Goal: Information Seeking & Learning: Learn about a topic

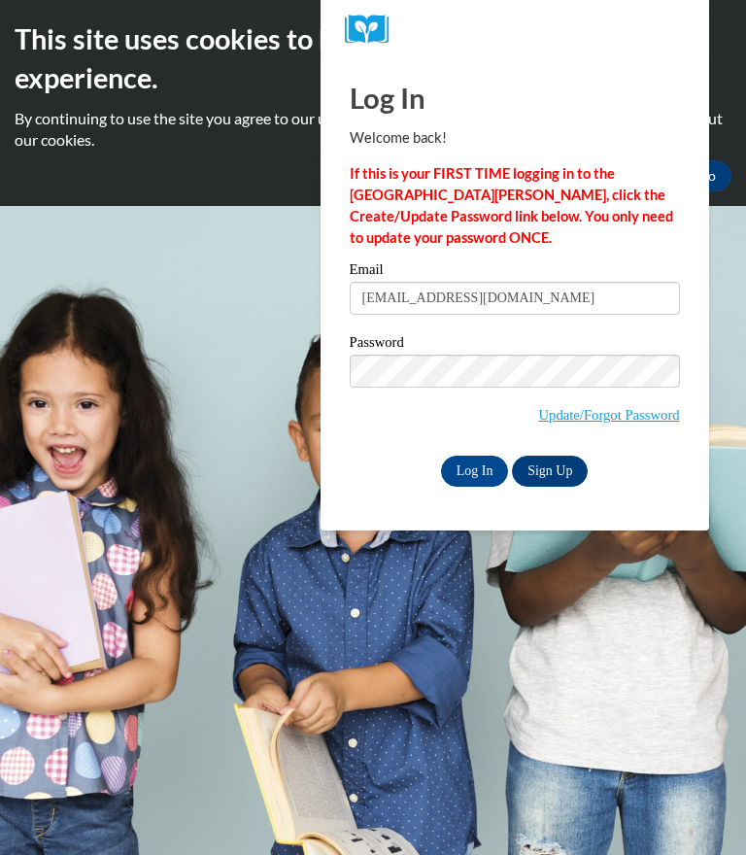
type input "jayleeducker5@gmail.com"
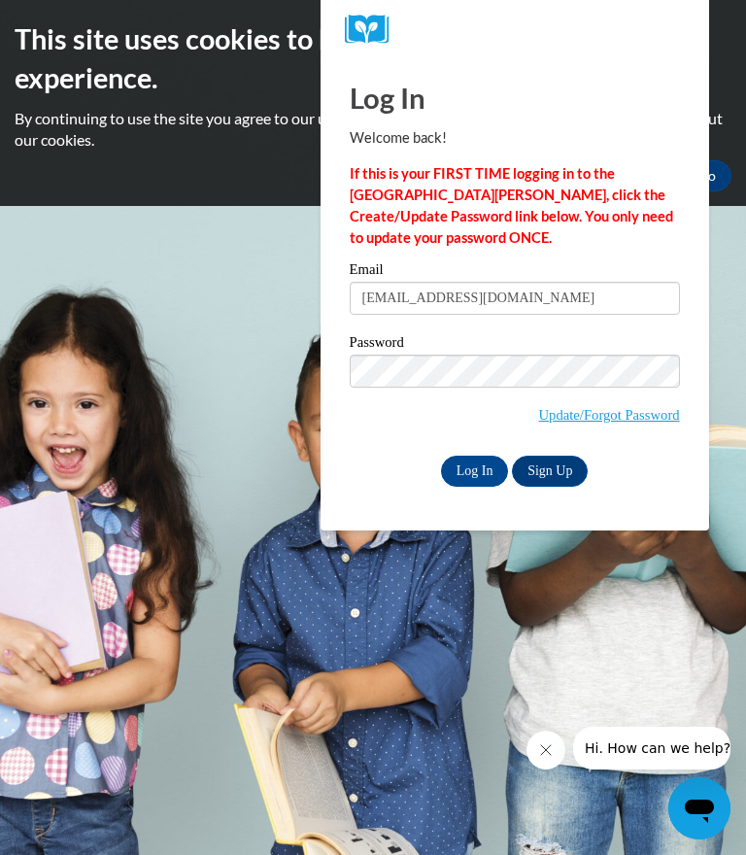
click at [482, 467] on input "Log In" at bounding box center [475, 470] width 68 height 31
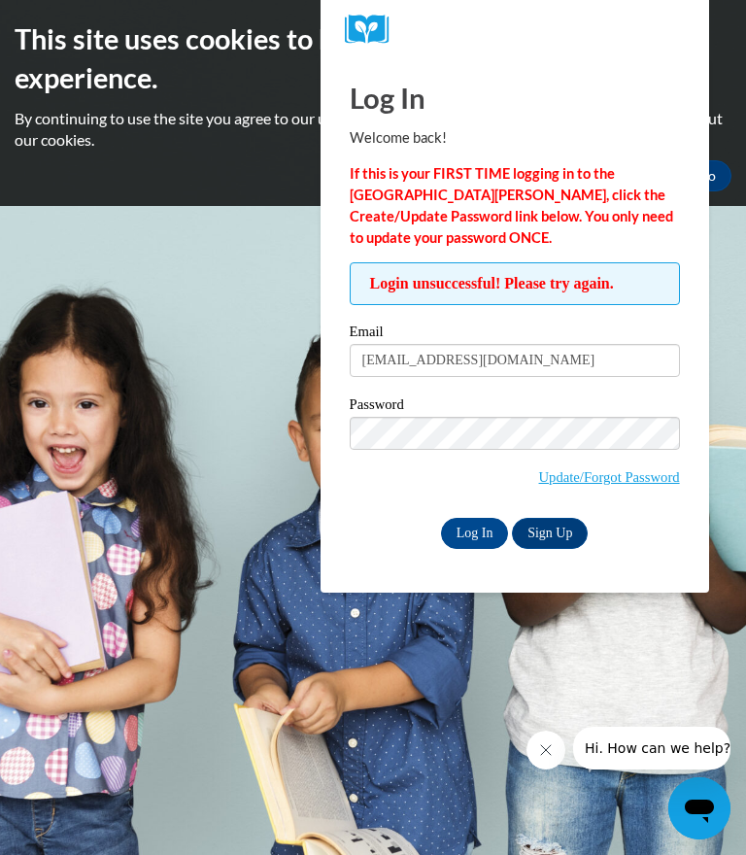
click at [476, 522] on input "Log In" at bounding box center [475, 533] width 68 height 31
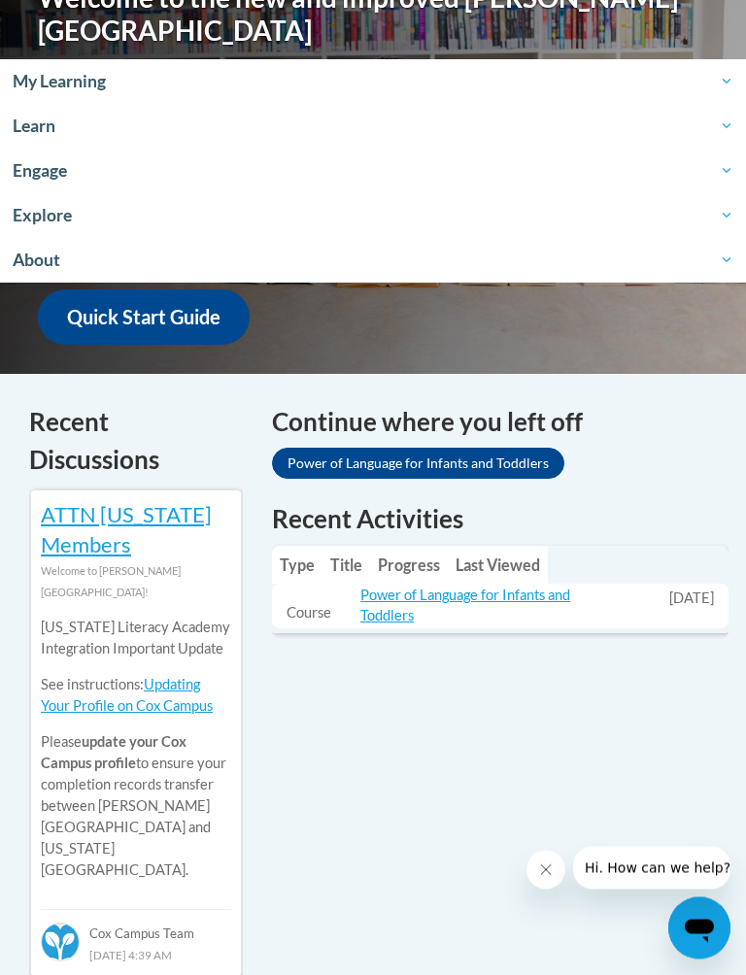
scroll to position [651, 0]
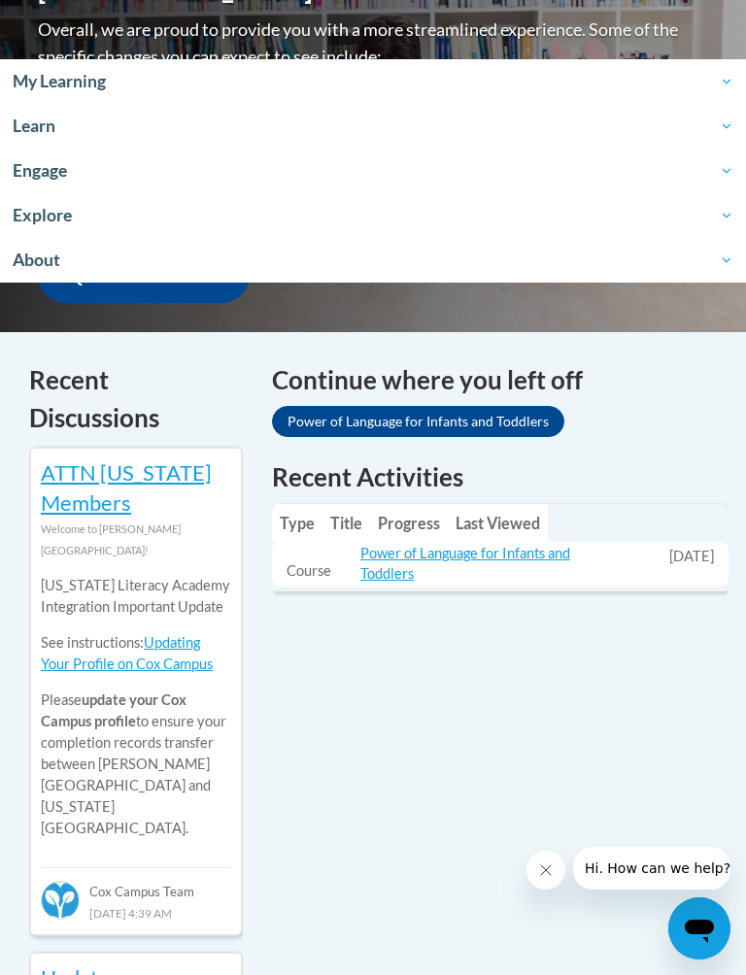
click at [525, 406] on link "Power of Language for Infants and Toddlers" at bounding box center [418, 421] width 292 height 31
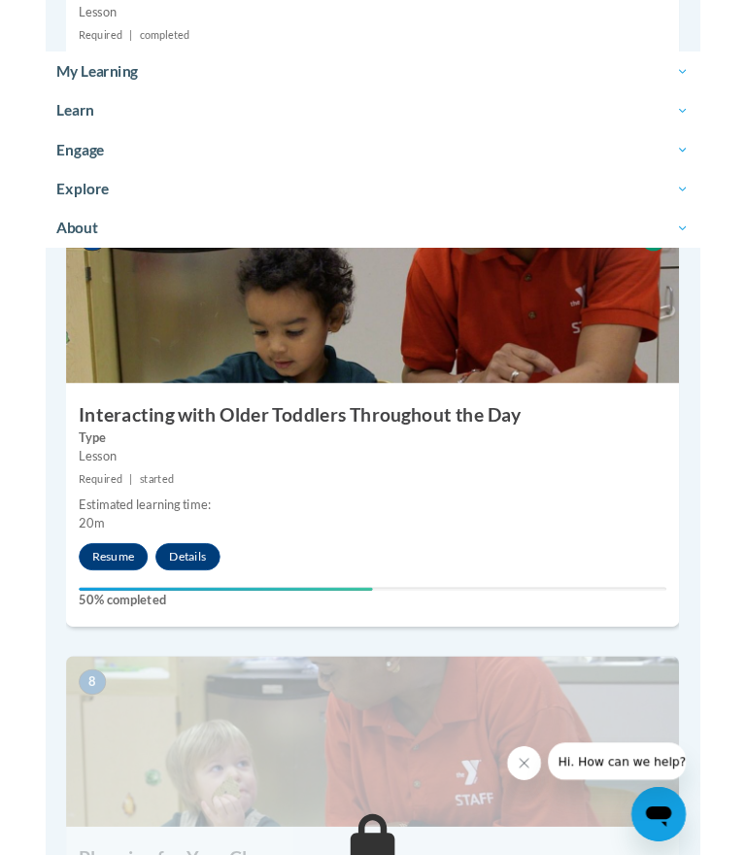
scroll to position [3445, 0]
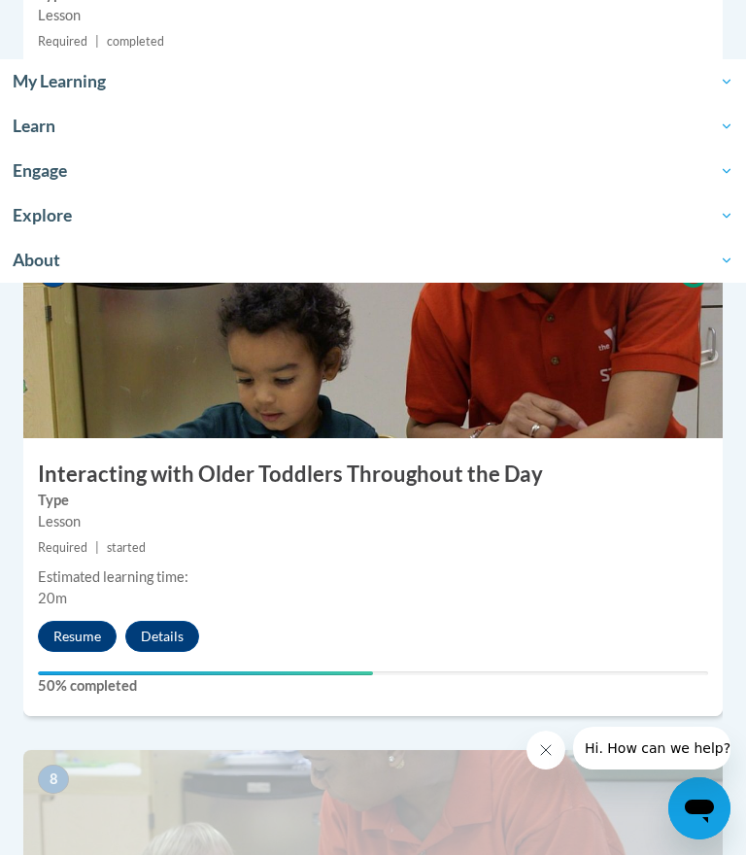
click at [86, 634] on button "Resume" at bounding box center [77, 636] width 79 height 31
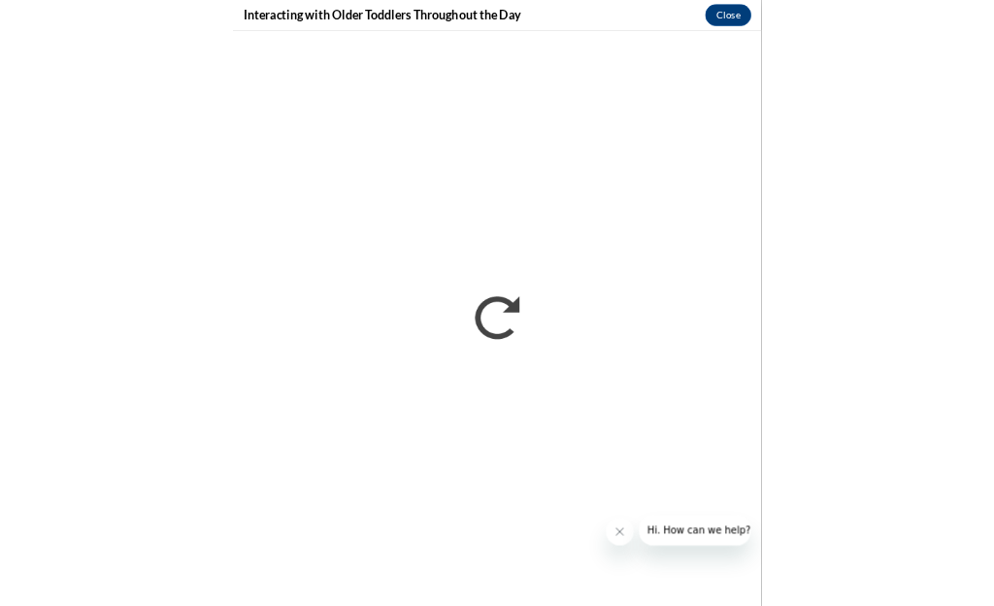
scroll to position [2689, 0]
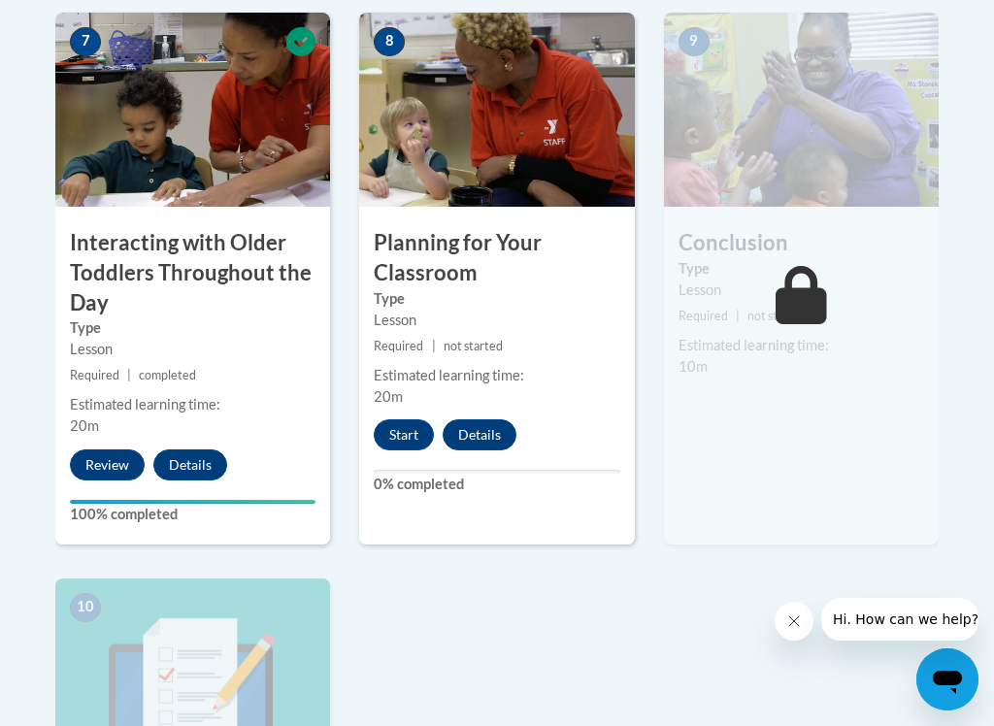
scroll to position [1790, 0]
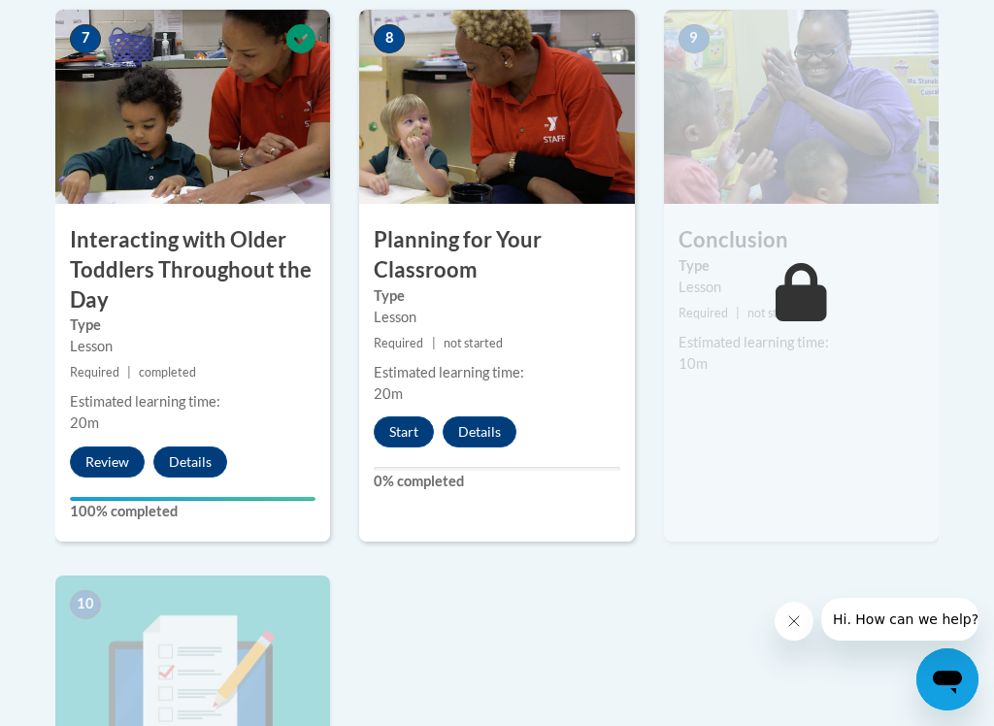
click at [389, 427] on button "Start" at bounding box center [404, 432] width 60 height 31
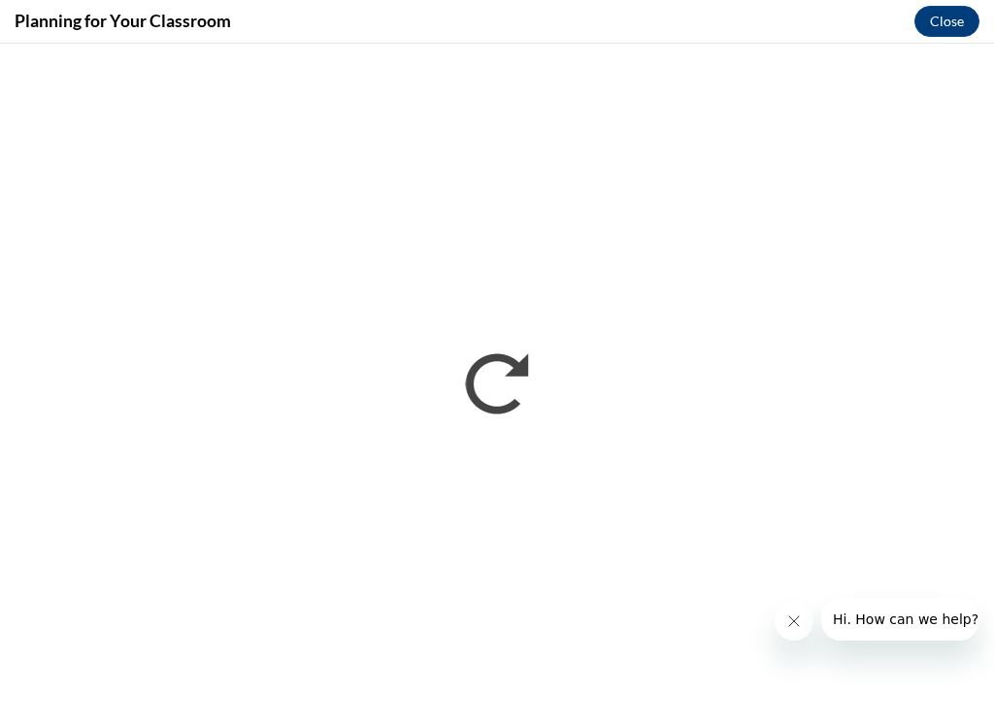
scroll to position [0, 0]
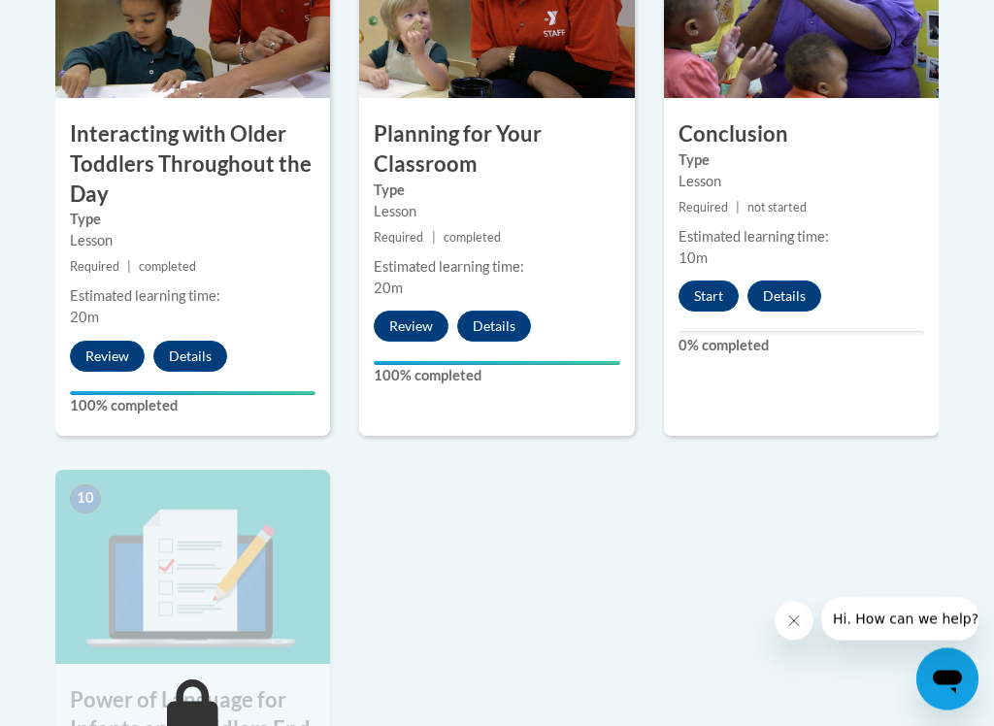
scroll to position [1896, 0]
click at [700, 284] on button "Start" at bounding box center [709, 296] width 60 height 31
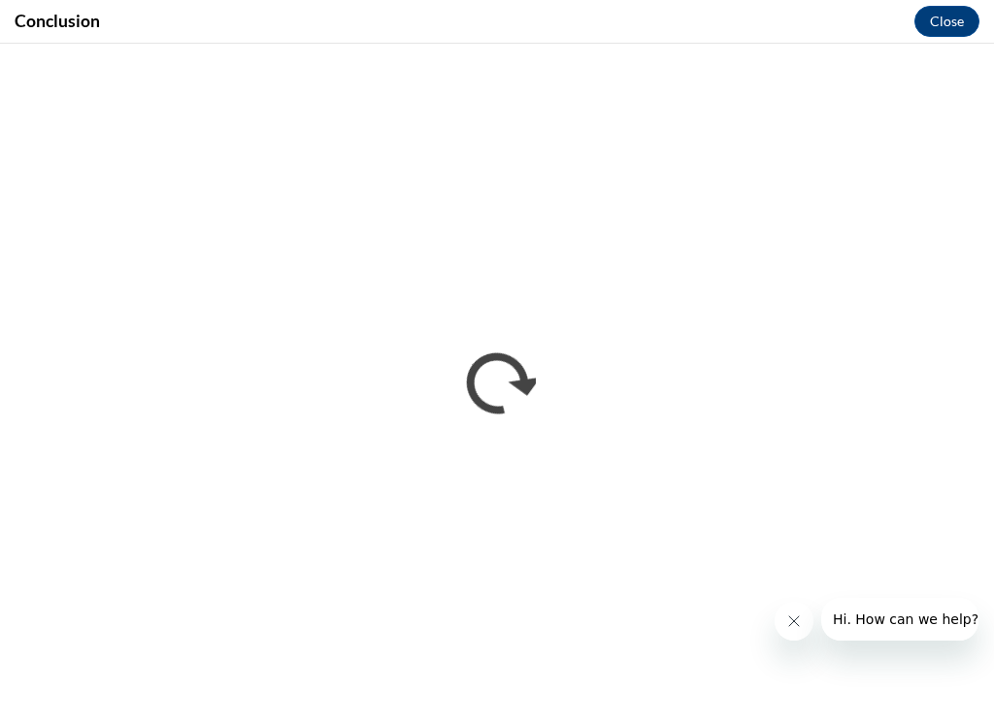
scroll to position [0, 0]
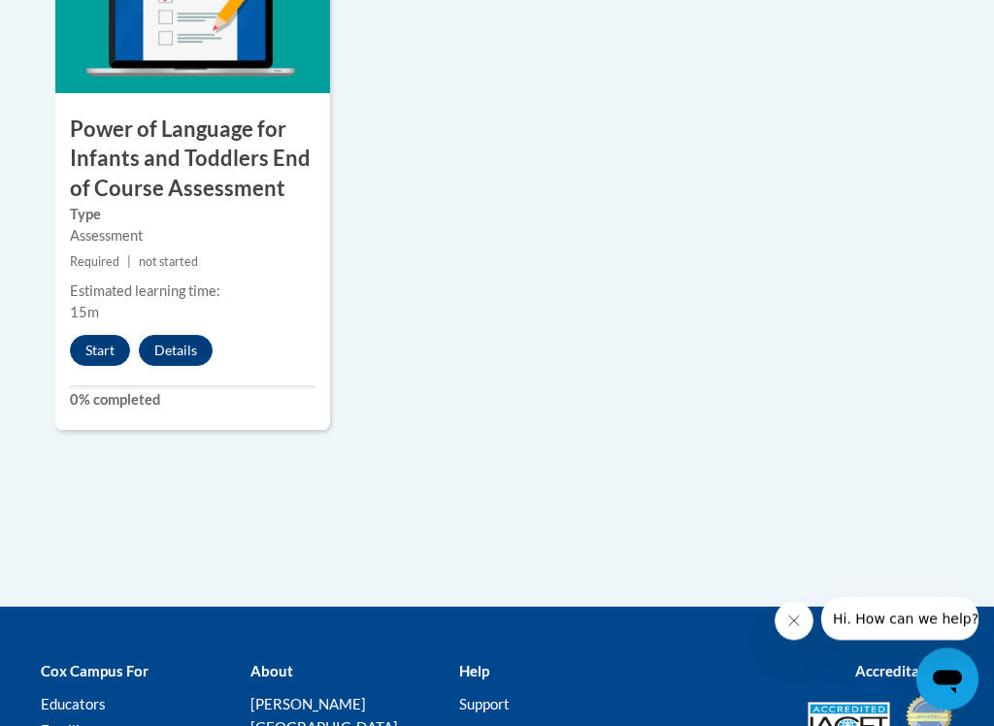
scroll to position [2467, 0]
click at [84, 335] on button "Start" at bounding box center [100, 350] width 60 height 31
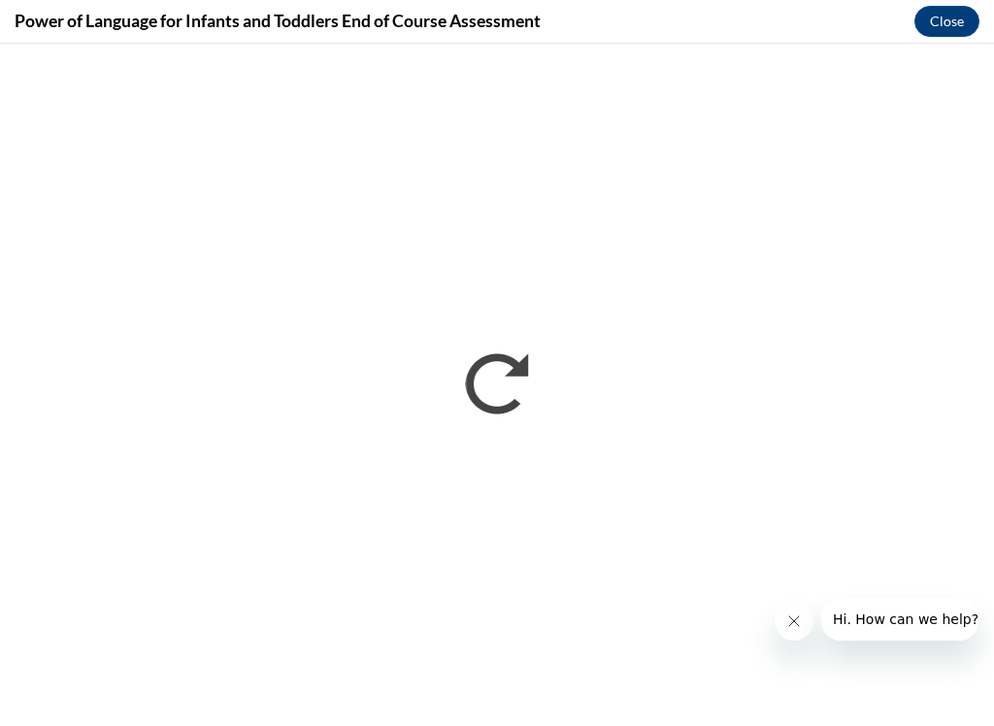
scroll to position [0, 0]
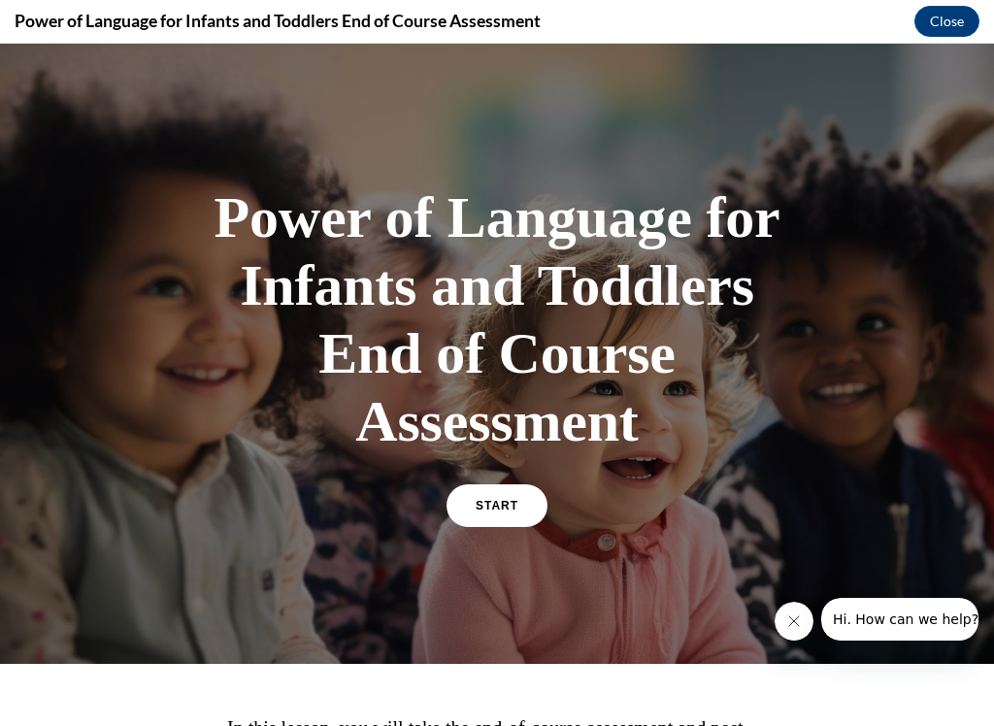
click at [496, 496] on link "START" at bounding box center [497, 506] width 101 height 43
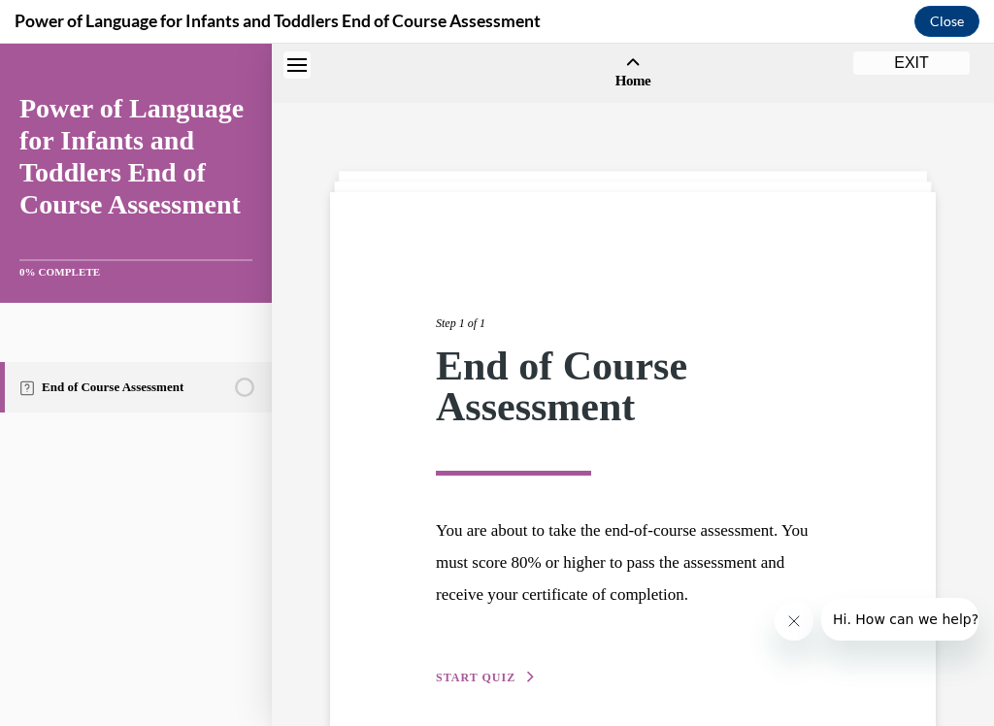
scroll to position [60, 0]
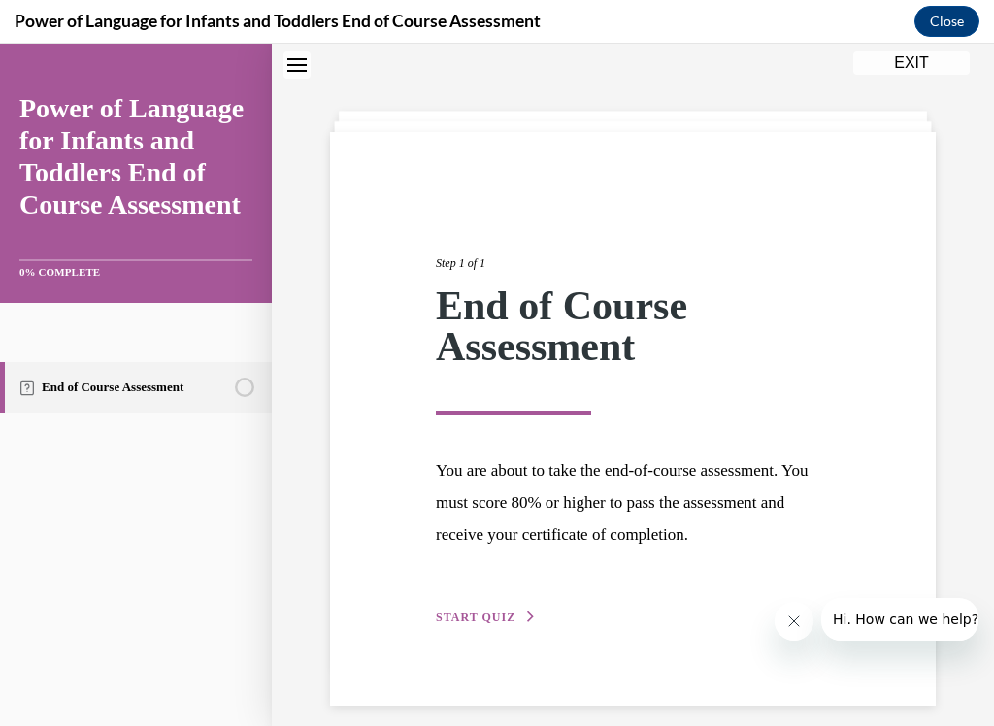
click at [715, 9] on div "Power of Language for Infants and Toddlers End of Course Assessment Close" at bounding box center [497, 22] width 994 height 44
click at [474, 605] on button "START QUIZ" at bounding box center [486, 617] width 101 height 17
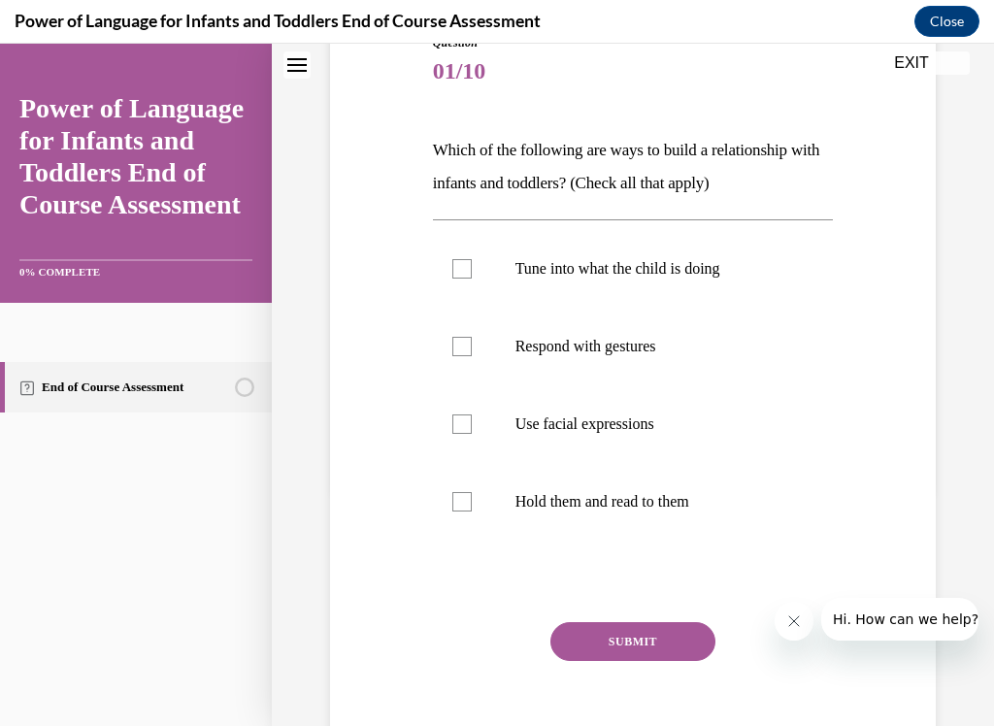
scroll to position [236, 0]
click at [464, 261] on div at bounding box center [462, 268] width 19 height 19
click at [464, 261] on input "Tune into what the child is doing" at bounding box center [462, 268] width 19 height 19
checkbox input "true"
click at [454, 357] on label "Respond with gestures" at bounding box center [633, 347] width 401 height 78
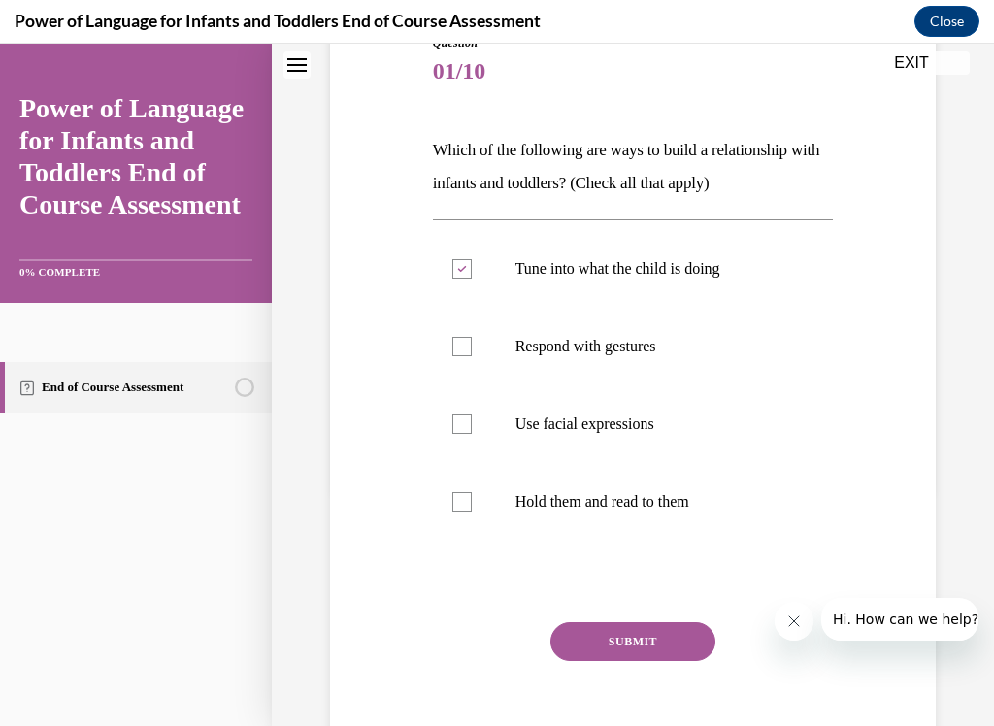
click at [454, 356] on input "Respond with gestures" at bounding box center [462, 346] width 19 height 19
checkbox input "true"
click at [461, 422] on div at bounding box center [462, 424] width 19 height 19
click at [461, 422] on input "Use facial expressions" at bounding box center [462, 424] width 19 height 19
checkbox input "true"
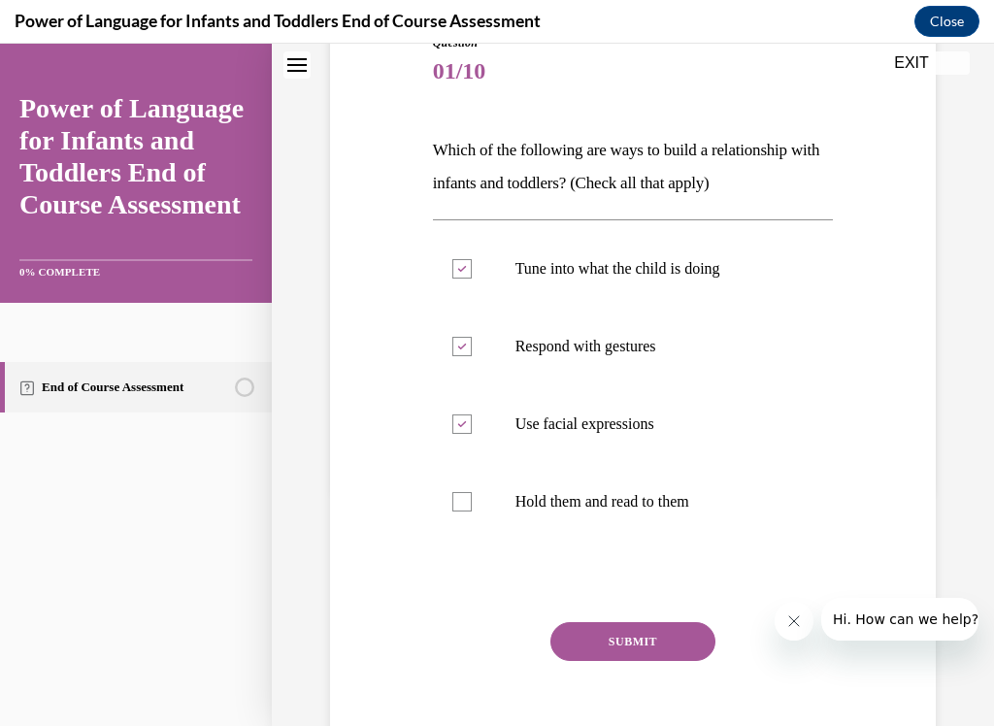
click at [461, 523] on label "Hold them and read to them" at bounding box center [633, 502] width 401 height 78
click at [461, 512] on input "Hold them and read to them" at bounding box center [462, 501] width 19 height 19
checkbox input "true"
click at [623, 605] on button "SUBMIT" at bounding box center [633, 642] width 165 height 39
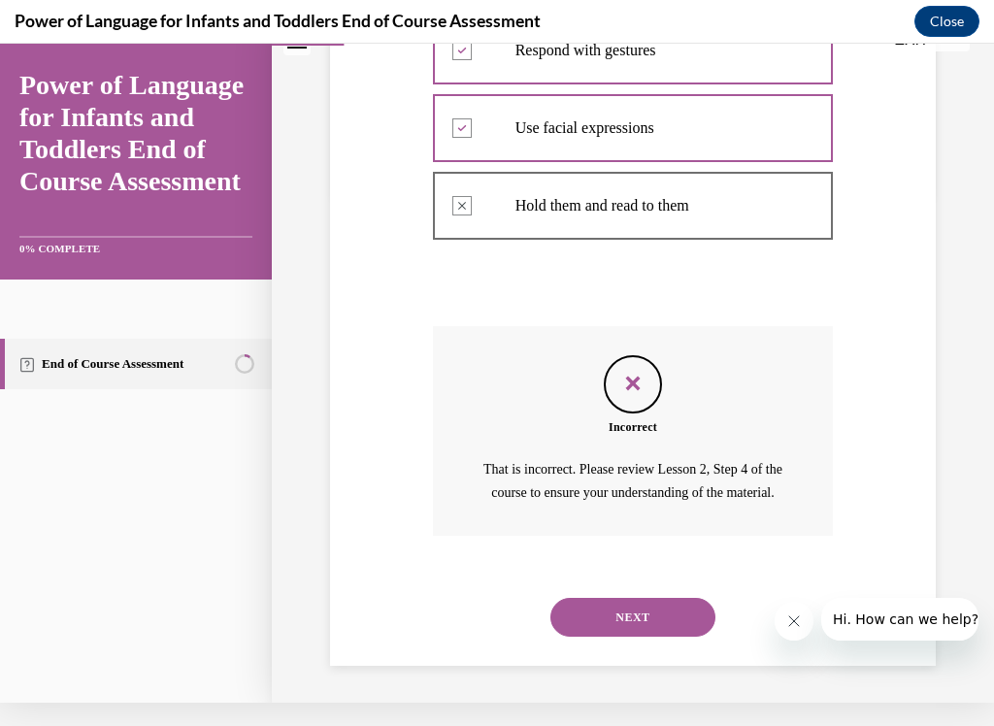
scroll to position [508, 0]
click at [612, 605] on button "NEXT" at bounding box center [633, 618] width 165 height 39
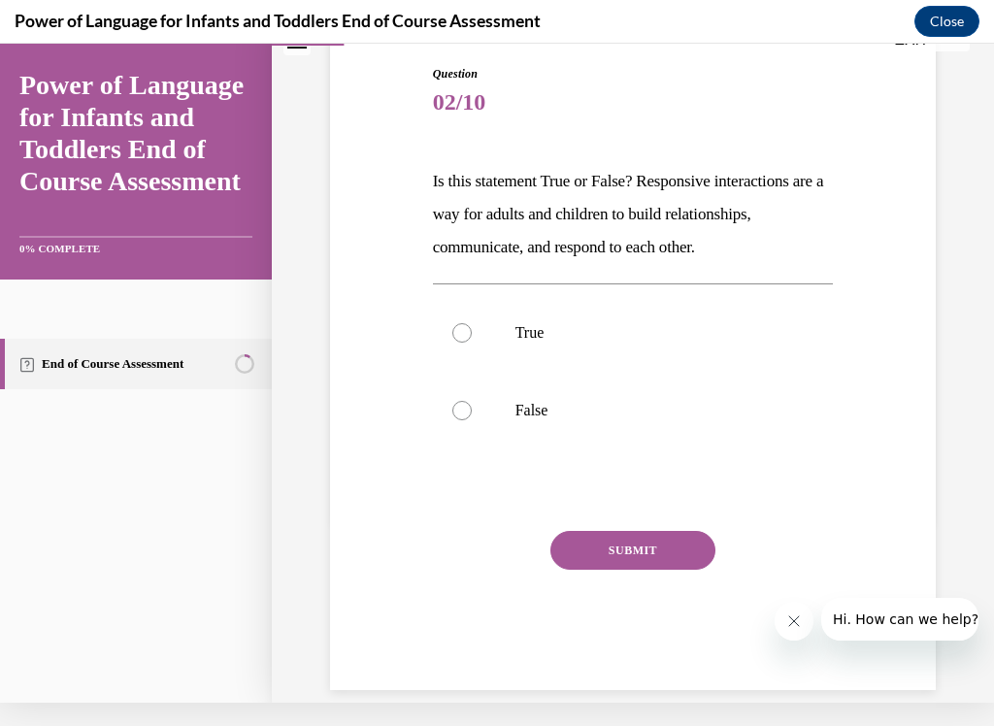
scroll to position [182, 0]
click at [456, 334] on div at bounding box center [462, 332] width 19 height 19
click at [456, 334] on input "True" at bounding box center [462, 332] width 19 height 19
radio input "true"
click at [587, 544] on button "SUBMIT" at bounding box center [633, 550] width 165 height 39
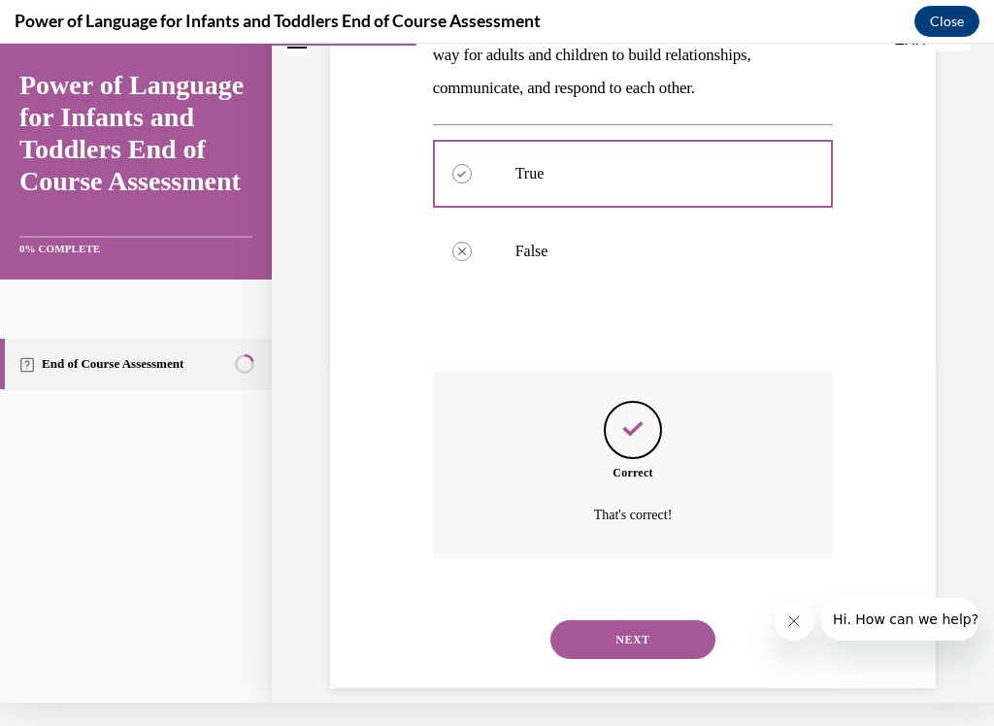
scroll to position [341, 0]
click at [596, 605] on button "NEXT" at bounding box center [633, 640] width 165 height 39
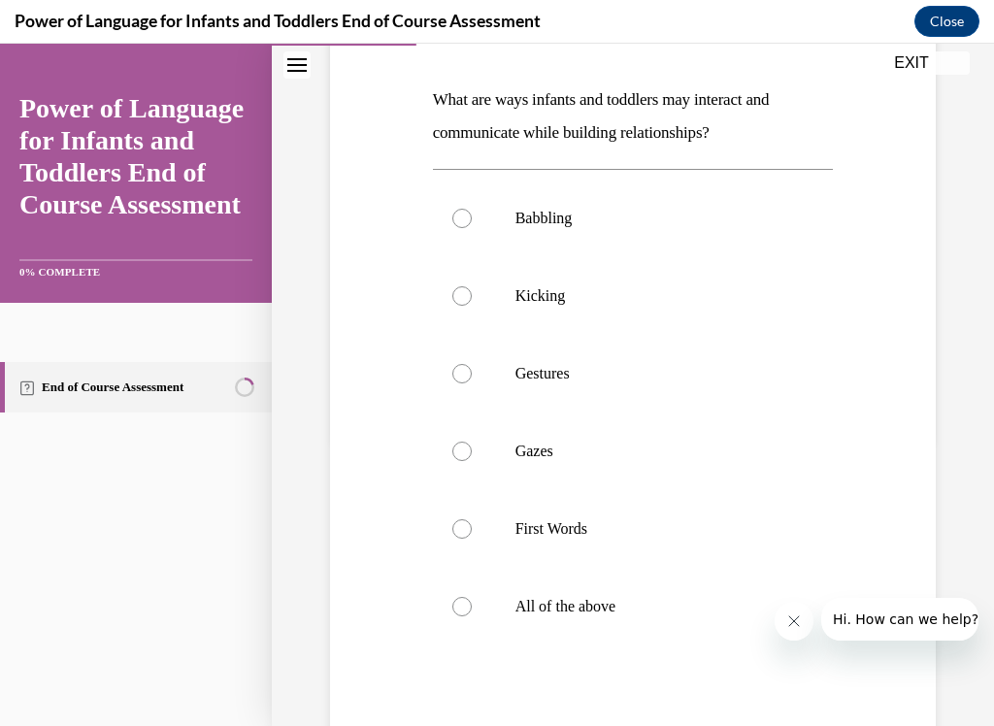
scroll to position [286, 0]
click at [456, 605] on div at bounding box center [462, 606] width 19 height 19
click at [456, 605] on input "All of the above" at bounding box center [462, 606] width 19 height 19
radio input "true"
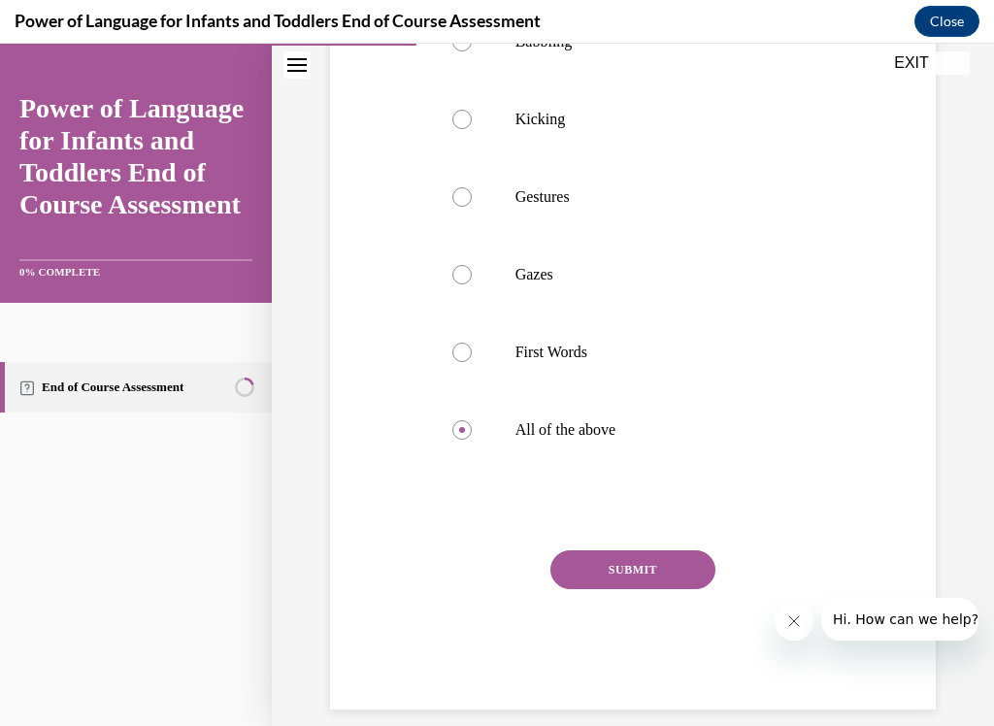
scroll to position [462, 0]
click at [603, 568] on button "SUBMIT" at bounding box center [633, 571] width 165 height 39
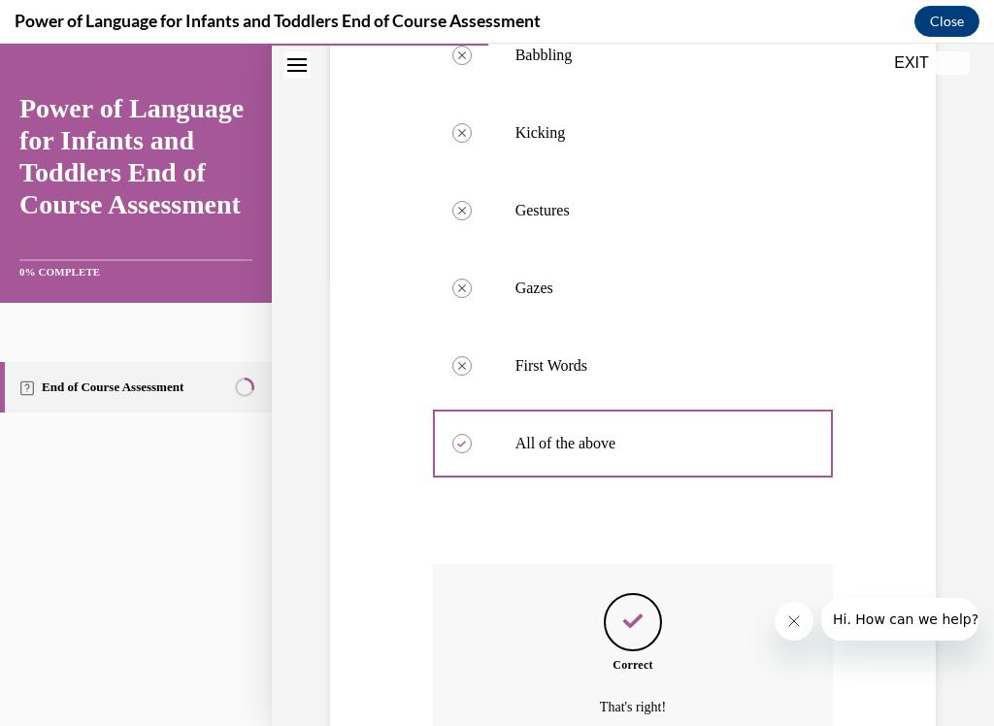
scroll to position [619, 0]
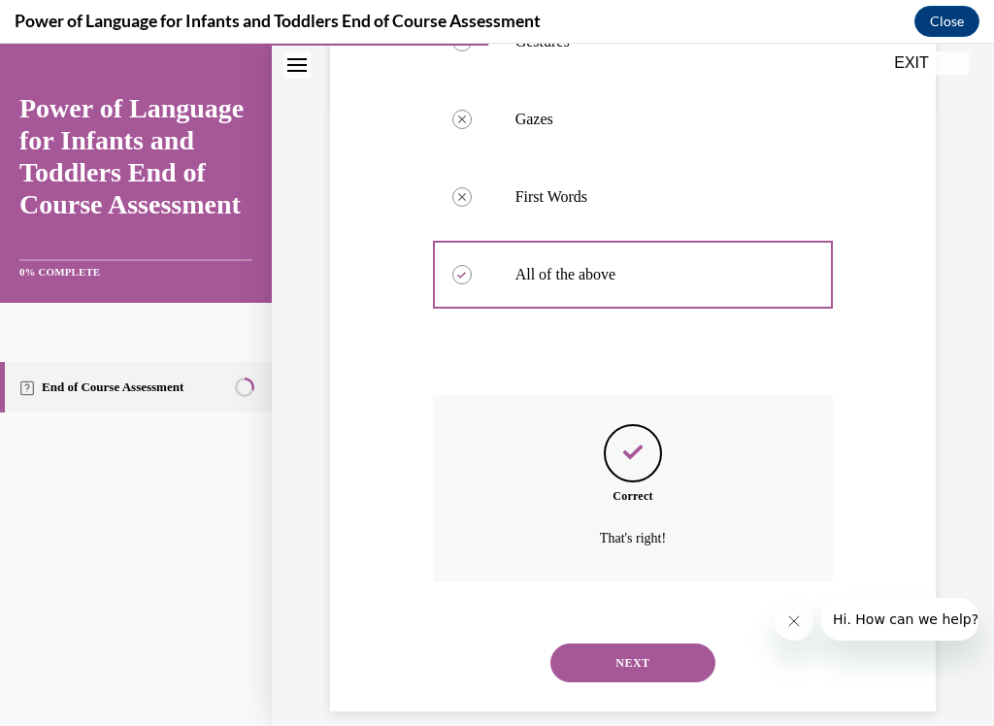
click at [583, 605] on button "NEXT" at bounding box center [633, 663] width 165 height 39
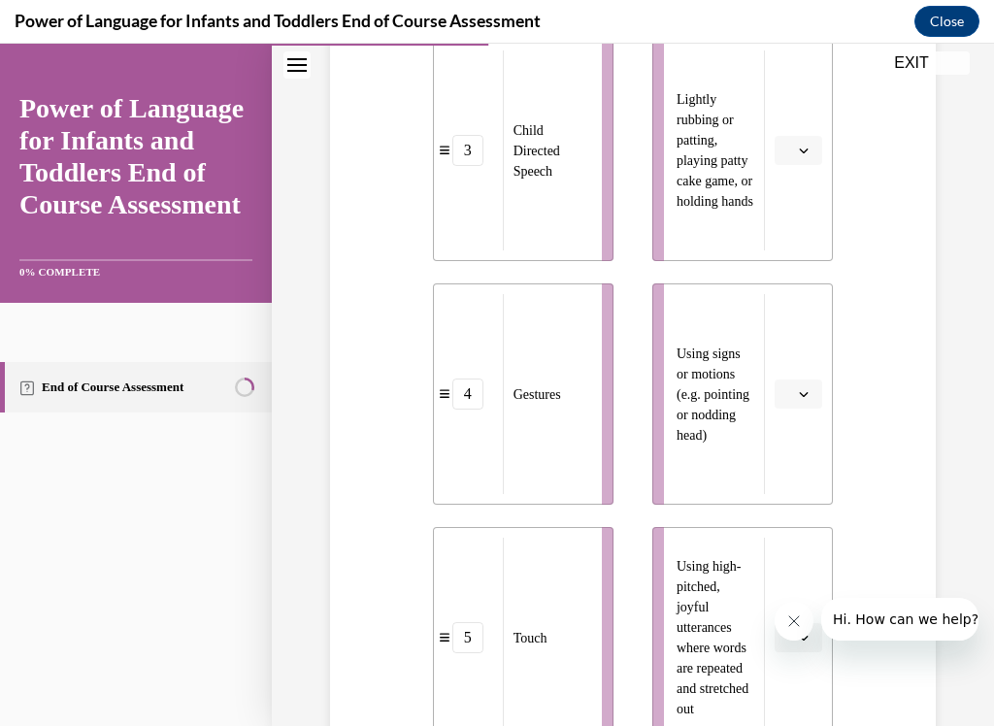
scroll to position [952, 0]
click at [813, 159] on button "button" at bounding box center [799, 150] width 48 height 29
click at [790, 393] on span "5" at bounding box center [791, 389] width 7 height 16
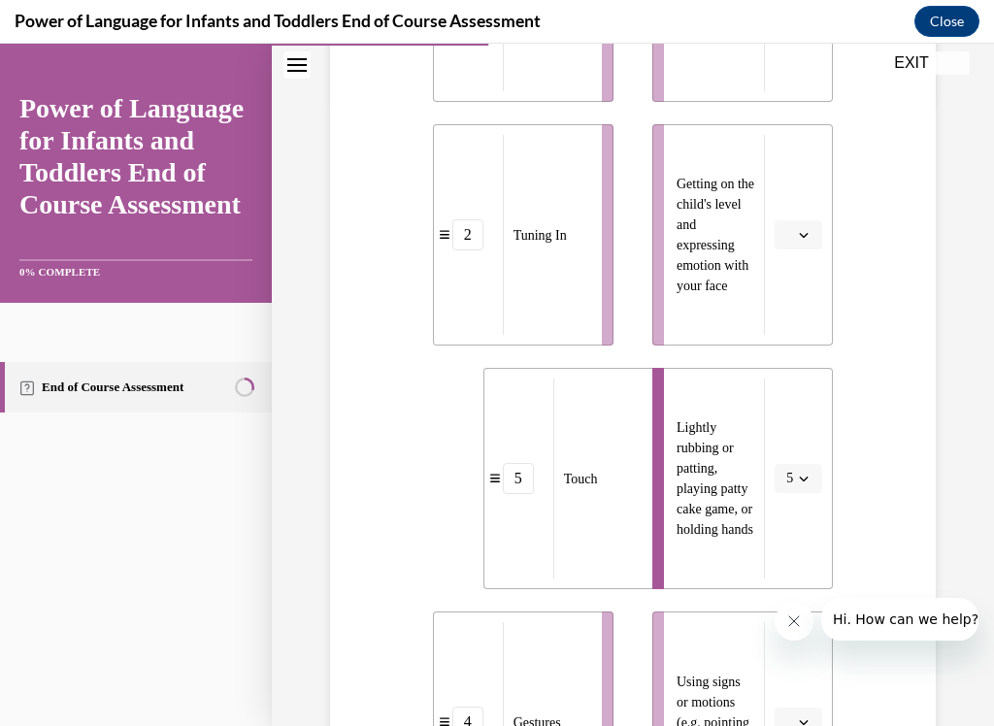
scroll to position [623, 0]
click at [798, 237] on span "button" at bounding box center [804, 235] width 14 height 14
click at [785, 365] on div "2" at bounding box center [796, 356] width 49 height 39
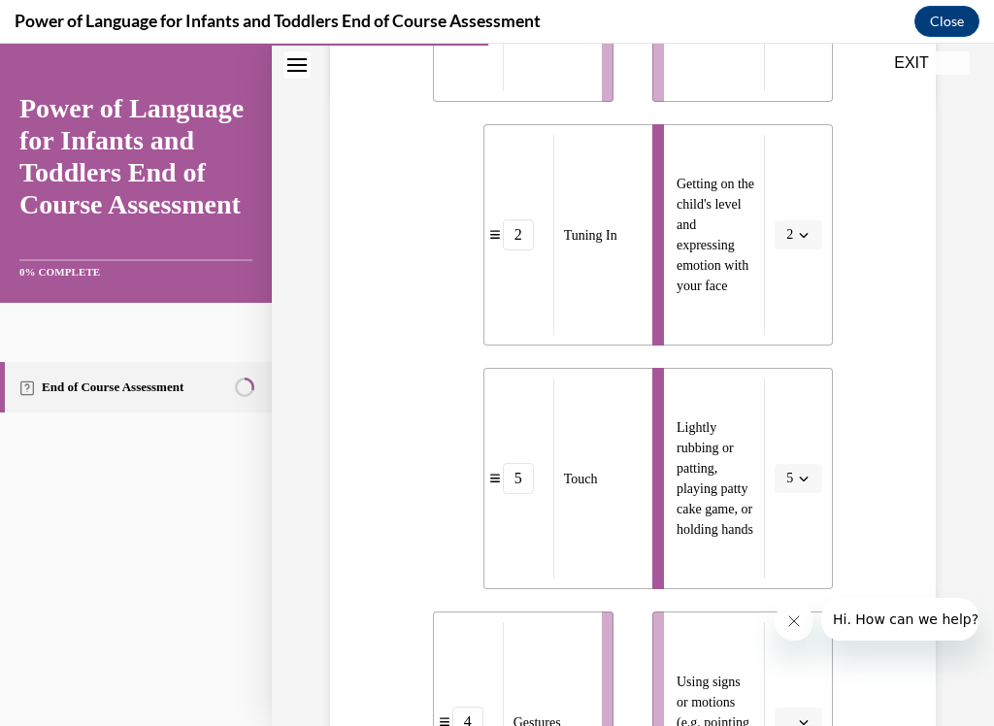
click at [792, 237] on span "2" at bounding box center [790, 234] width 7 height 19
click at [780, 382] on div "3" at bounding box center [792, 395] width 49 height 39
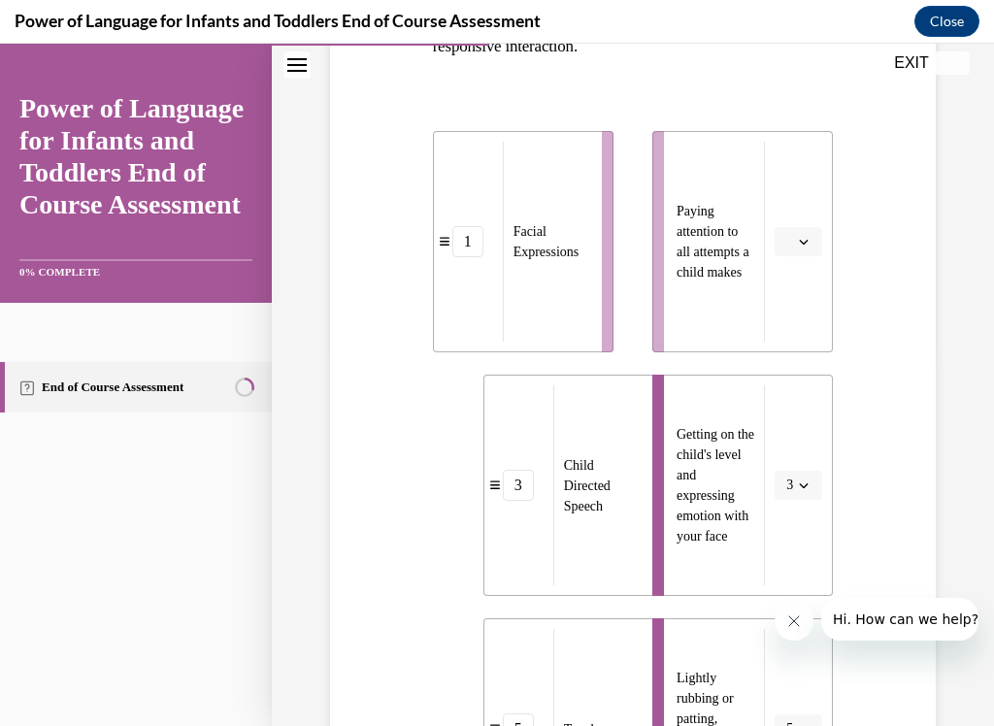
scroll to position [373, 0]
click at [793, 244] on span "Please select an option" at bounding box center [790, 241] width 7 height 19
click at [387, 302] on div "Question 04/10 Please match each example with the correct element of responsive…" at bounding box center [633, 704] width 616 height 1730
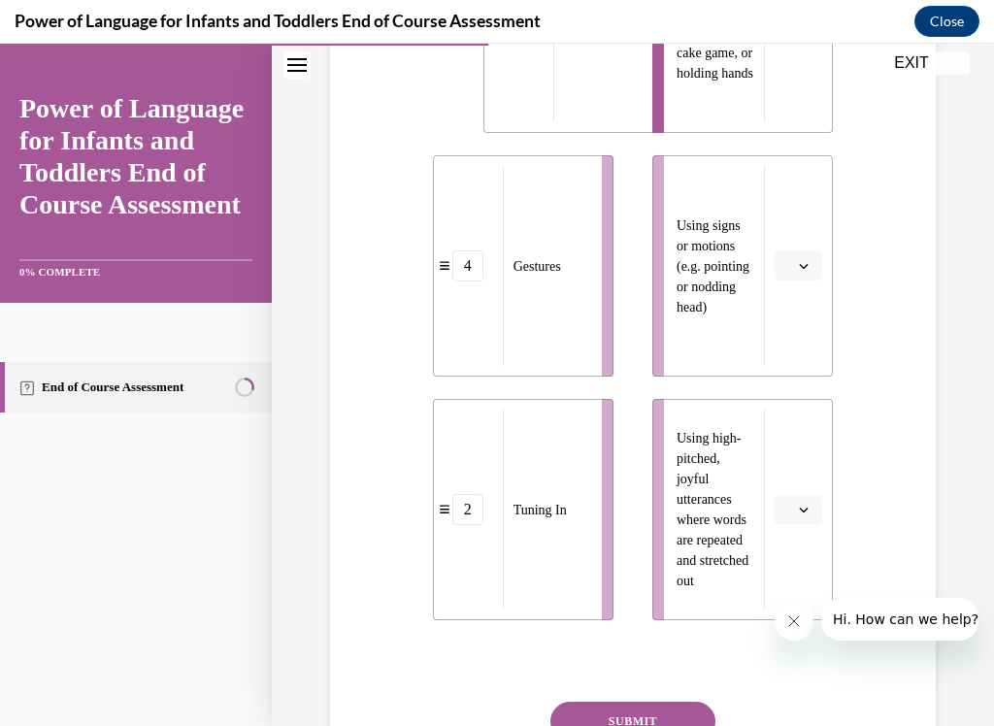
scroll to position [1081, 0]
click at [801, 503] on span "button" at bounding box center [804, 509] width 14 height 14
click at [785, 313] on div "1" at bounding box center [796, 310] width 49 height 39
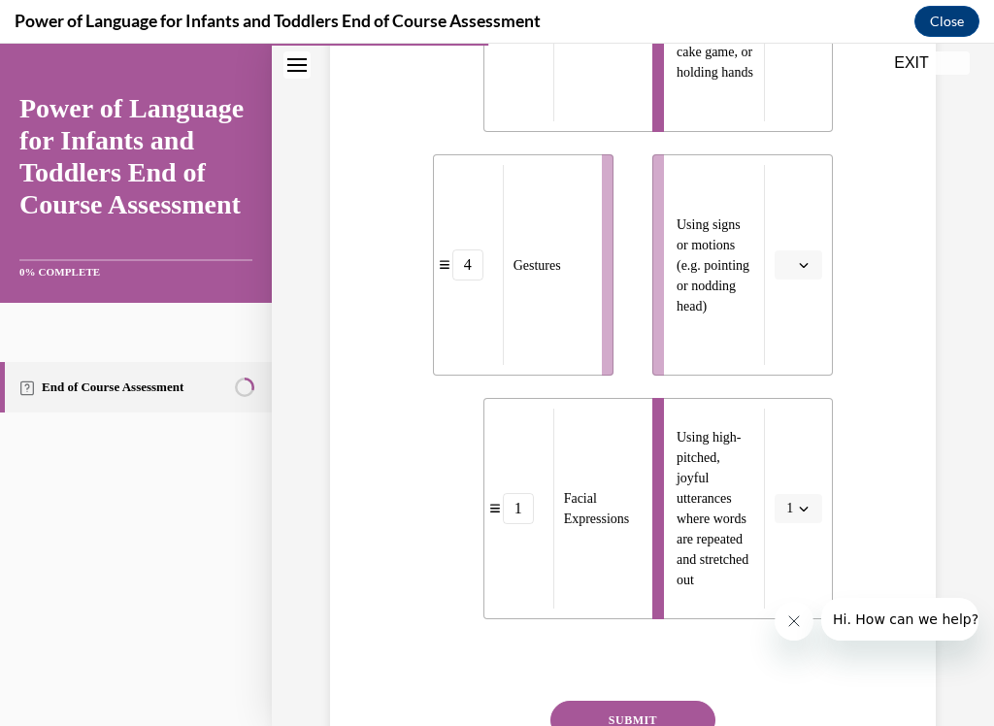
click at [806, 258] on span "button" at bounding box center [804, 265] width 14 height 14
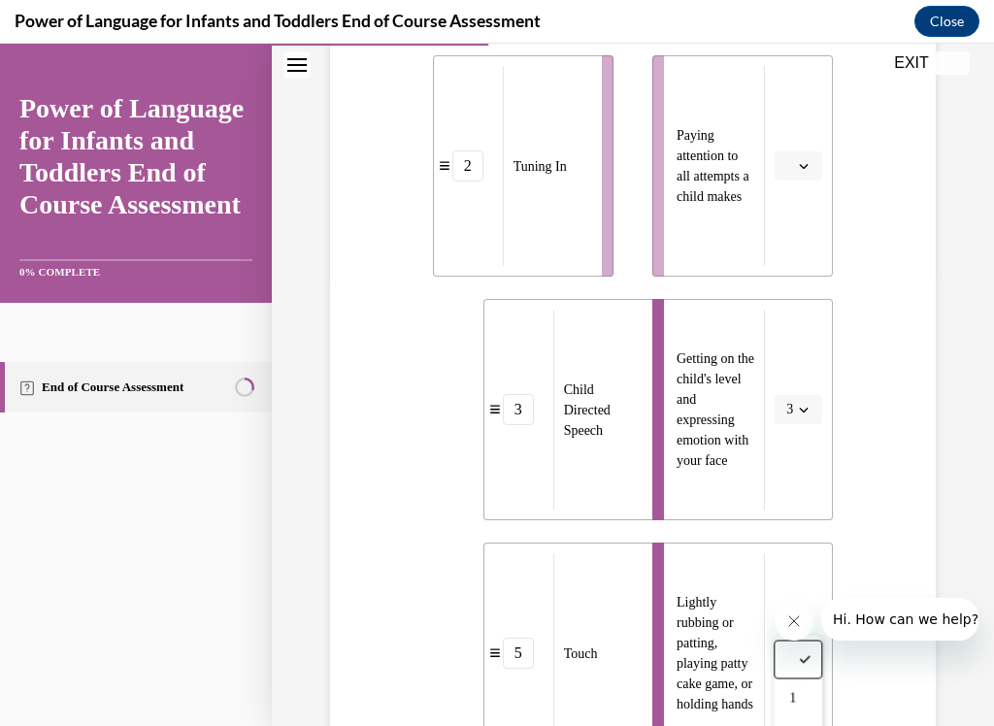
scroll to position [451, 0]
click at [794, 166] on button "button" at bounding box center [799, 164] width 48 height 29
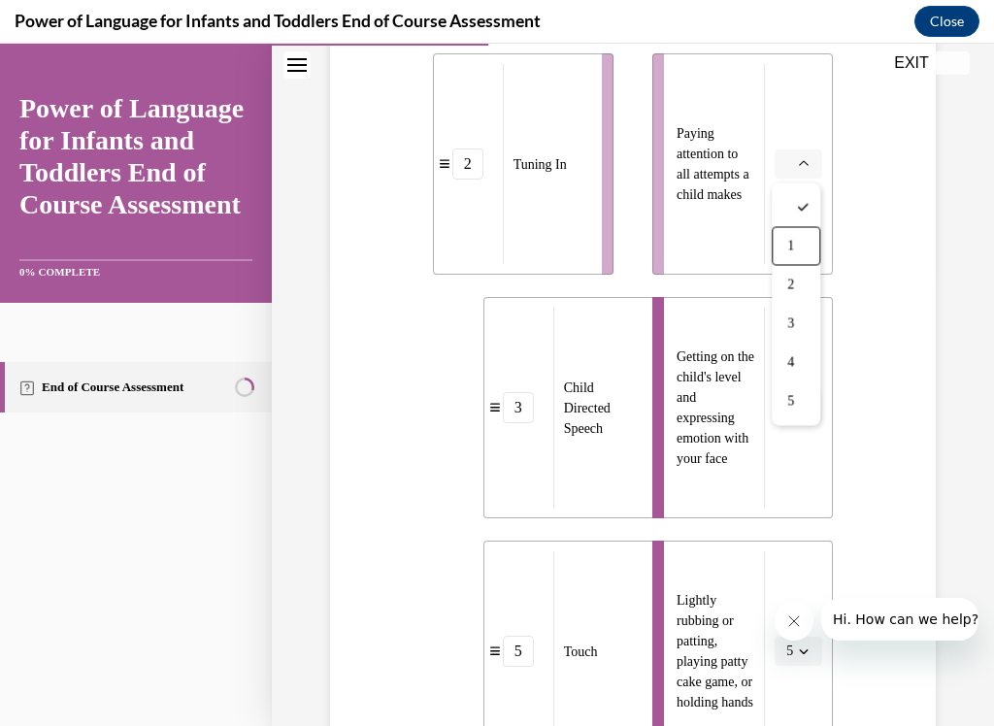
click at [787, 240] on div "1" at bounding box center [796, 246] width 49 height 39
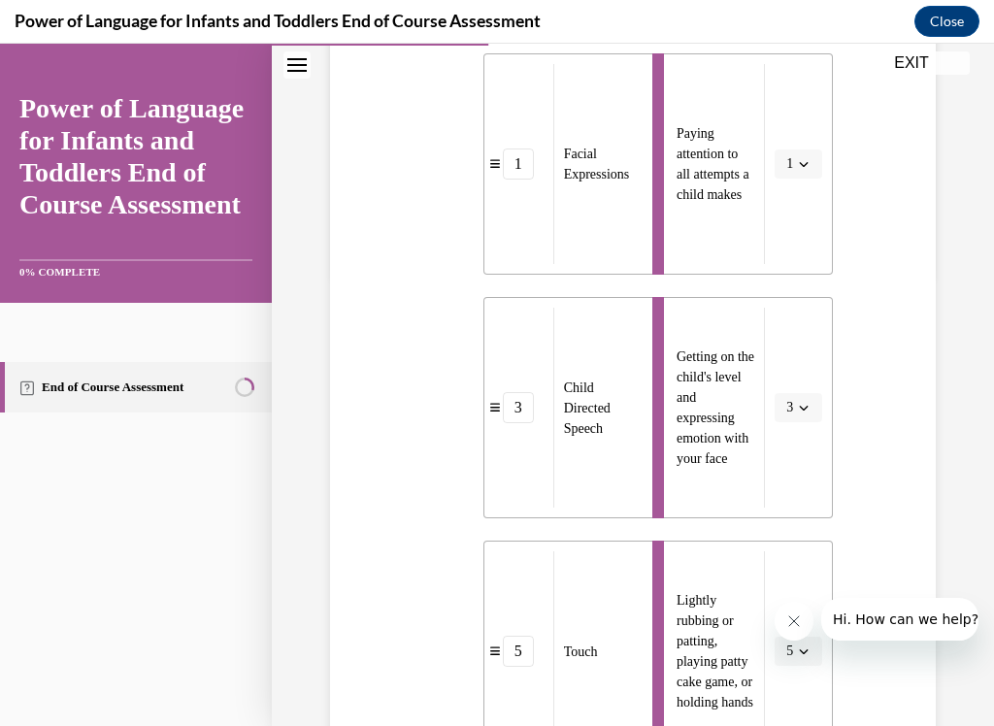
click at [797, 173] on button "1" at bounding box center [799, 164] width 48 height 29
click at [785, 281] on span "2" at bounding box center [787, 286] width 7 height 16
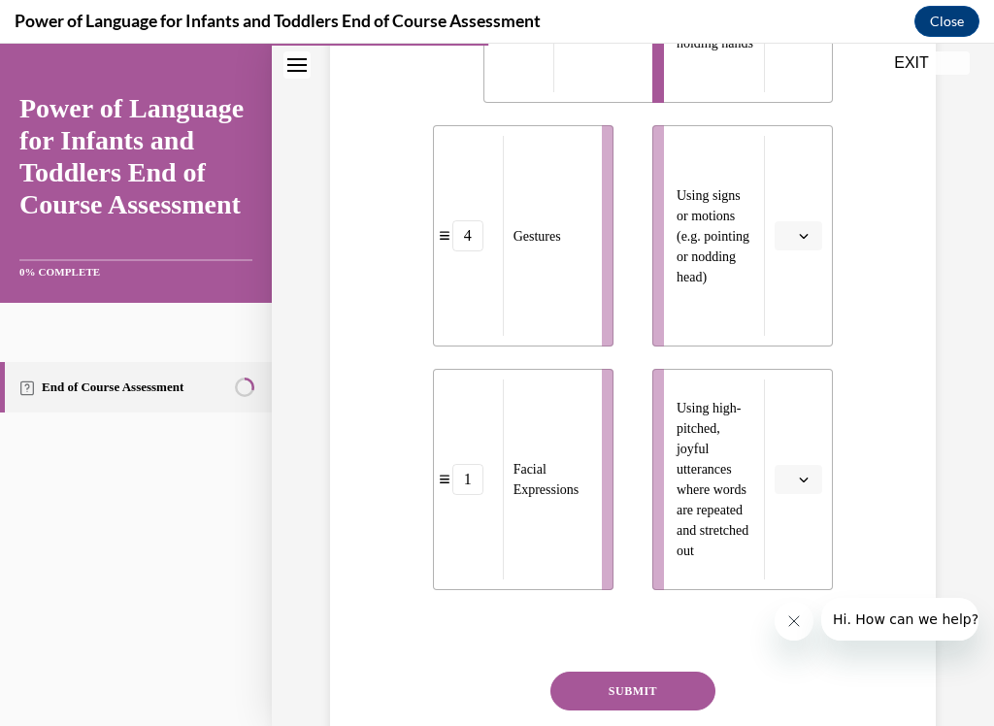
scroll to position [1110, 0]
click at [796, 234] on button "button" at bounding box center [799, 235] width 48 height 29
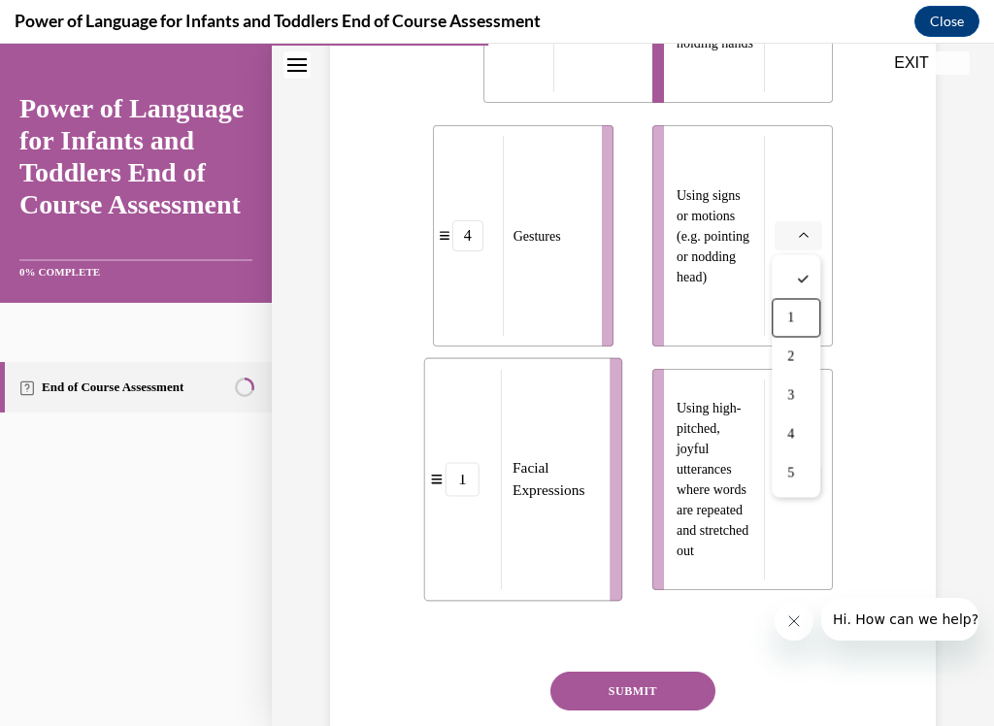
click at [788, 312] on div "1" at bounding box center [796, 318] width 49 height 39
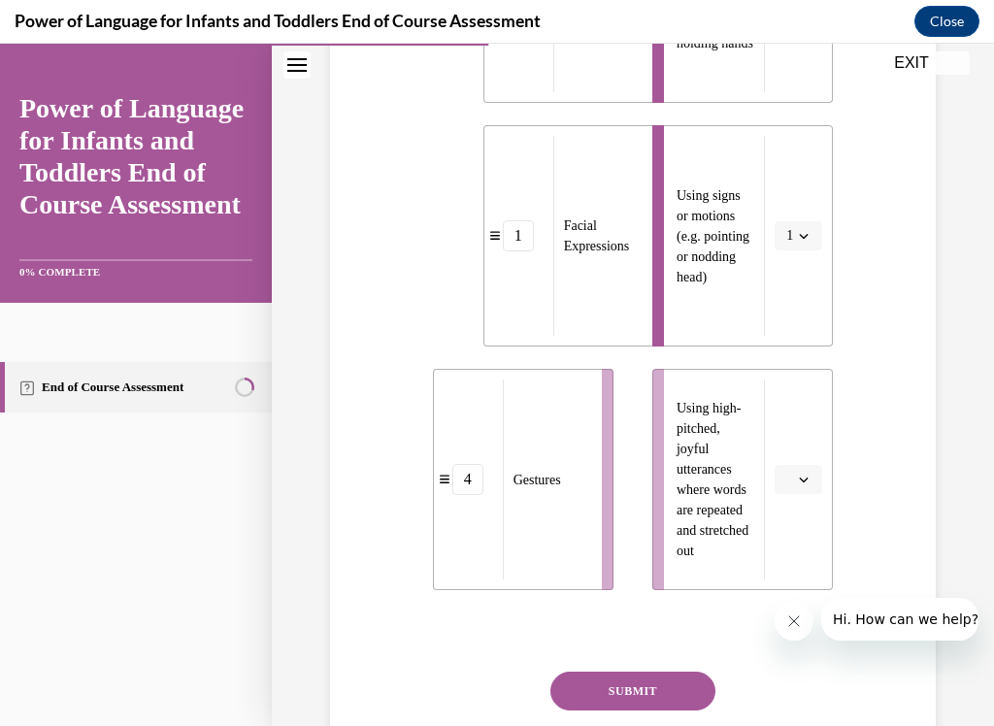
click at [799, 488] on button "button" at bounding box center [799, 479] width 48 height 29
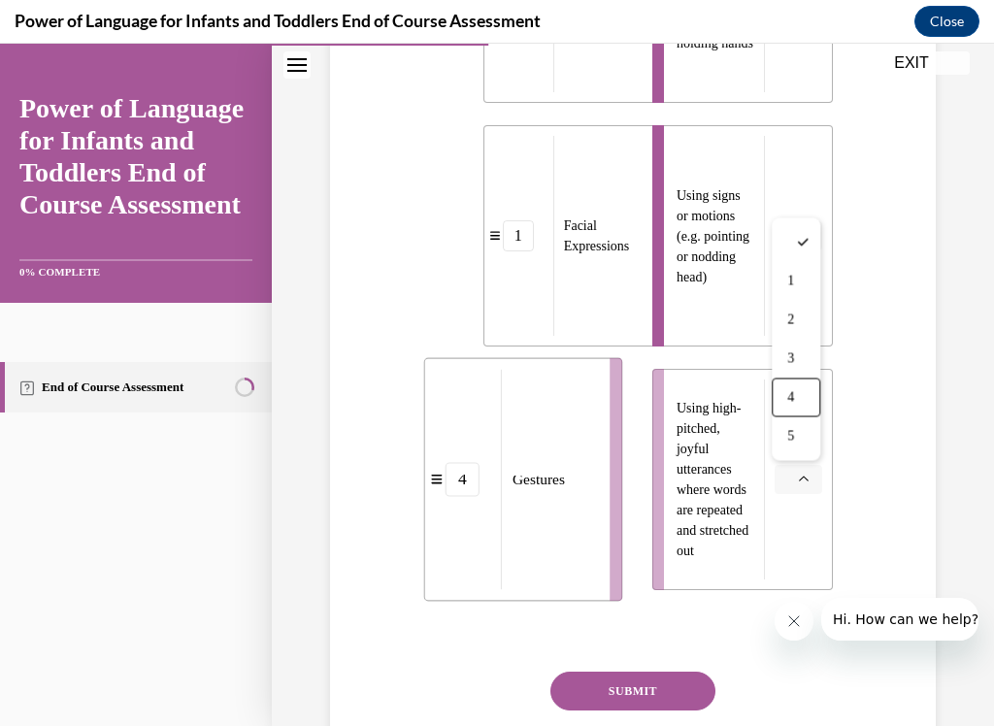
click at [786, 399] on div "4" at bounding box center [796, 398] width 49 height 39
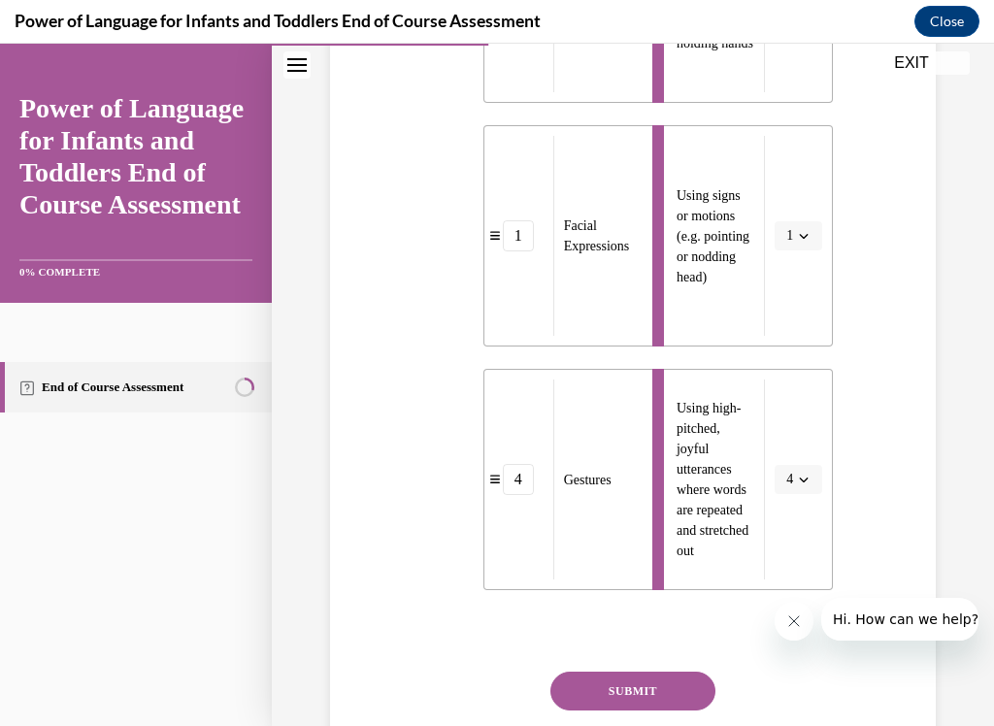
click at [620, 605] on button "SUBMIT" at bounding box center [633, 691] width 165 height 39
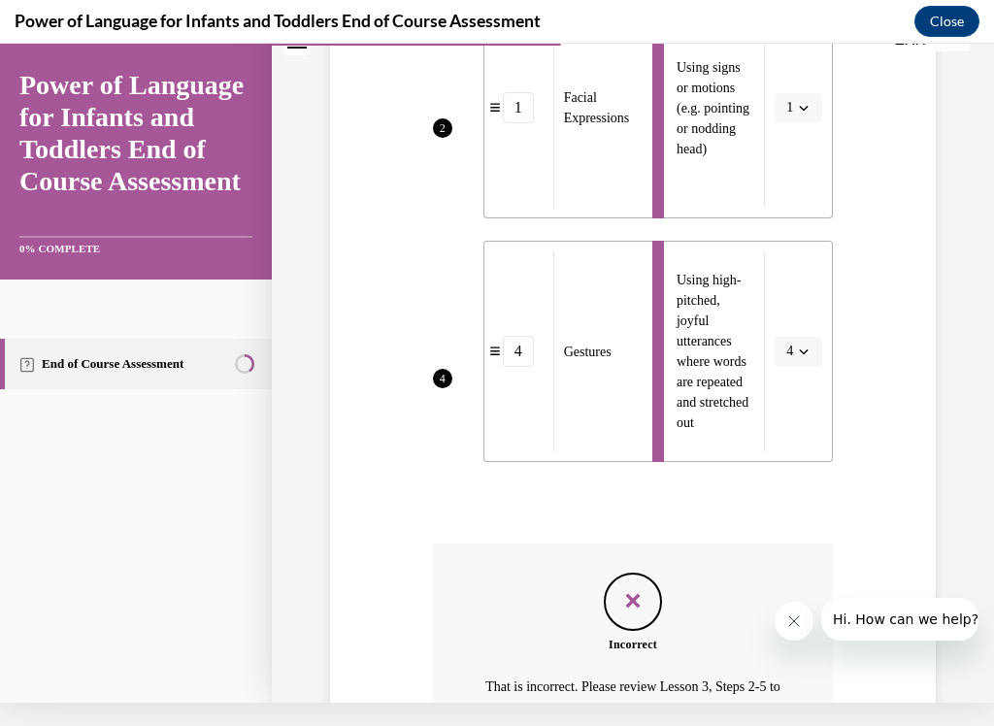
scroll to position [1409, 0]
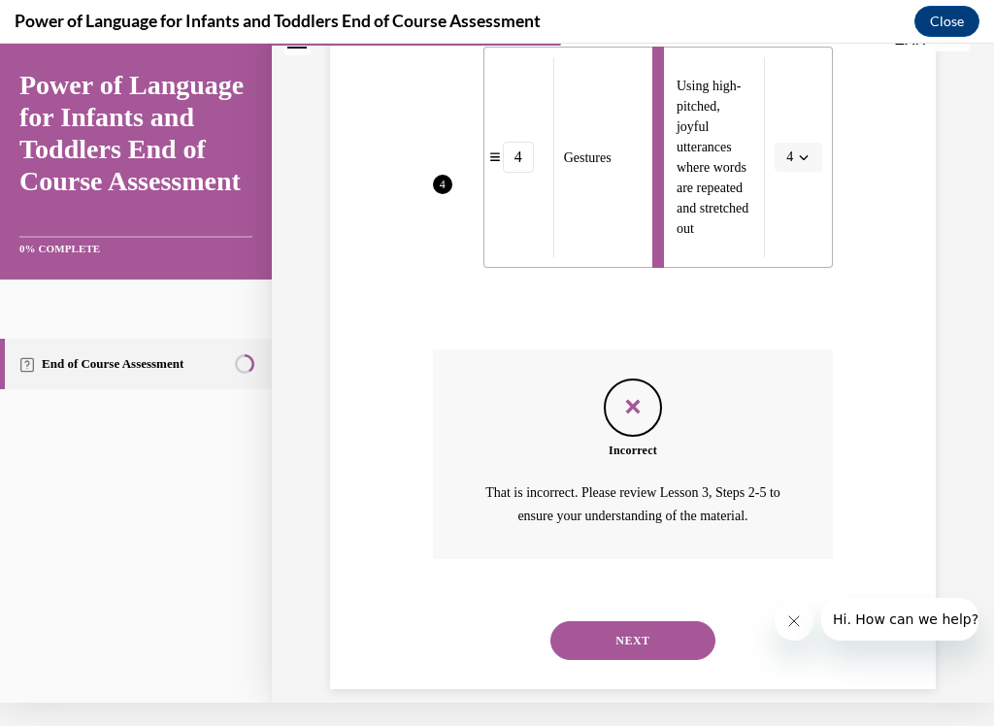
click at [573, 605] on button "NEXT" at bounding box center [633, 641] width 165 height 39
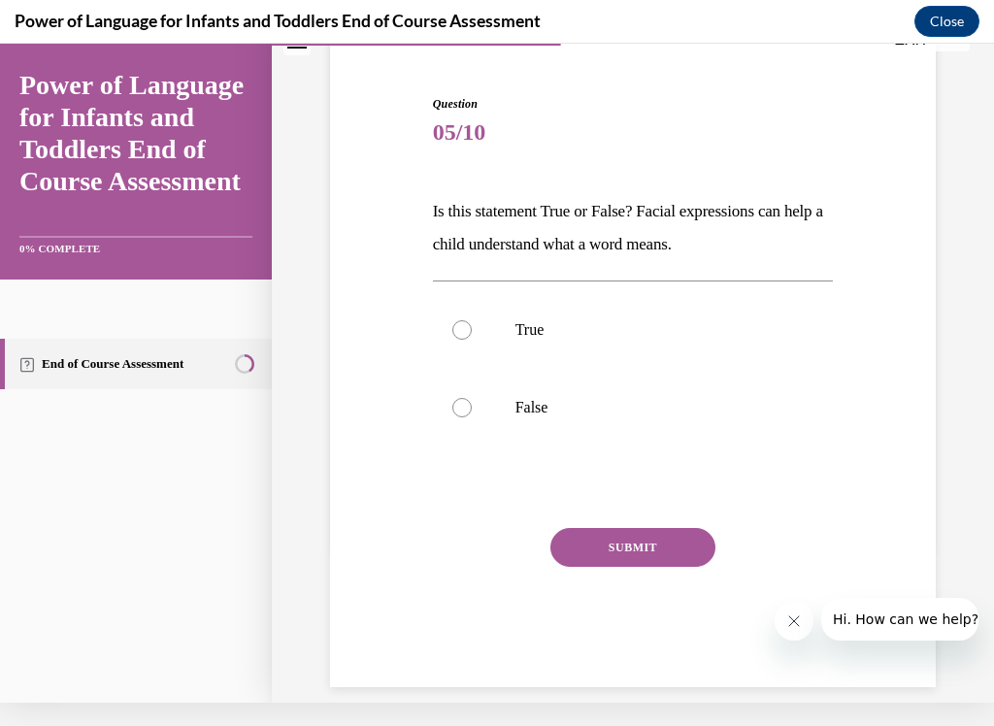
scroll to position [152, 0]
click at [447, 321] on label "True" at bounding box center [633, 330] width 401 height 78
click at [453, 321] on input "True" at bounding box center [462, 329] width 19 height 19
radio input "true"
click at [589, 547] on button "SUBMIT" at bounding box center [633, 547] width 165 height 39
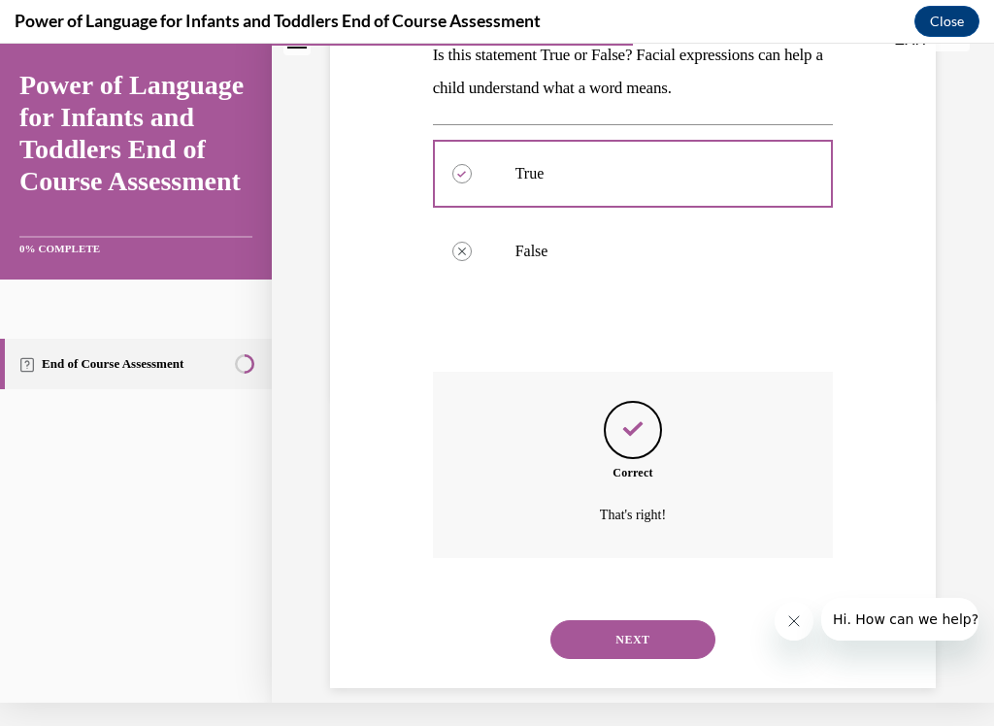
scroll to position [308, 0]
click at [614, 605] on button "NEXT" at bounding box center [633, 640] width 165 height 39
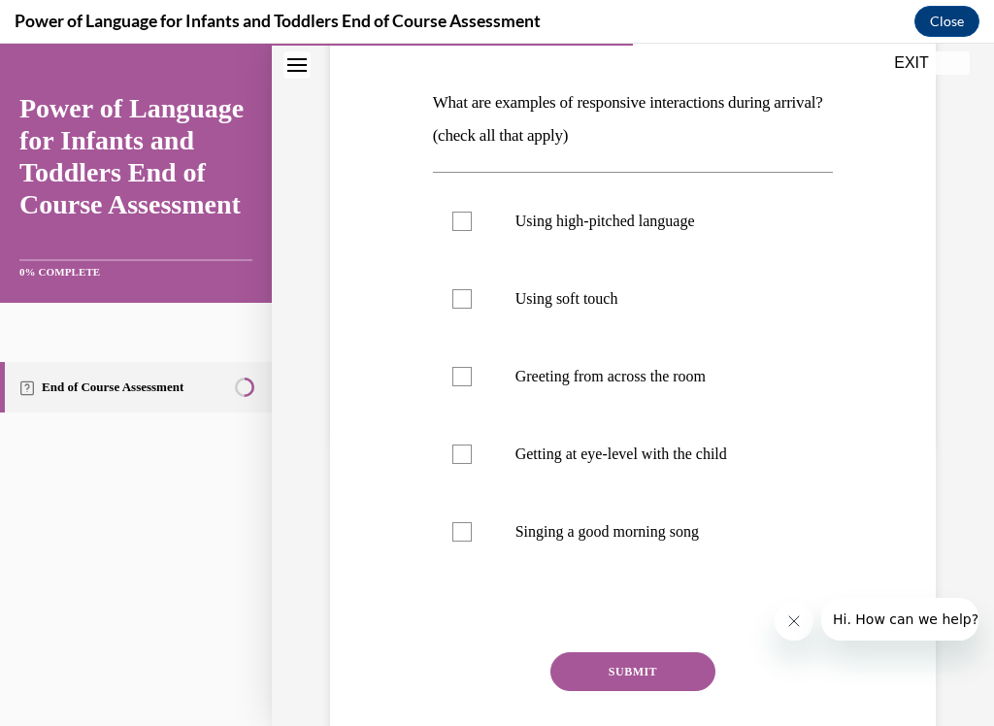
scroll to position [194, 0]
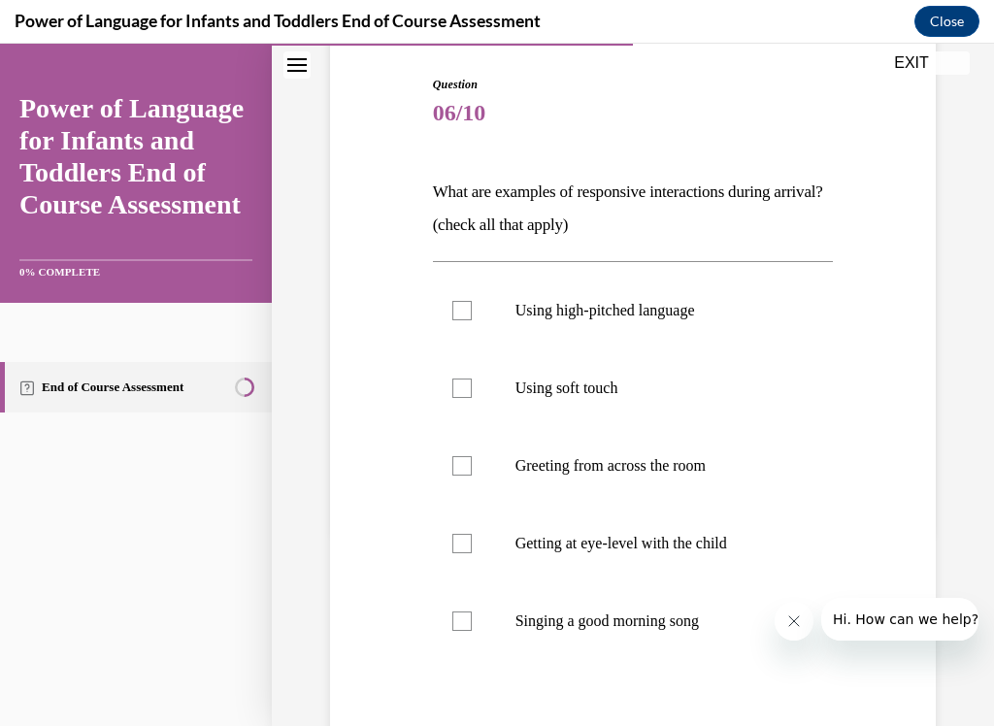
click at [455, 558] on label "Getting at eye-level with the child" at bounding box center [633, 544] width 401 height 78
click at [455, 554] on input "Getting at eye-level with the child" at bounding box center [462, 543] width 19 height 19
checkbox input "true"
click at [449, 383] on label "Using soft touch" at bounding box center [633, 389] width 401 height 78
click at [453, 383] on input "Using soft touch" at bounding box center [462, 388] width 19 height 19
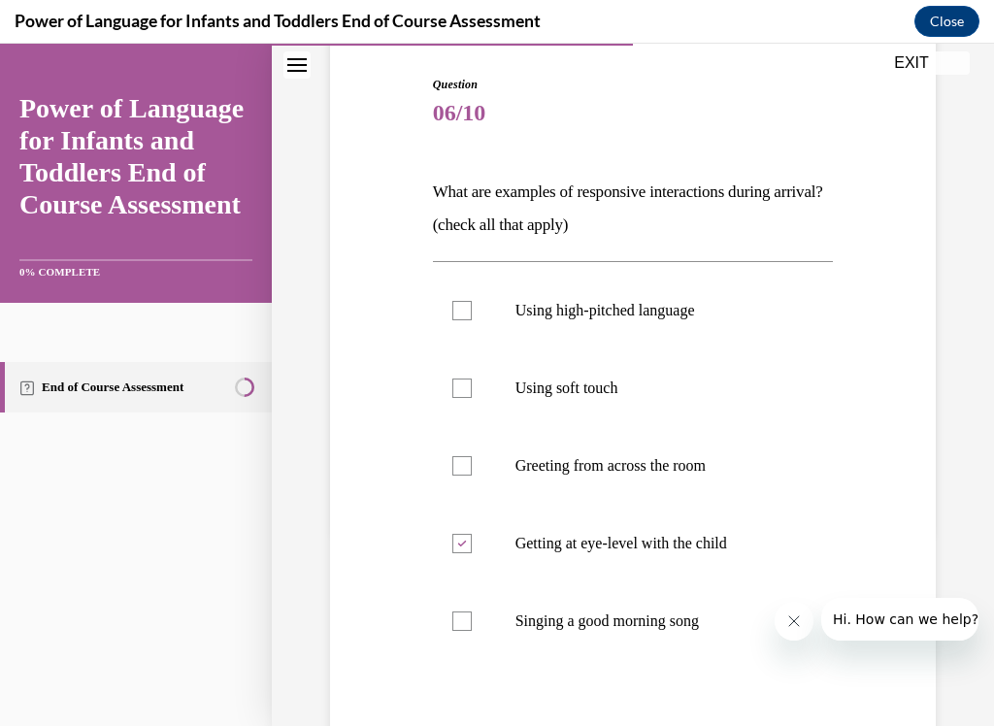
checkbox input "true"
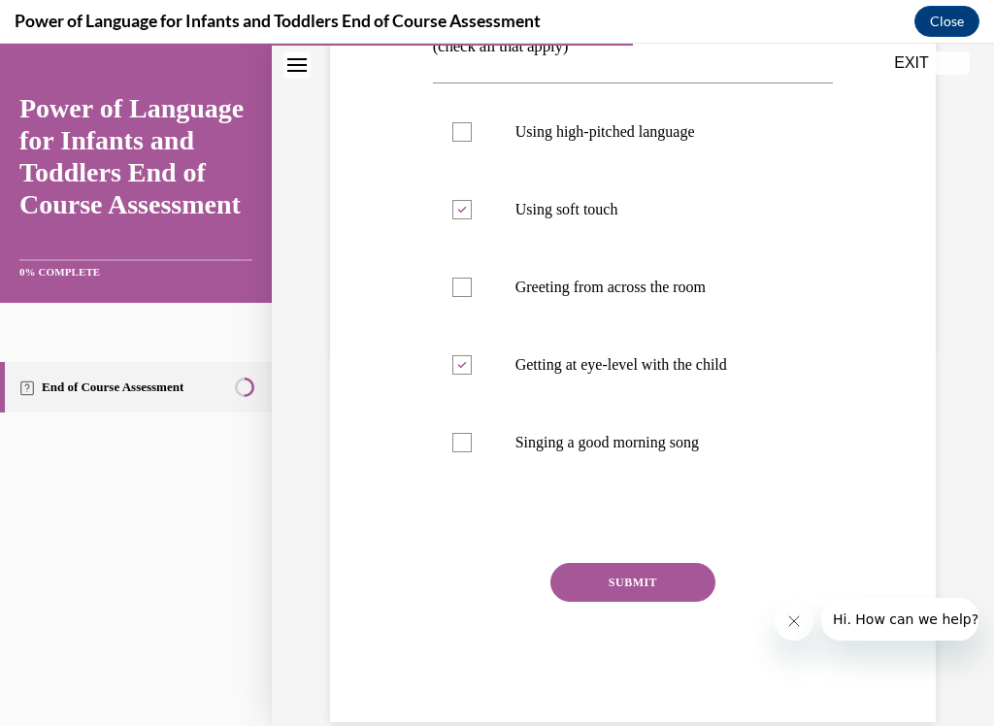
scroll to position [373, 0]
click at [460, 445] on div at bounding box center [462, 442] width 19 height 19
click at [460, 445] on input "Singing a good morning song" at bounding box center [462, 442] width 19 height 19
checkbox input "true"
click at [565, 580] on button "SUBMIT" at bounding box center [633, 582] width 165 height 39
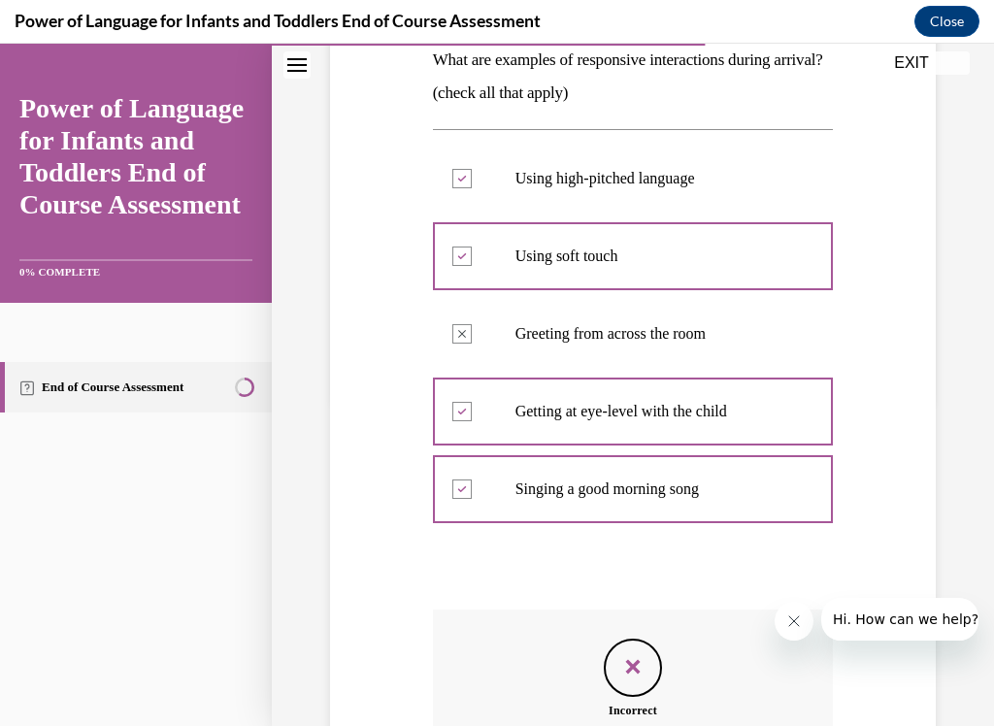
scroll to position [563, 0]
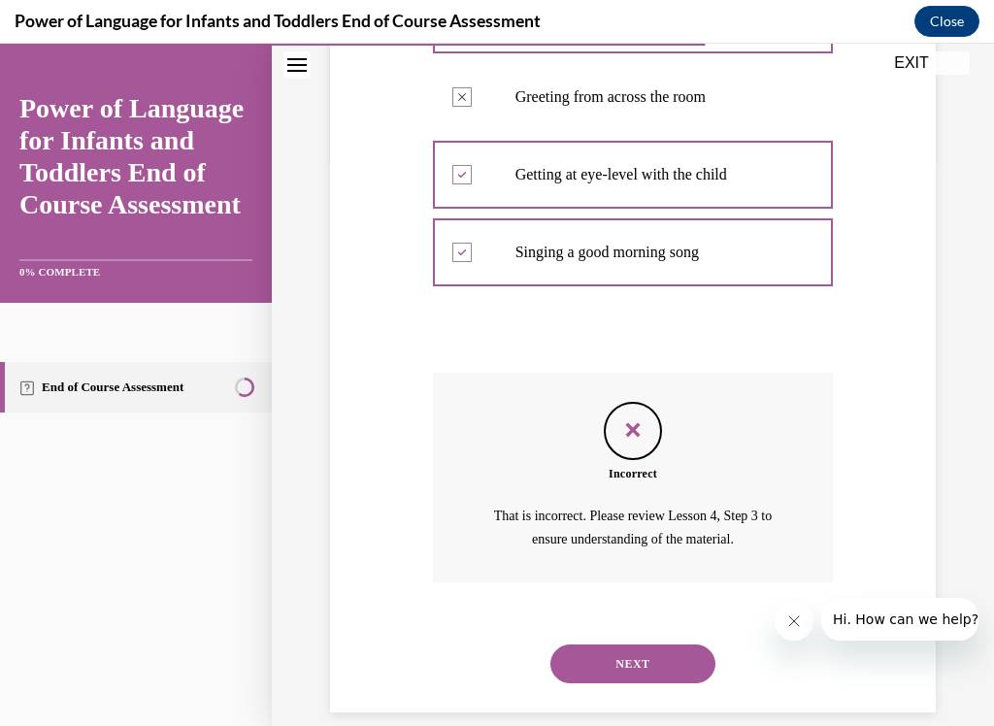
click at [574, 605] on button "NEXT" at bounding box center [633, 664] width 165 height 39
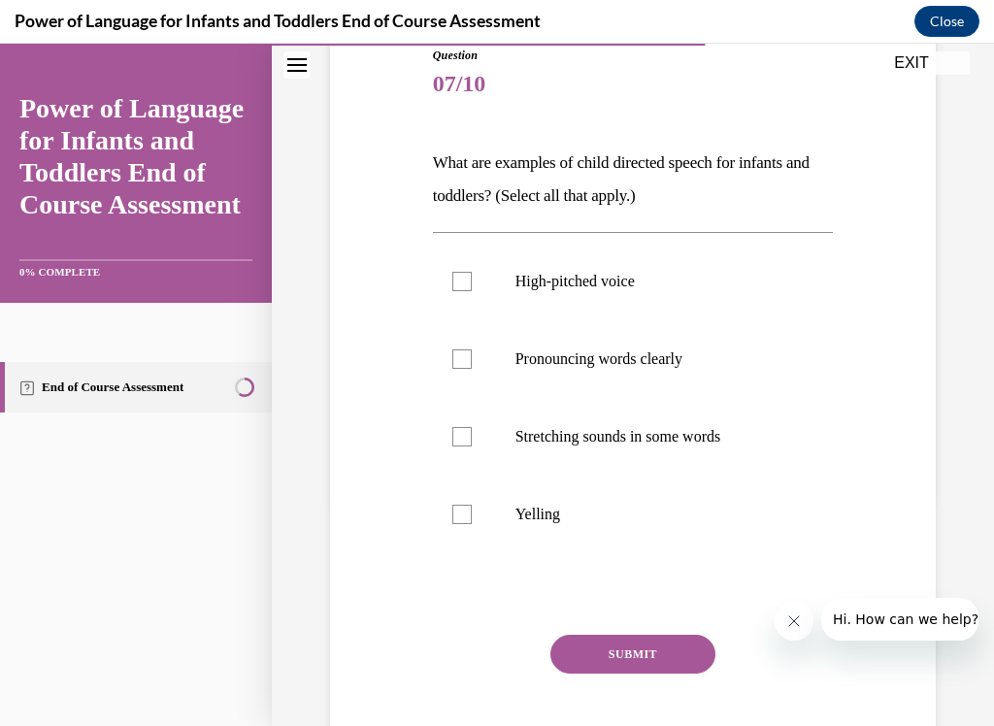
scroll to position [223, 0]
click at [449, 356] on label "Pronouncing words clearly" at bounding box center [633, 359] width 401 height 78
click at [453, 356] on input "Pronouncing words clearly" at bounding box center [462, 359] width 19 height 19
checkbox input "true"
click at [454, 437] on div at bounding box center [462, 436] width 19 height 19
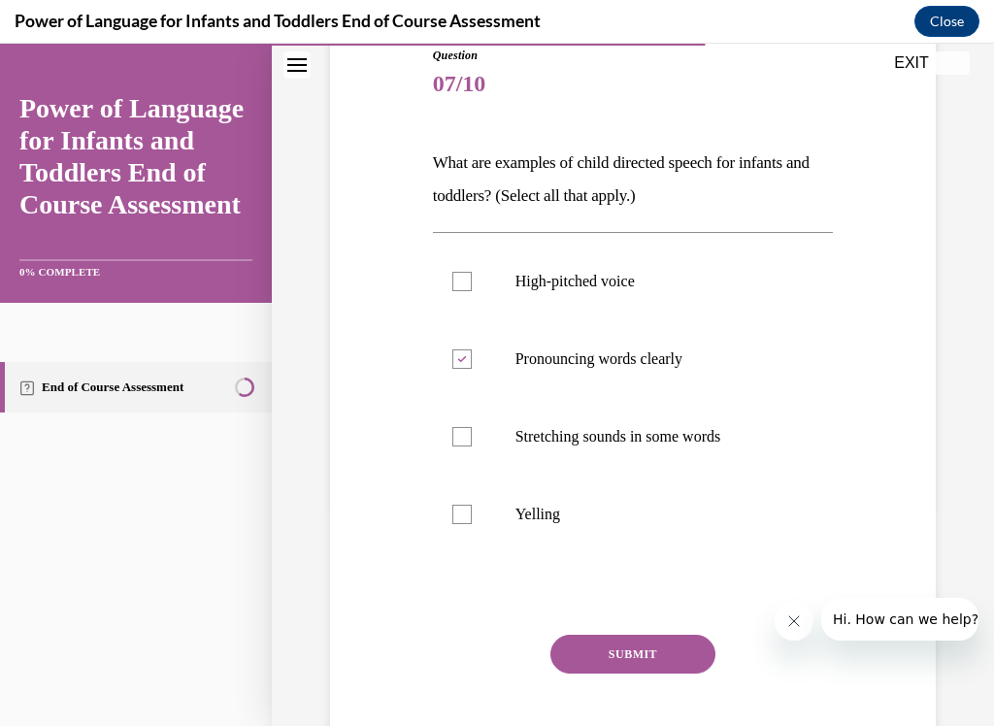
click at [454, 437] on input "Stretching sounds in some words" at bounding box center [462, 436] width 19 height 19
checkbox input "true"
click at [587, 605] on button "SUBMIT" at bounding box center [633, 654] width 165 height 39
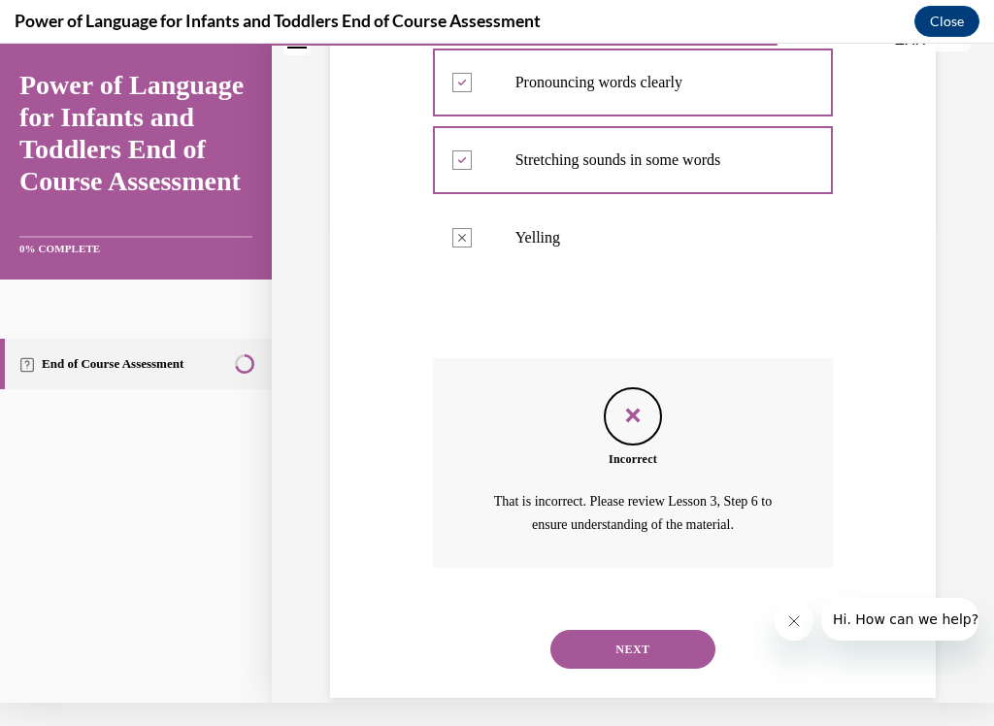
scroll to position [486, 0]
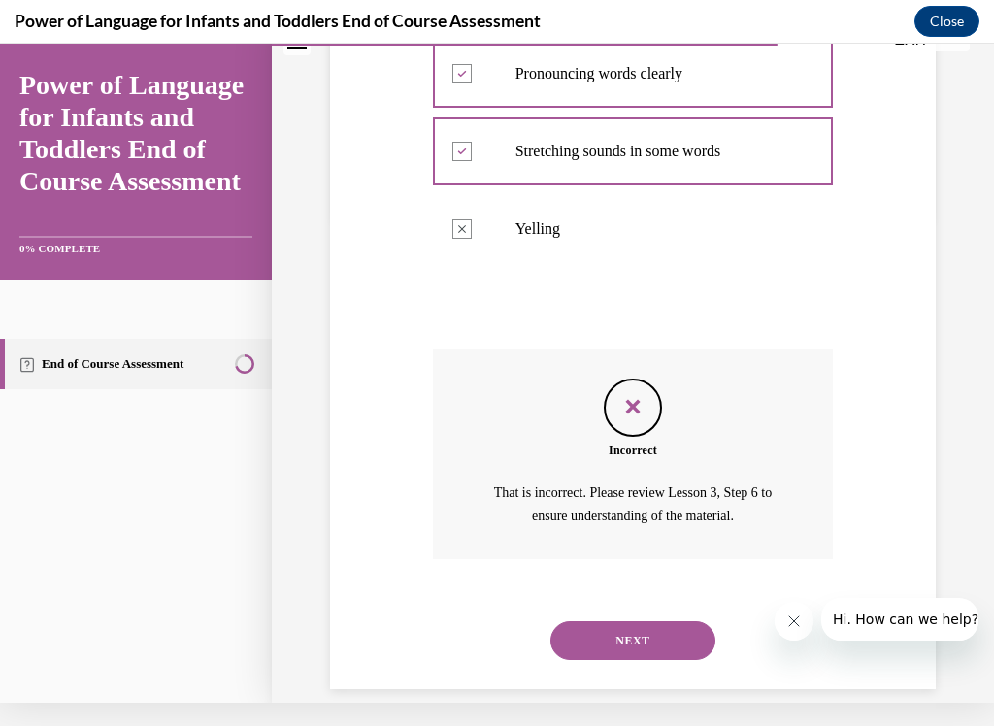
click at [579, 605] on button "NEXT" at bounding box center [633, 641] width 165 height 39
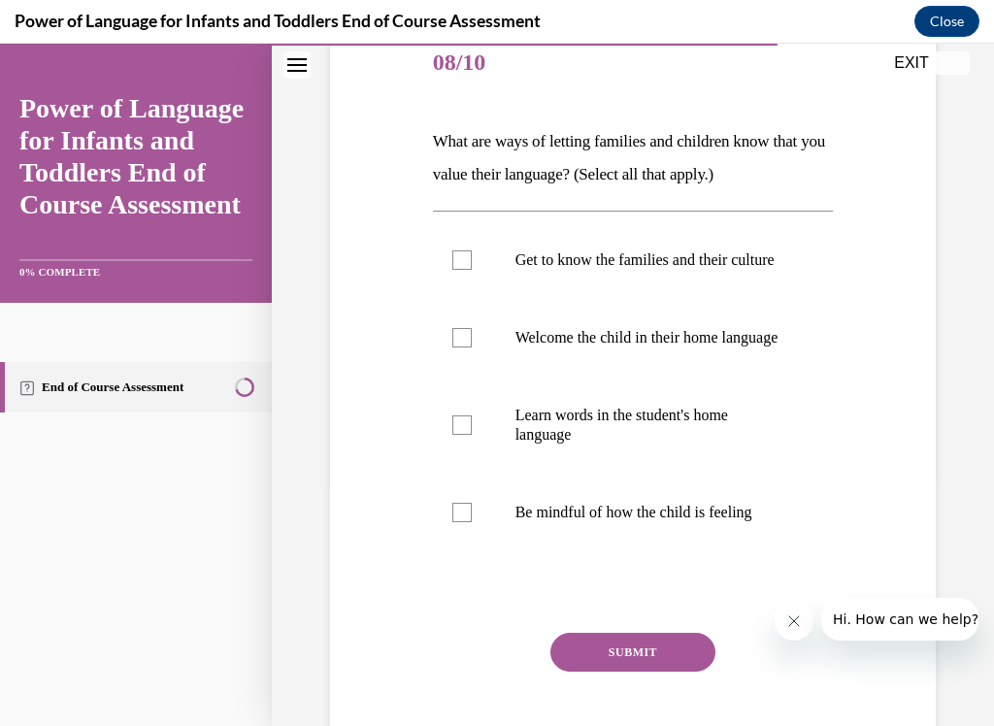
scroll to position [245, 0]
click at [465, 284] on label "Get to know the families and their culture" at bounding box center [633, 260] width 401 height 78
click at [465, 270] on input "Get to know the families and their culture" at bounding box center [462, 260] width 19 height 19
checkbox input "true"
click at [453, 348] on div at bounding box center [462, 337] width 19 height 19
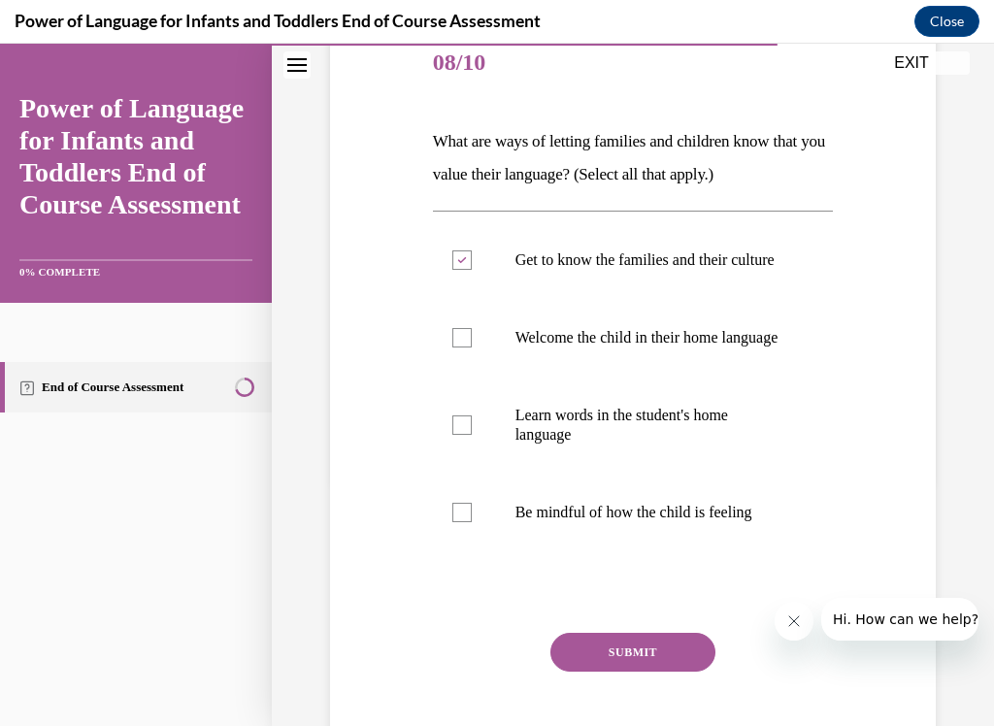
click at [453, 348] on input "Welcome the child in their home language" at bounding box center [462, 337] width 19 height 19
checkbox input "true"
click at [461, 474] on label "Learn words in the student's home language" at bounding box center [633, 425] width 401 height 97
click at [461, 435] on input "Learn words in the student's home language" at bounding box center [462, 425] width 19 height 19
checkbox input "true"
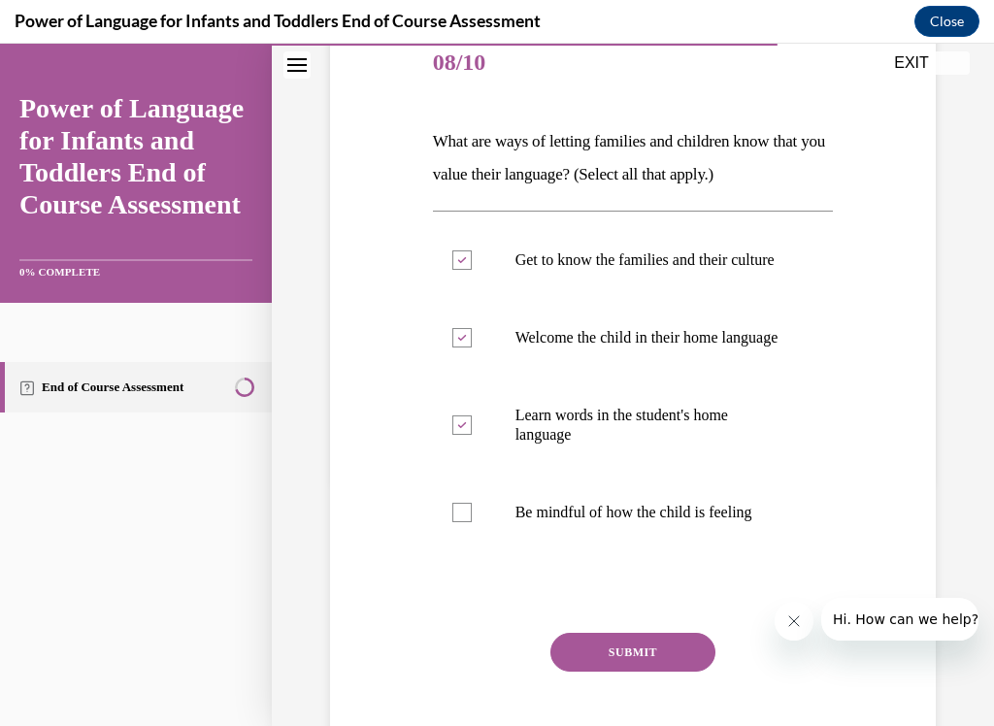
click at [458, 552] on label "Be mindful of how the child is feeling" at bounding box center [633, 513] width 401 height 78
click at [458, 522] on input "Be mindful of how the child is feeling" at bounding box center [462, 512] width 19 height 19
checkbox input "true"
click at [618, 605] on button "SUBMIT" at bounding box center [633, 652] width 165 height 39
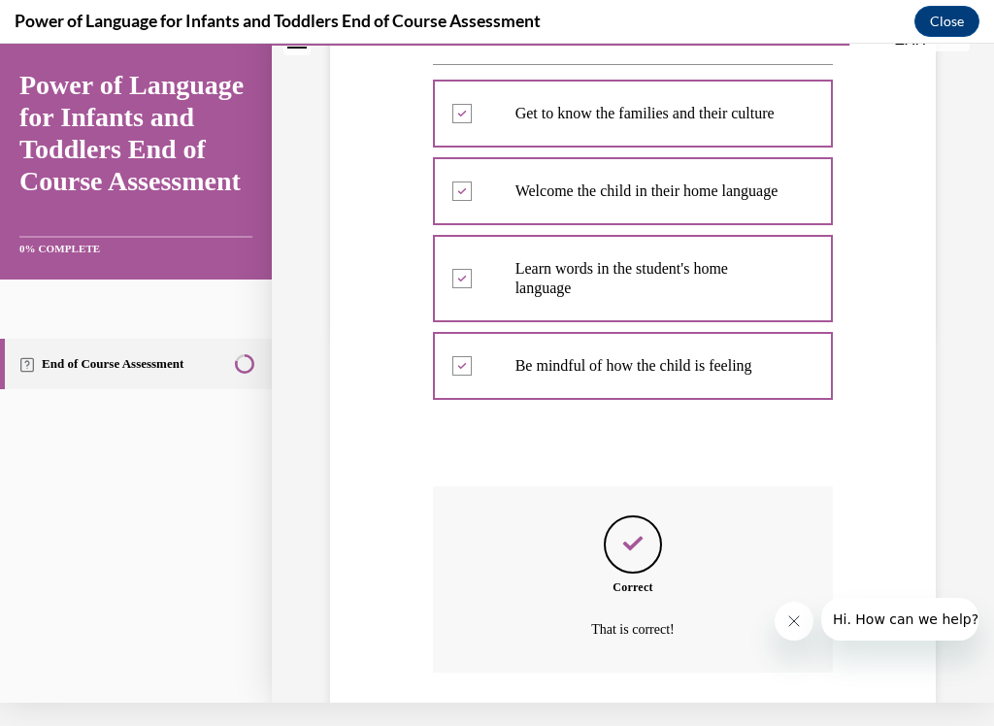
scroll to position [307, 0]
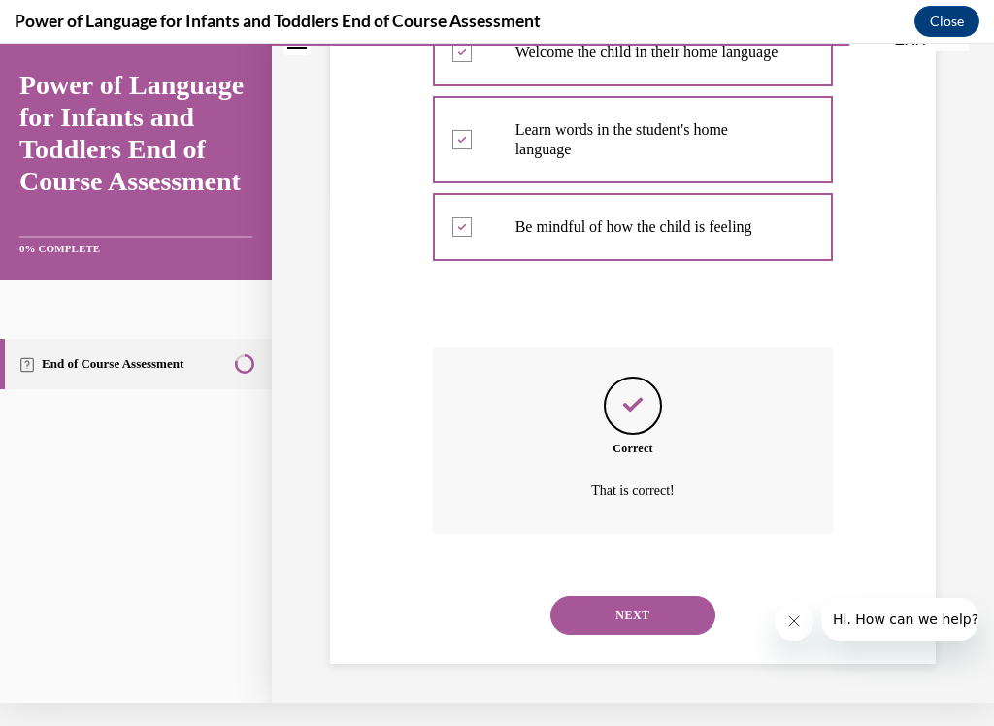
click at [594, 605] on button "NEXT" at bounding box center [633, 615] width 165 height 39
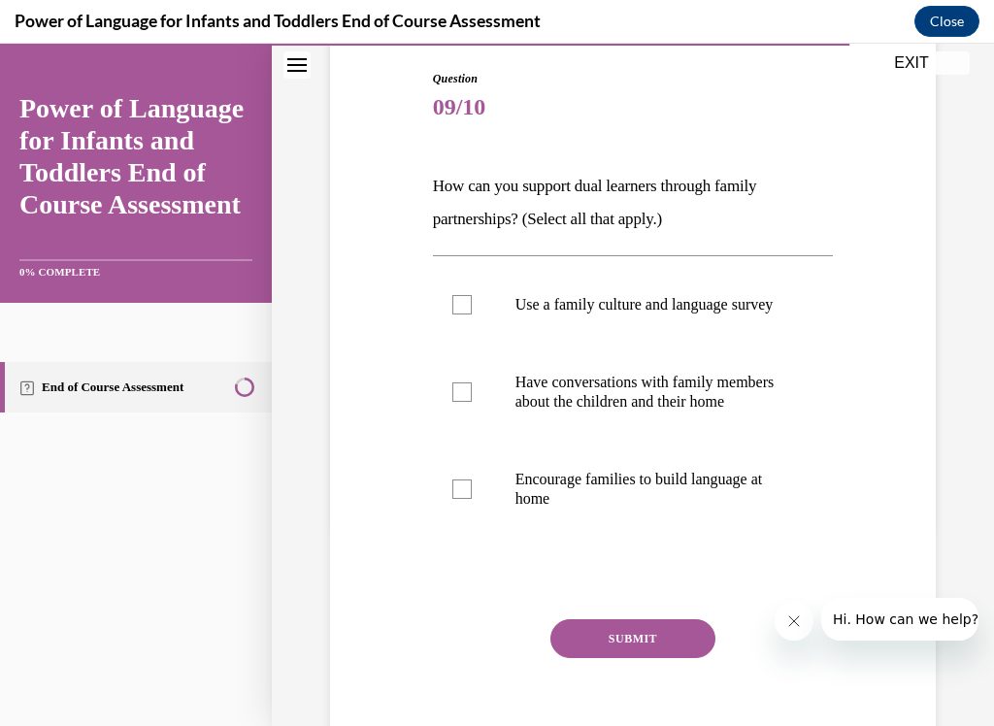
scroll to position [200, 0]
click at [458, 436] on label "Have conversations with family members about the children and their home" at bounding box center [633, 392] width 401 height 97
click at [458, 402] on input "Have conversations with family members about the children and their home" at bounding box center [462, 392] width 19 height 19
checkbox input "true"
click at [457, 499] on div at bounding box center [462, 489] width 19 height 19
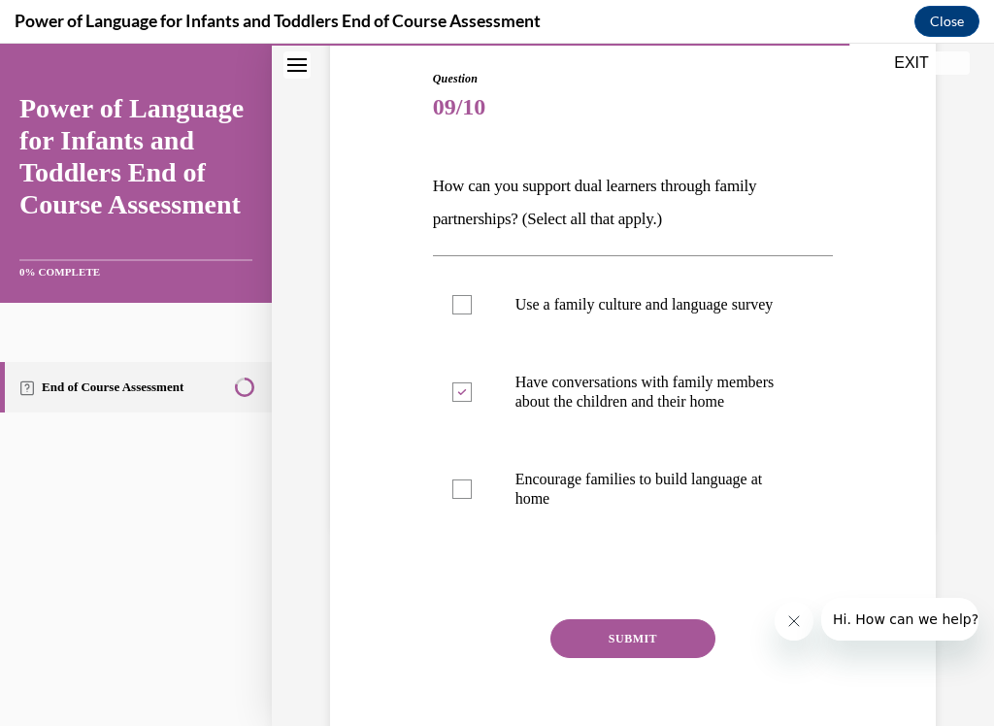
click at [457, 499] on input "Encourage families to build language at home" at bounding box center [462, 489] width 19 height 19
checkbox input "true"
click at [474, 306] on label "Use a family culture and language survey" at bounding box center [633, 305] width 401 height 78
click at [472, 306] on input "Use a family culture and language survey" at bounding box center [462, 304] width 19 height 19
checkbox input "true"
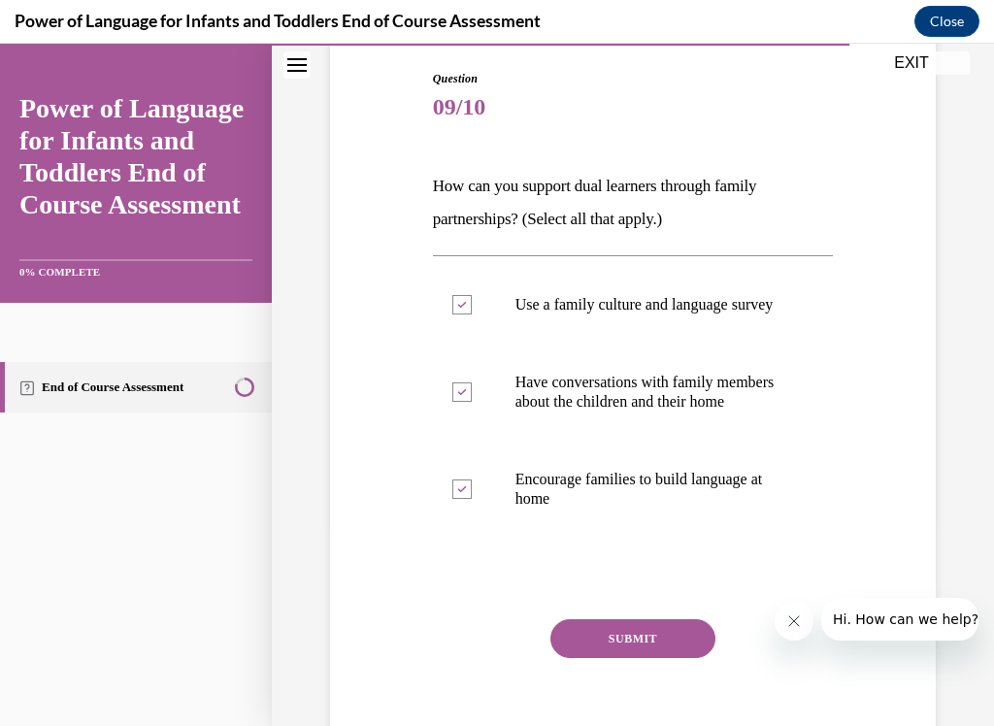
click at [587, 605] on button "SUBMIT" at bounding box center [633, 639] width 165 height 39
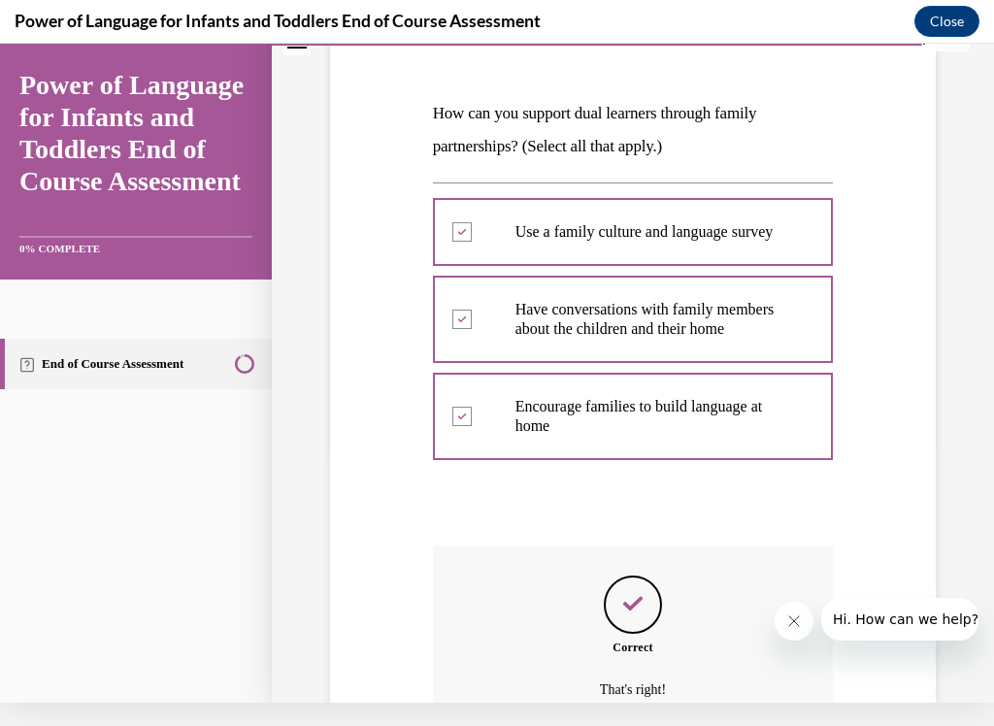
scroll to position [463, 0]
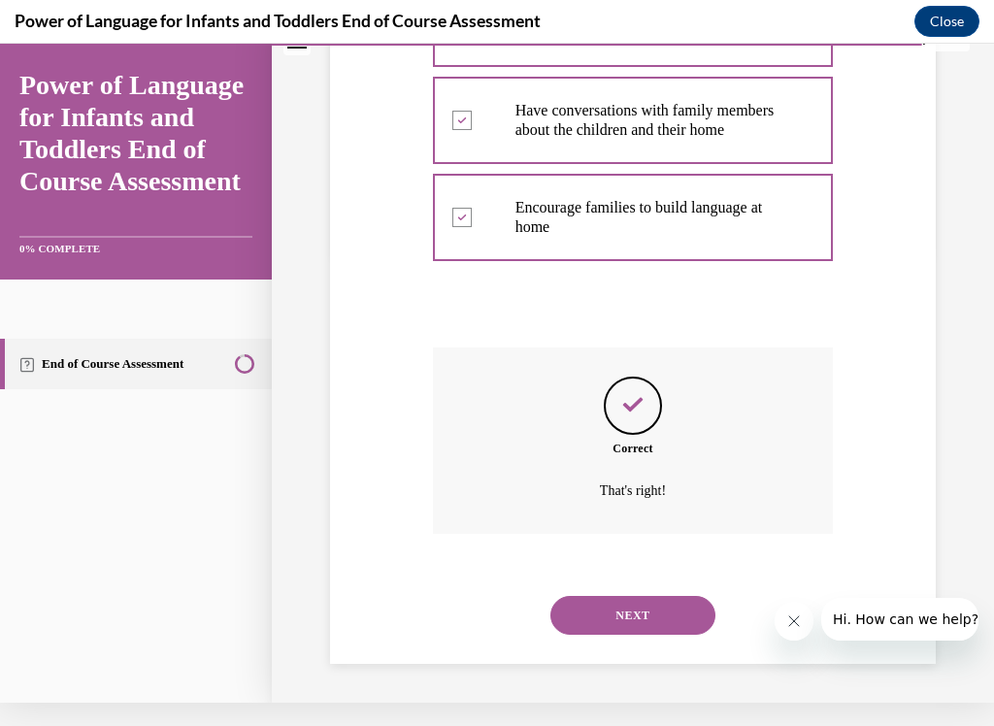
click at [600, 605] on button "NEXT" at bounding box center [633, 615] width 165 height 39
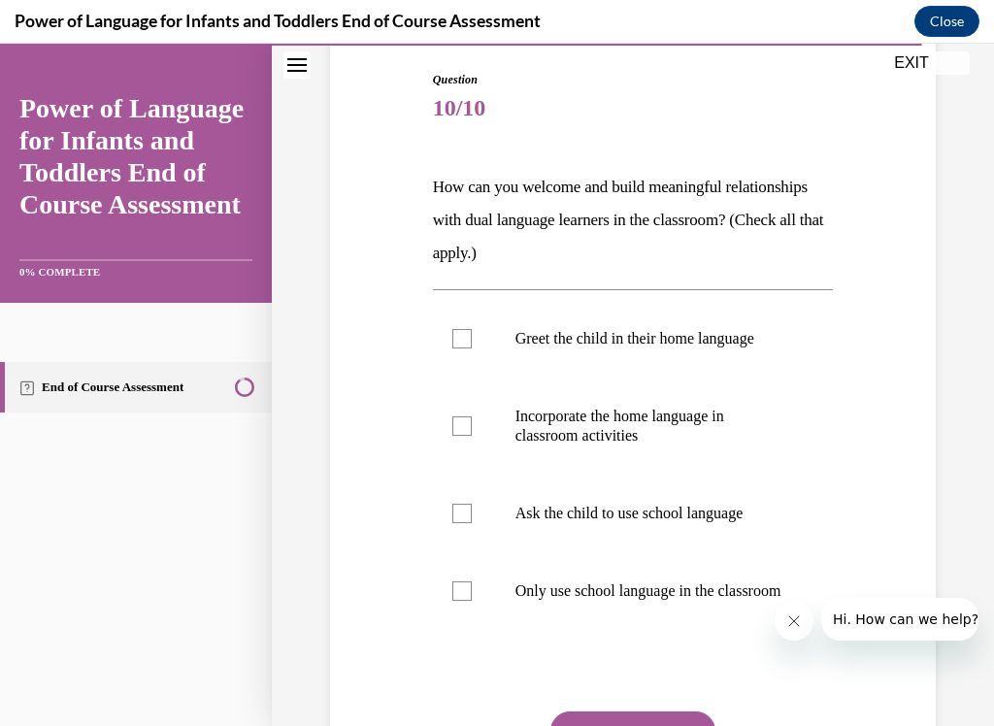
scroll to position [202, 0]
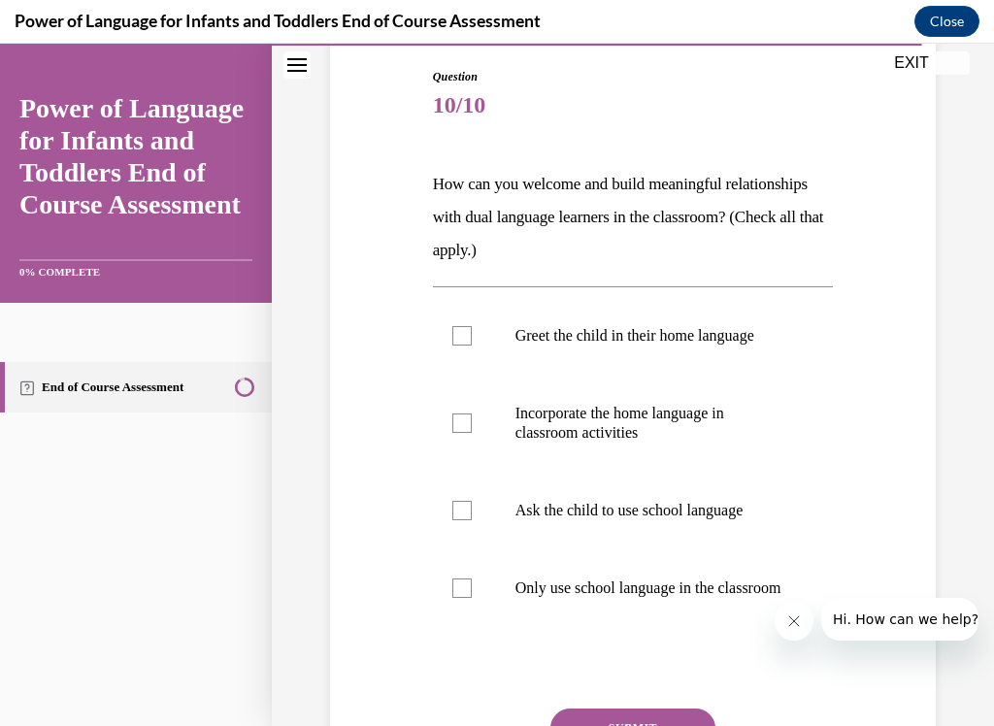
click at [441, 340] on label "Greet the child in their home language" at bounding box center [633, 336] width 401 height 78
click at [453, 340] on input "Greet the child in their home language" at bounding box center [462, 335] width 19 height 19
checkbox input "true"
click at [456, 435] on label "Incorporate the home language in classroom activities" at bounding box center [633, 423] width 401 height 97
click at [456, 433] on input "Incorporate the home language in classroom activities" at bounding box center [462, 423] width 19 height 19
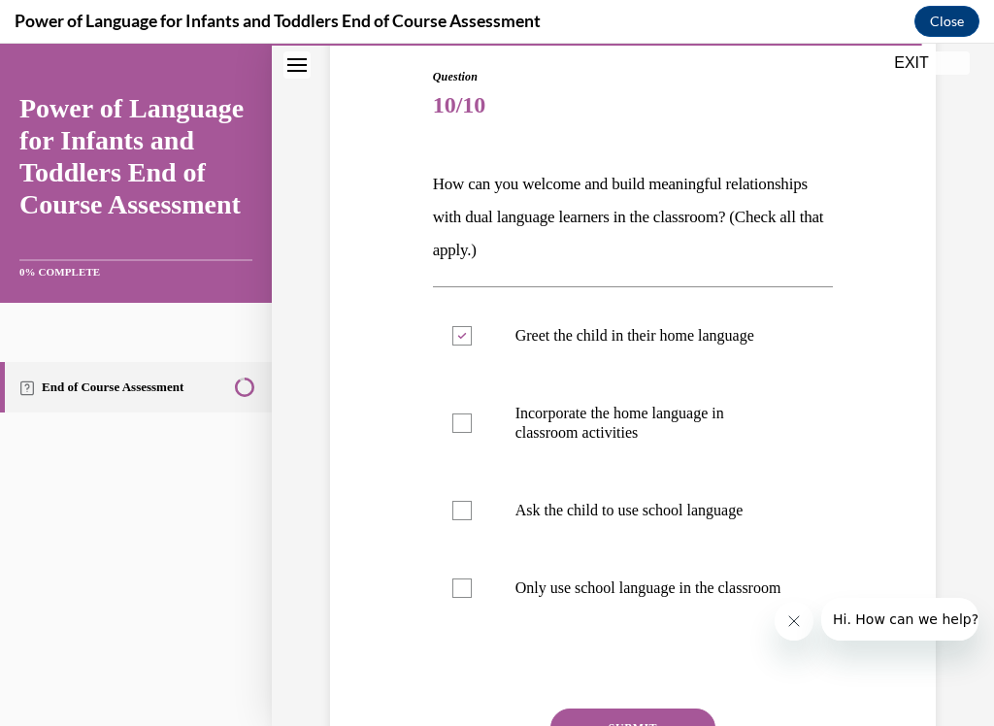
checkbox input "true"
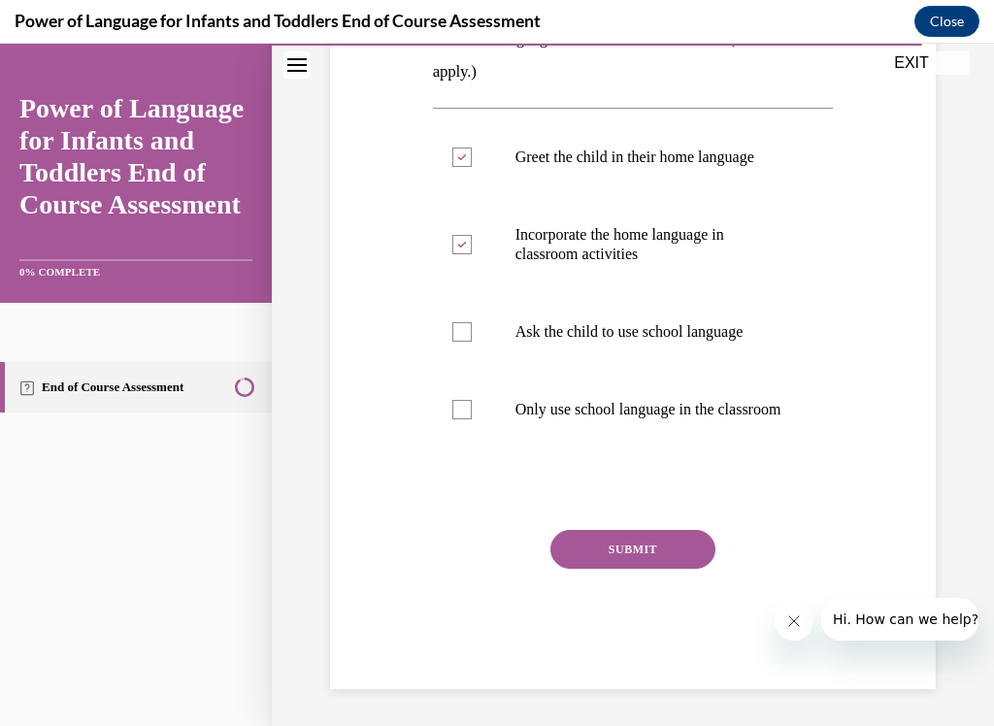
scroll to position [379, 0]
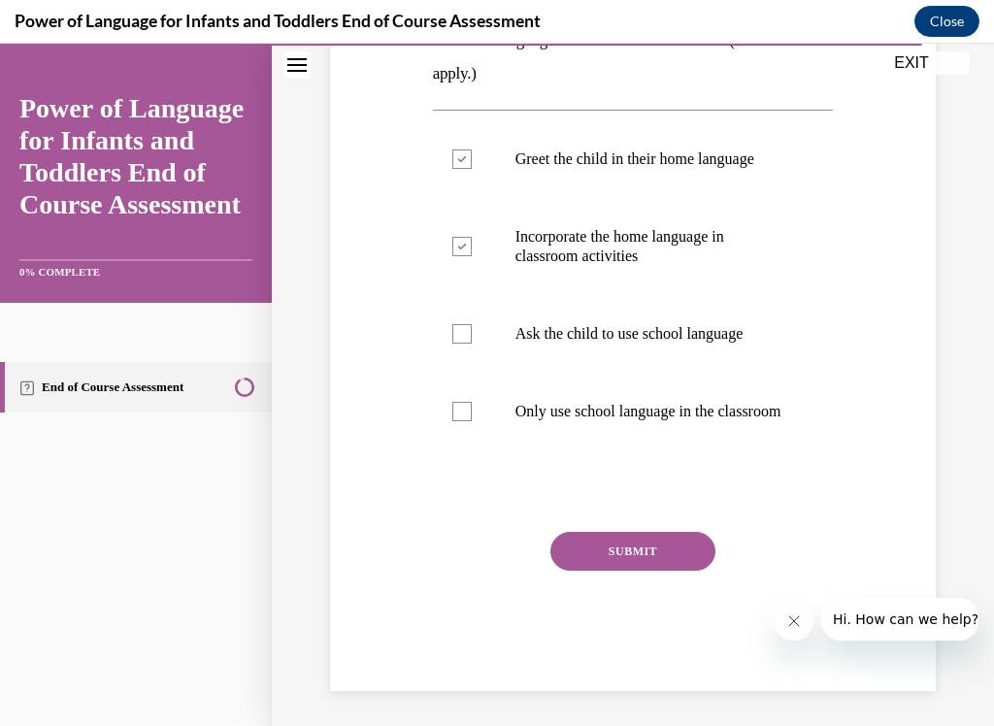
click at [591, 571] on button "SUBMIT" at bounding box center [633, 551] width 165 height 39
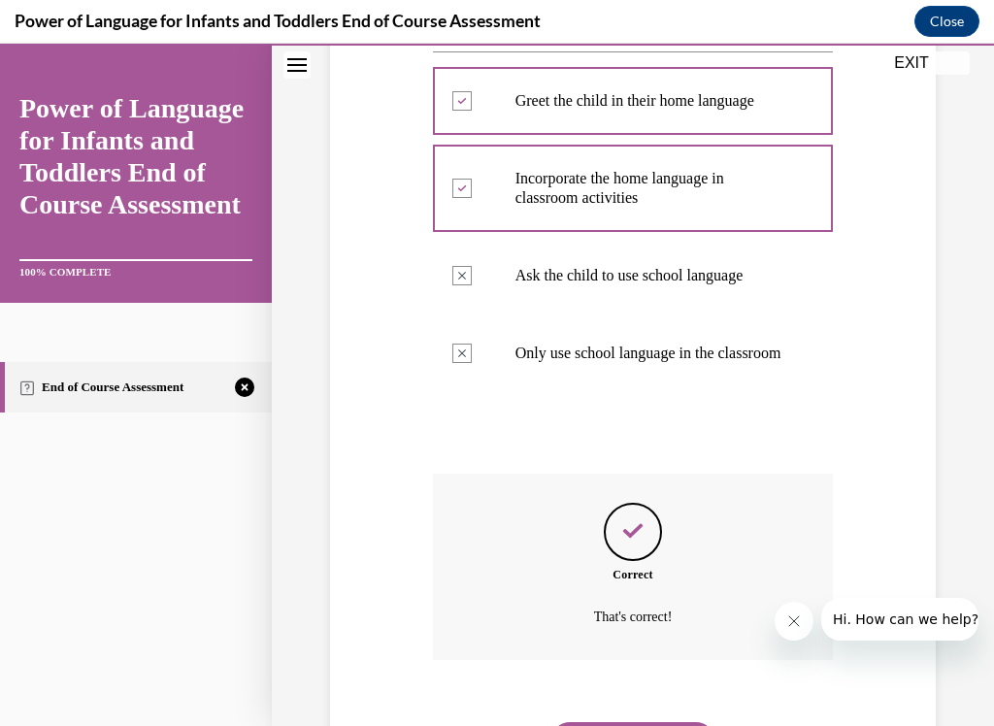
scroll to position [535, 0]
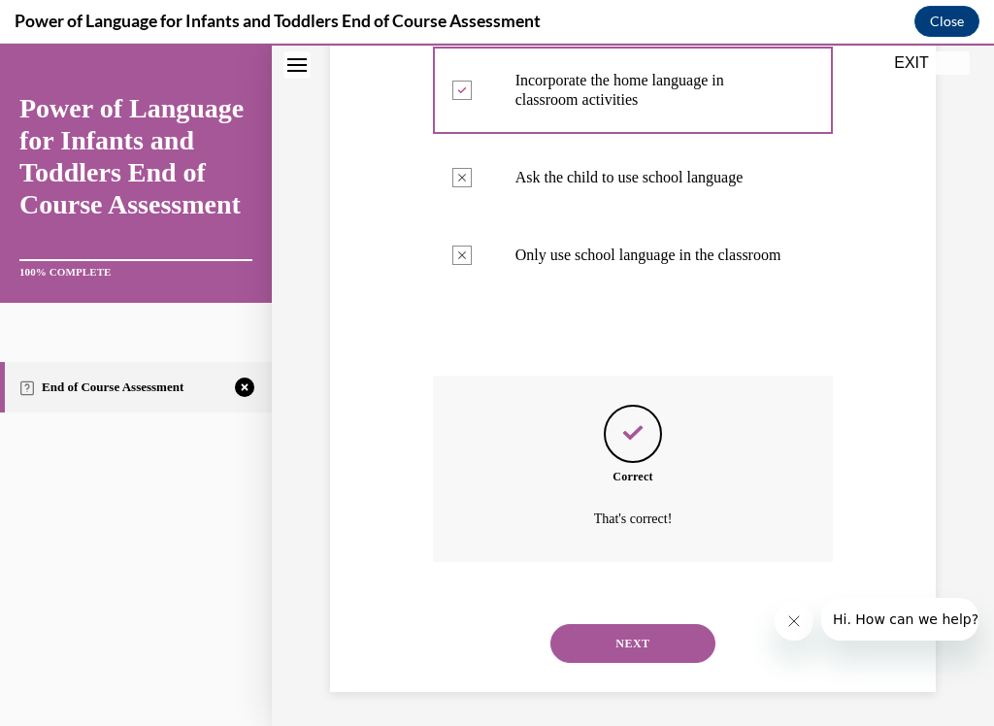
click at [588, 605] on button "NEXT" at bounding box center [633, 643] width 165 height 39
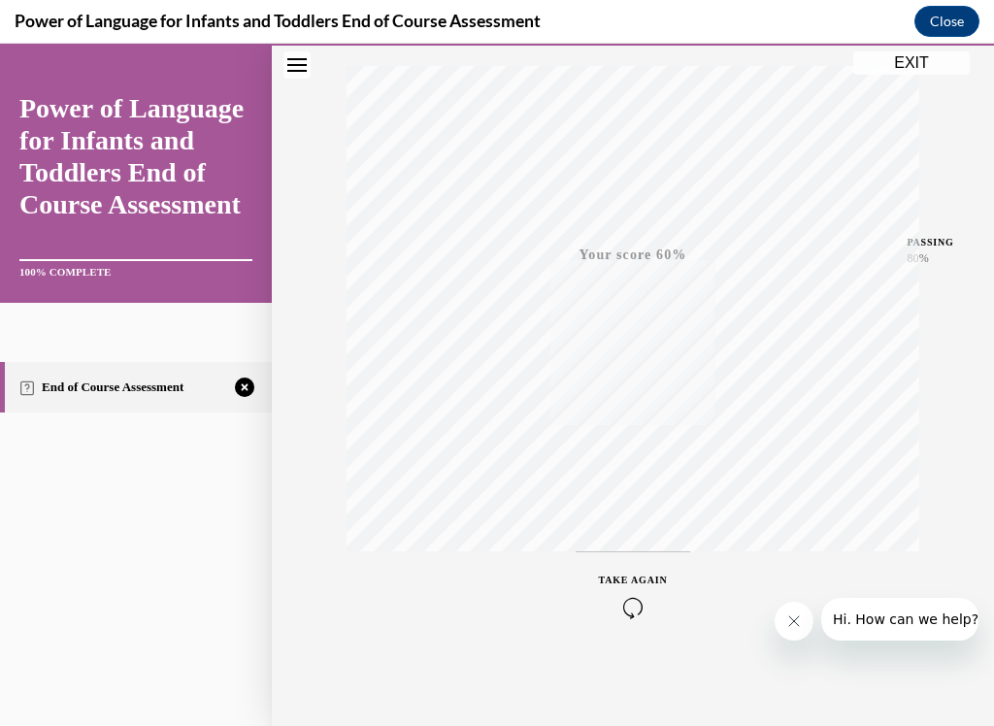
scroll to position [314, 0]
click at [618, 598] on icon "button" at bounding box center [633, 607] width 69 height 21
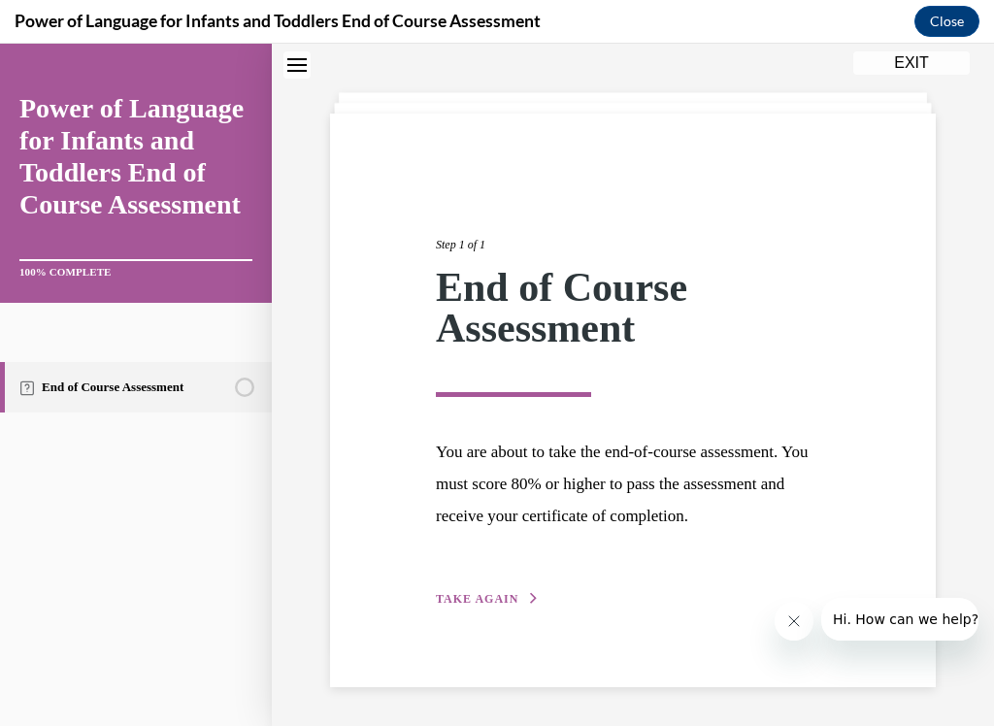
scroll to position [78, 0]
click at [508, 596] on span "TAKE AGAIN" at bounding box center [477, 600] width 83 height 14
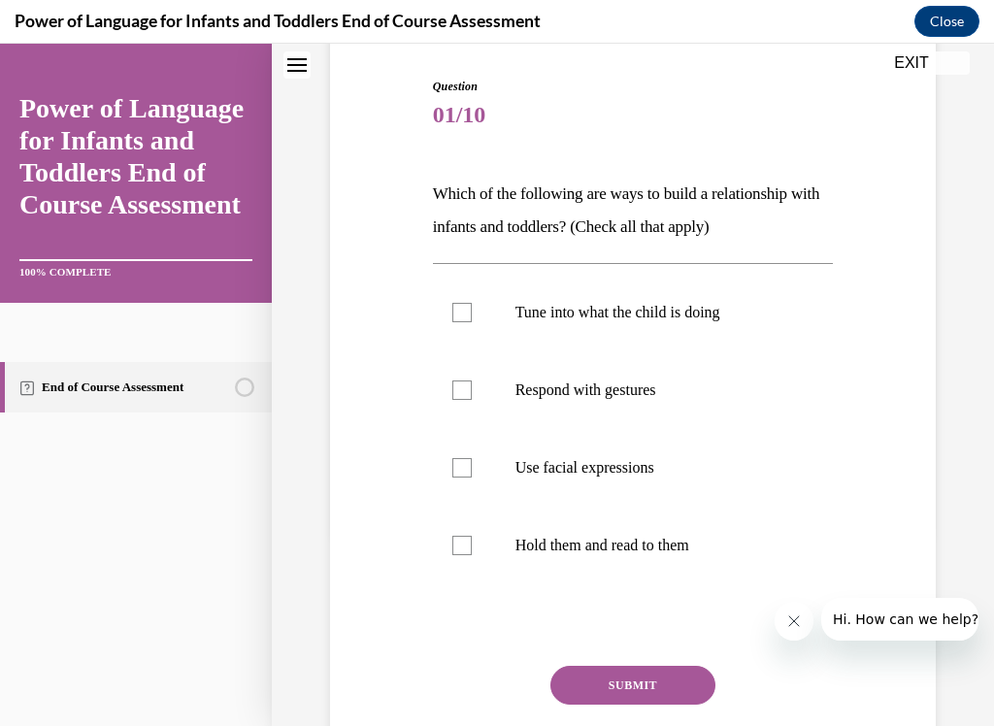
scroll to position [192, 0]
click at [650, 463] on p "Use facial expressions" at bounding box center [651, 467] width 270 height 19
click at [472, 463] on input "Use facial expressions" at bounding box center [462, 467] width 19 height 19
checkbox input "true"
click at [670, 559] on label "Hold them and read to them" at bounding box center [633, 546] width 401 height 78
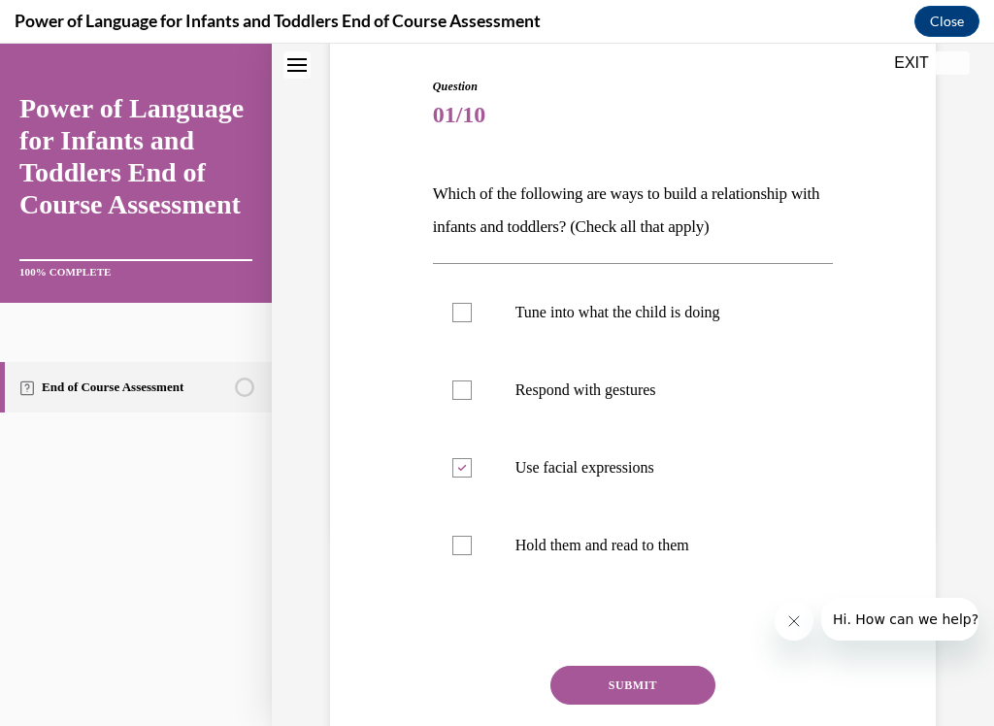
click at [472, 556] on input "Hold them and read to them" at bounding box center [462, 545] width 19 height 19
checkbox input "true"
click at [667, 399] on p "Respond with gestures" at bounding box center [651, 390] width 270 height 19
click at [472, 399] on input "Respond with gestures" at bounding box center [462, 390] width 19 height 19
checkbox input "true"
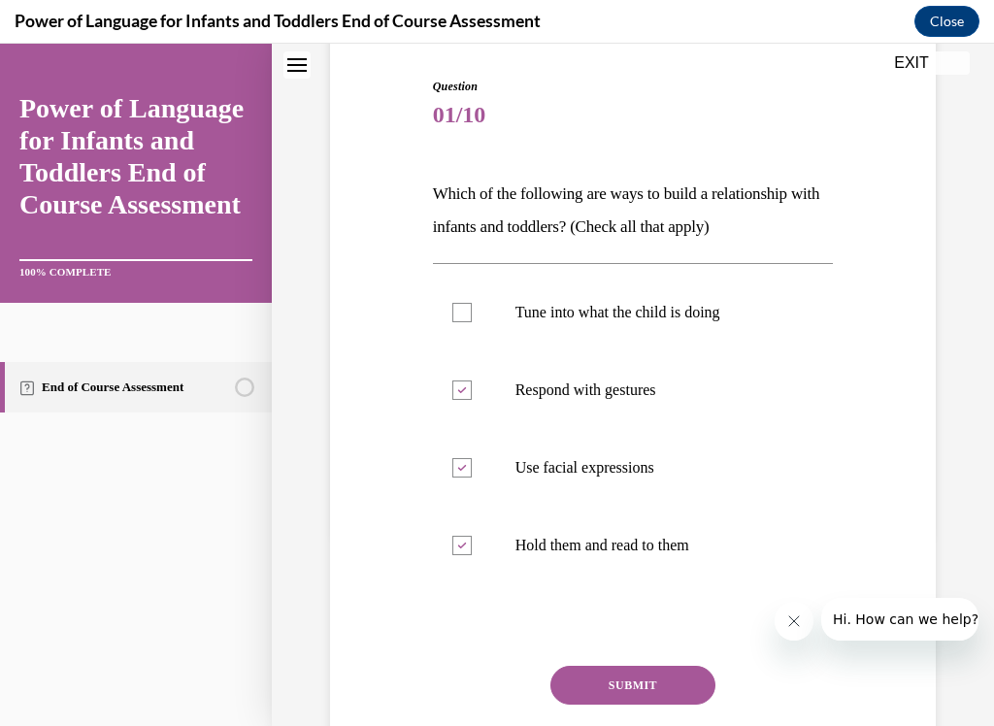
click at [747, 310] on p "Tune into what the child is doing" at bounding box center [651, 312] width 270 height 19
click at [472, 310] on input "Tune into what the child is doing" at bounding box center [462, 312] width 19 height 19
checkbox input "true"
click at [672, 605] on button "SUBMIT" at bounding box center [633, 685] width 165 height 39
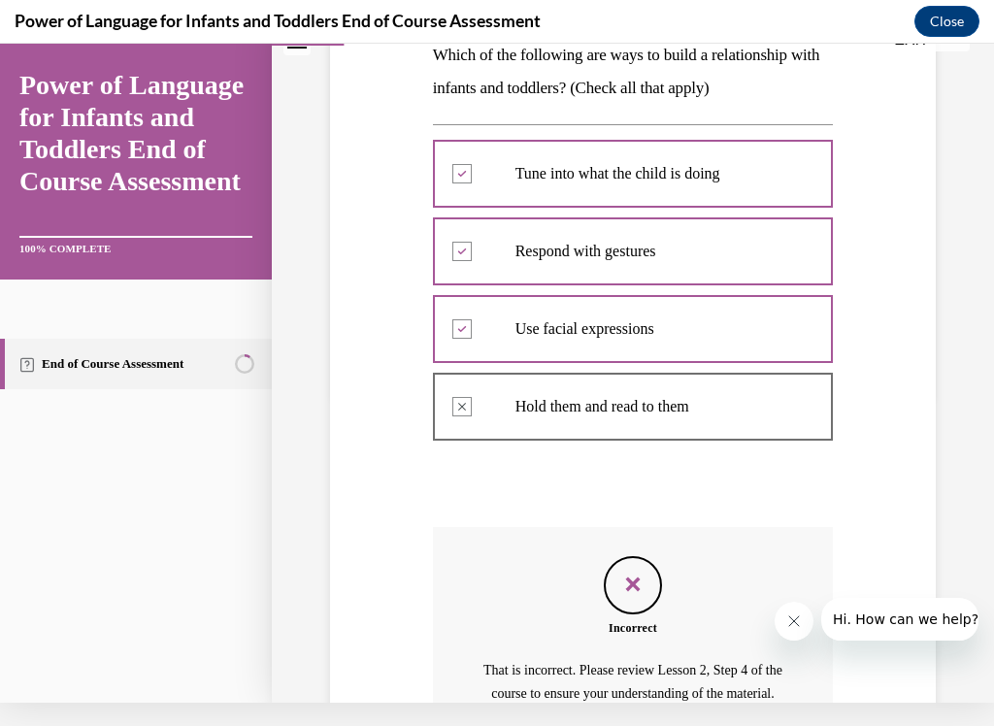
scroll to position [508, 0]
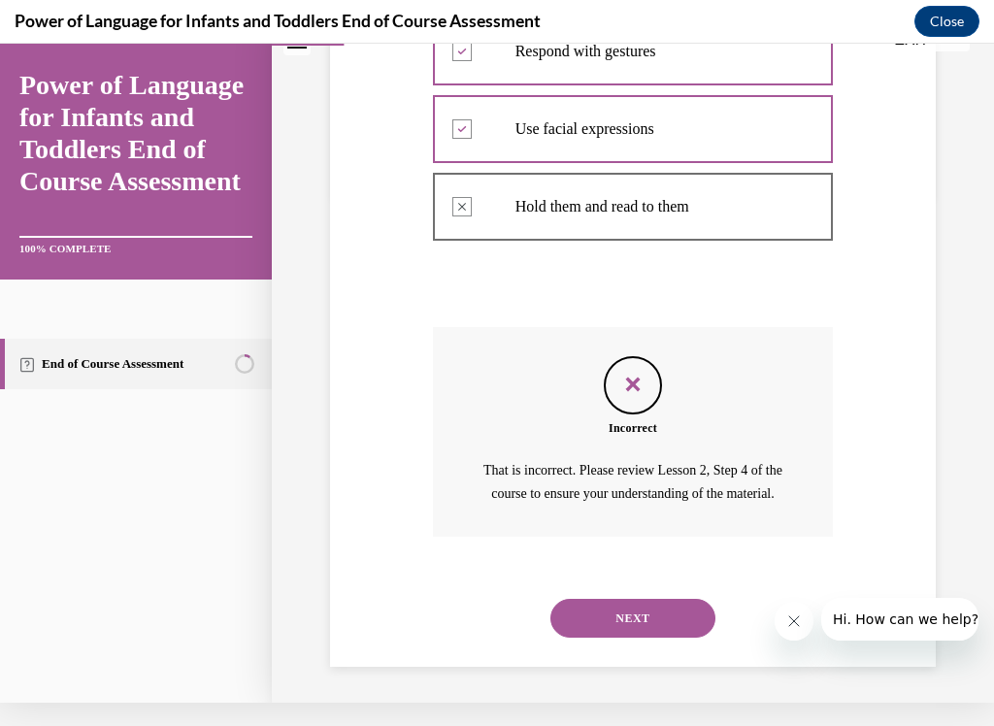
click at [691, 605] on button "NEXT" at bounding box center [633, 618] width 165 height 39
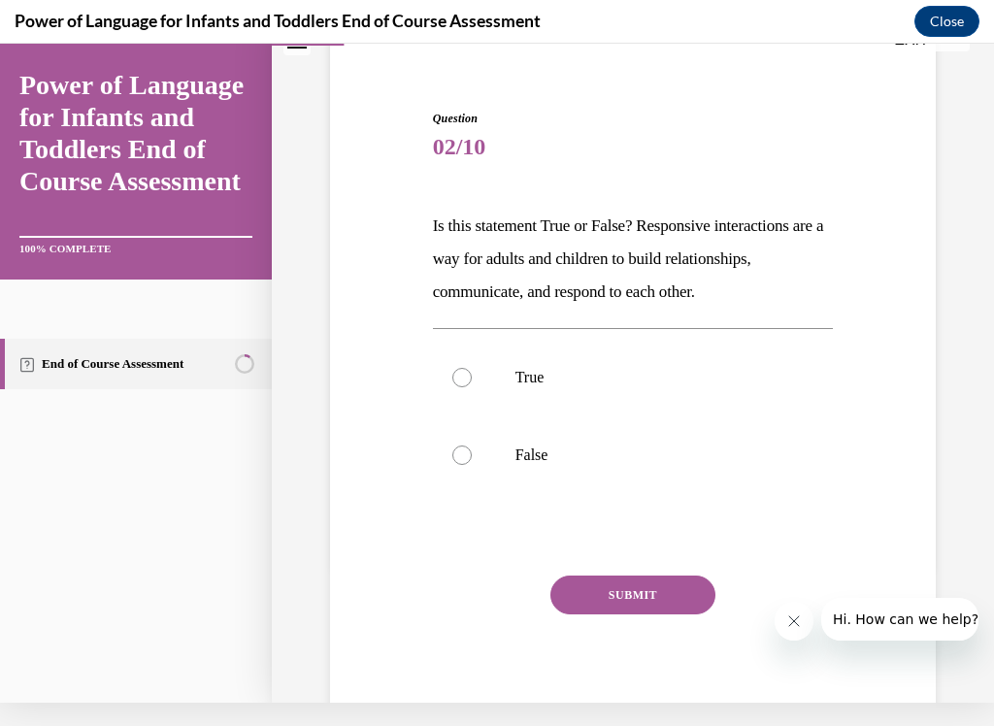
scroll to position [139, 0]
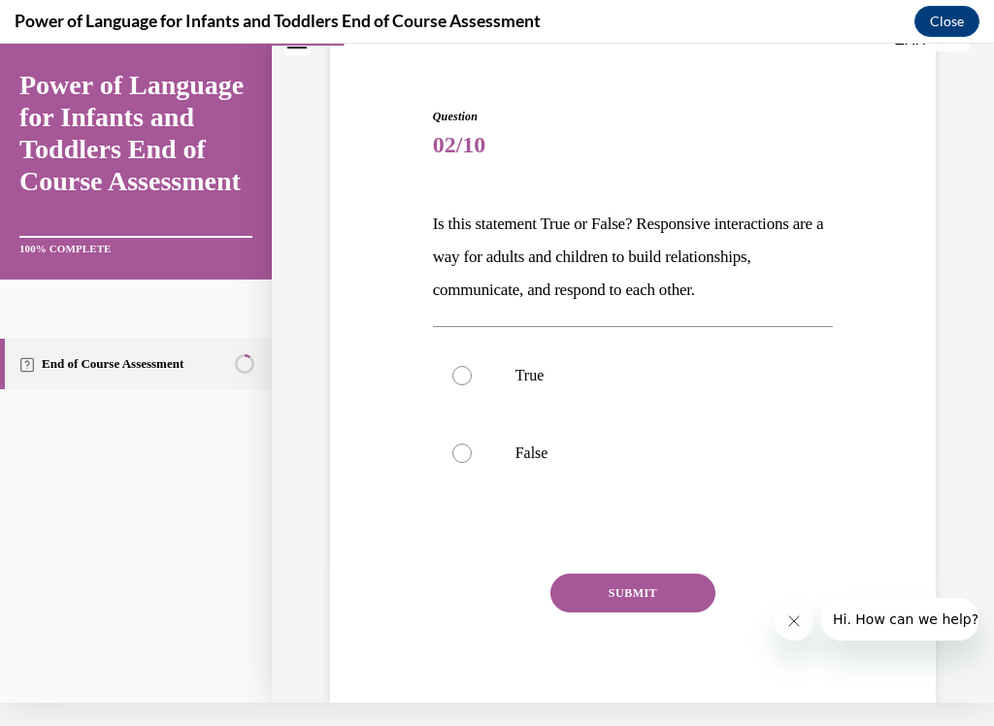
click at [570, 375] on p "True" at bounding box center [651, 375] width 270 height 19
click at [472, 375] on input "True" at bounding box center [462, 375] width 19 height 19
radio input "true"
click at [657, 589] on button "SUBMIT" at bounding box center [633, 593] width 165 height 39
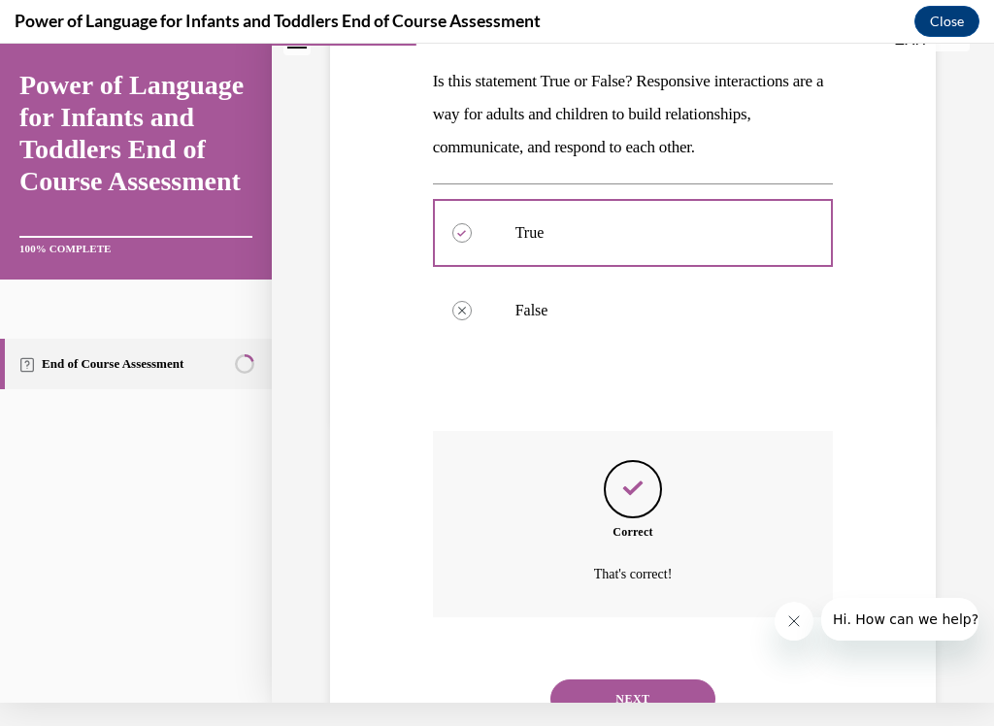
scroll to position [341, 0]
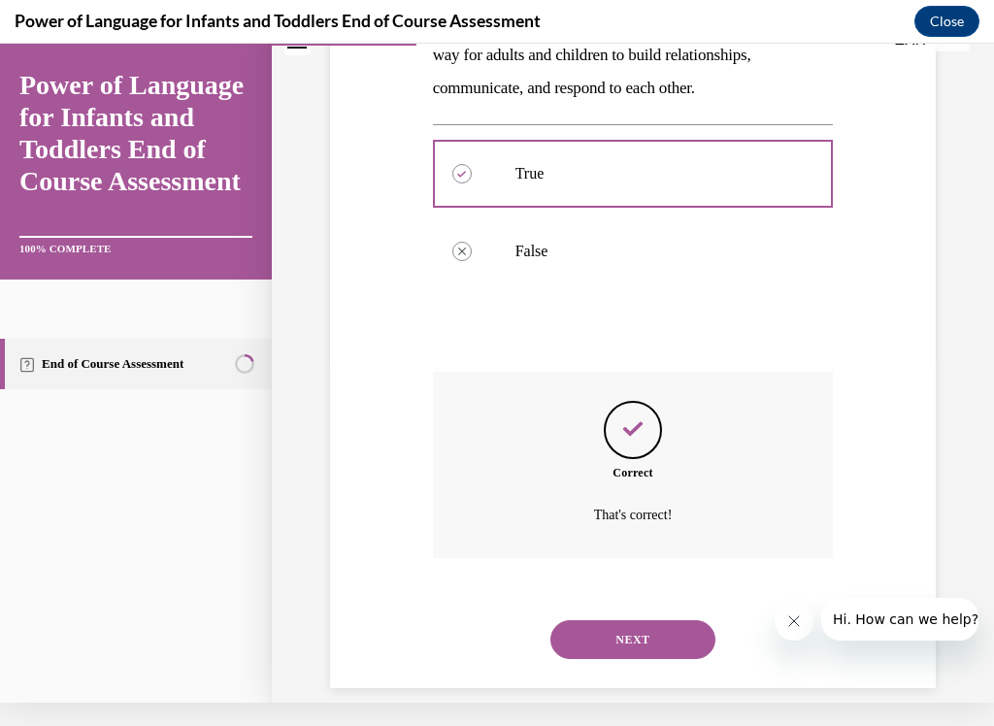
click at [685, 605] on button "NEXT" at bounding box center [633, 640] width 165 height 39
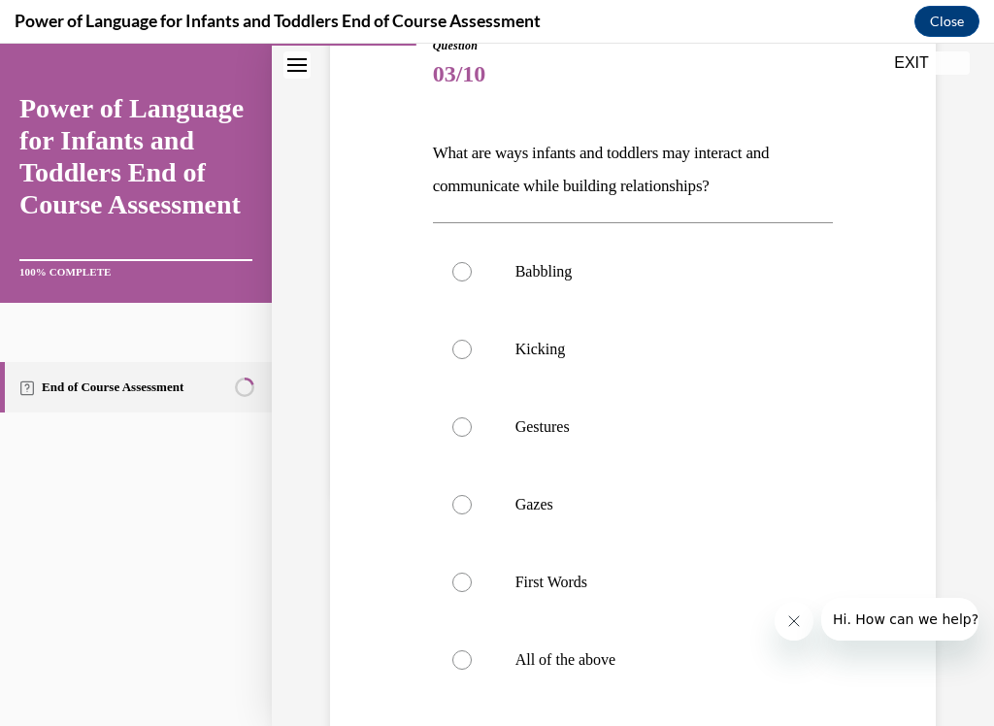
scroll to position [233, 0]
click at [660, 605] on p "All of the above" at bounding box center [651, 660] width 270 height 19
click at [472, 605] on input "All of the above" at bounding box center [462, 660] width 19 height 19
radio input "true"
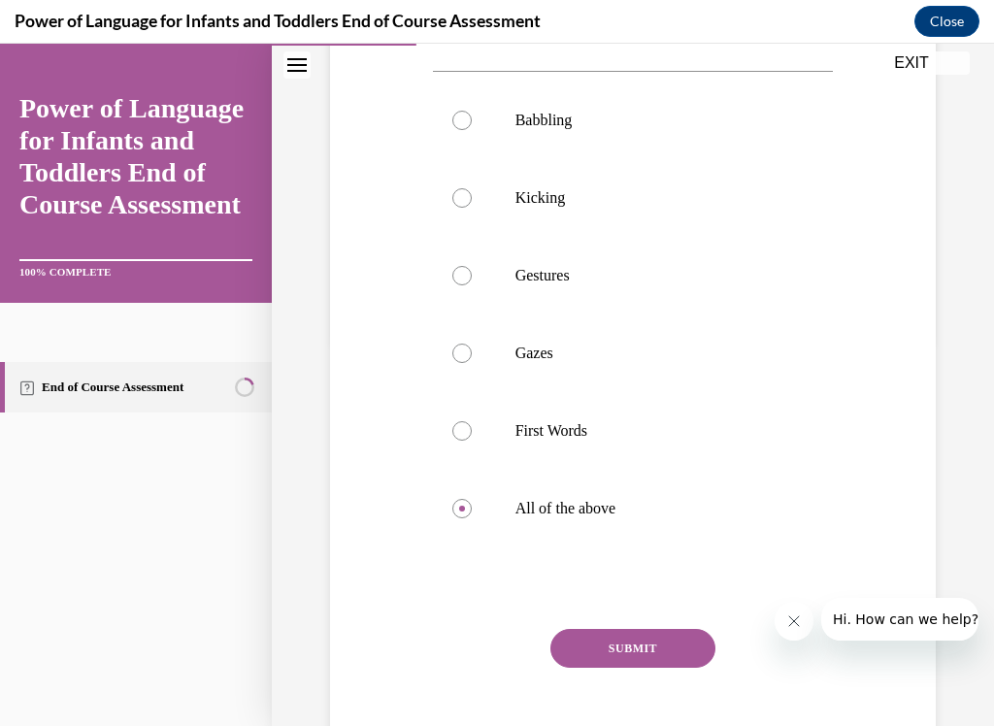
click at [668, 605] on button "SUBMIT" at bounding box center [633, 648] width 165 height 39
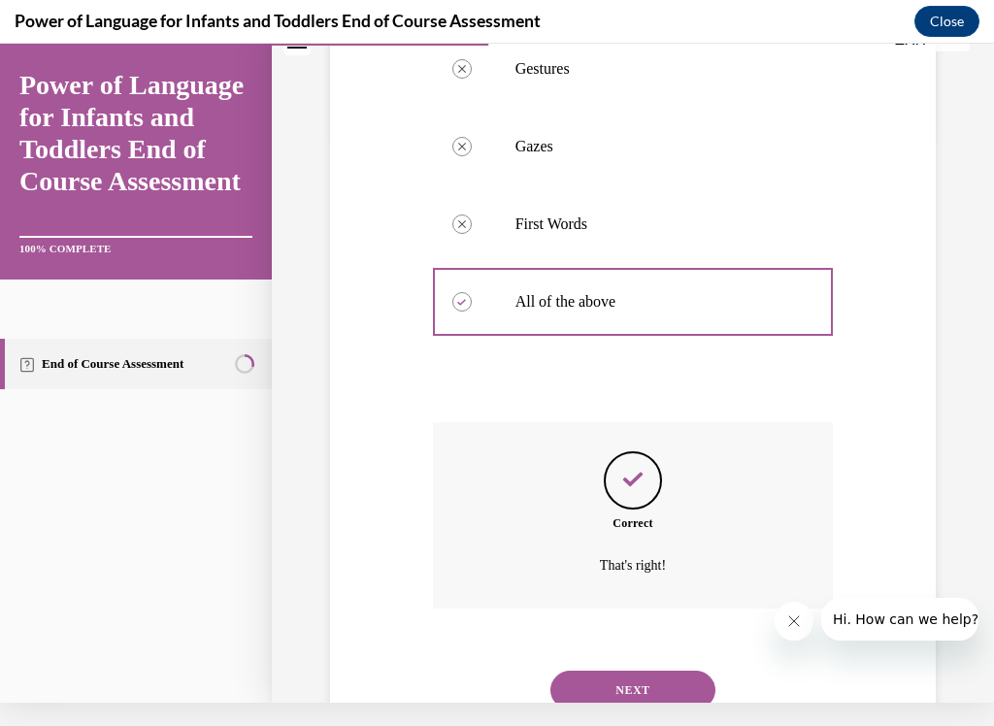
scroll to position [619, 0]
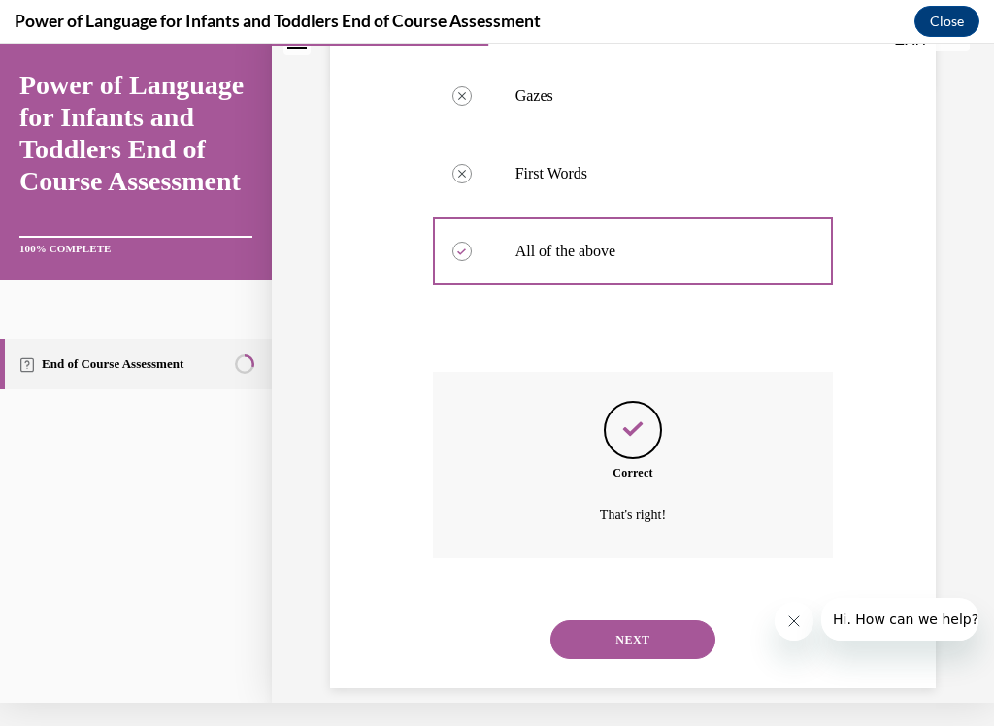
click at [685, 605] on button "NEXT" at bounding box center [633, 640] width 165 height 39
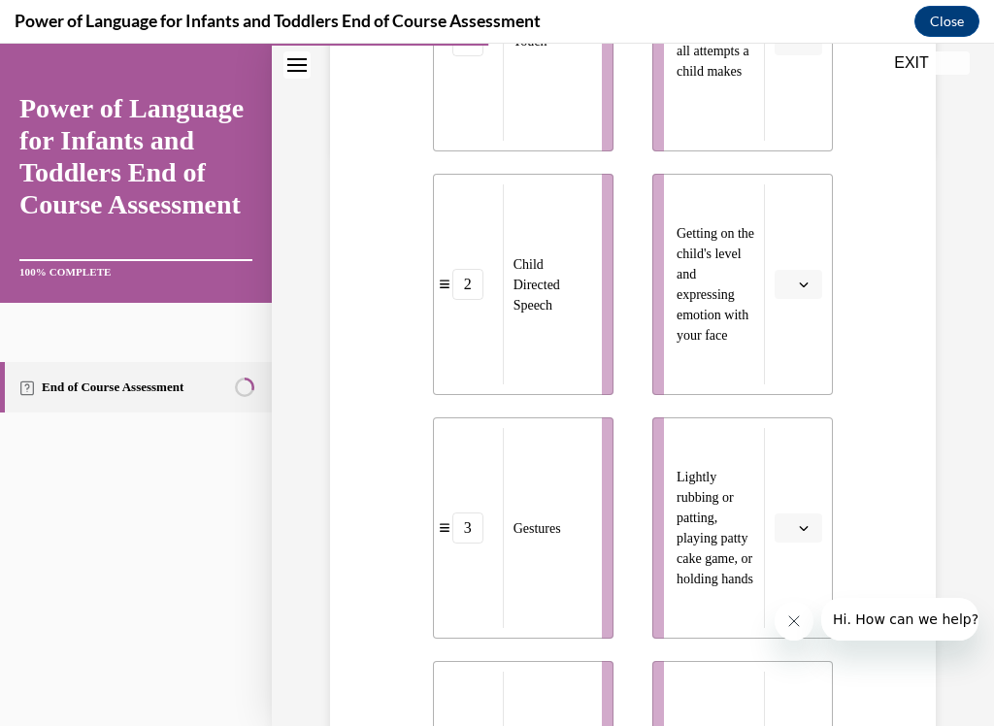
scroll to position [574, 0]
click at [820, 286] on button "button" at bounding box center [799, 284] width 48 height 29
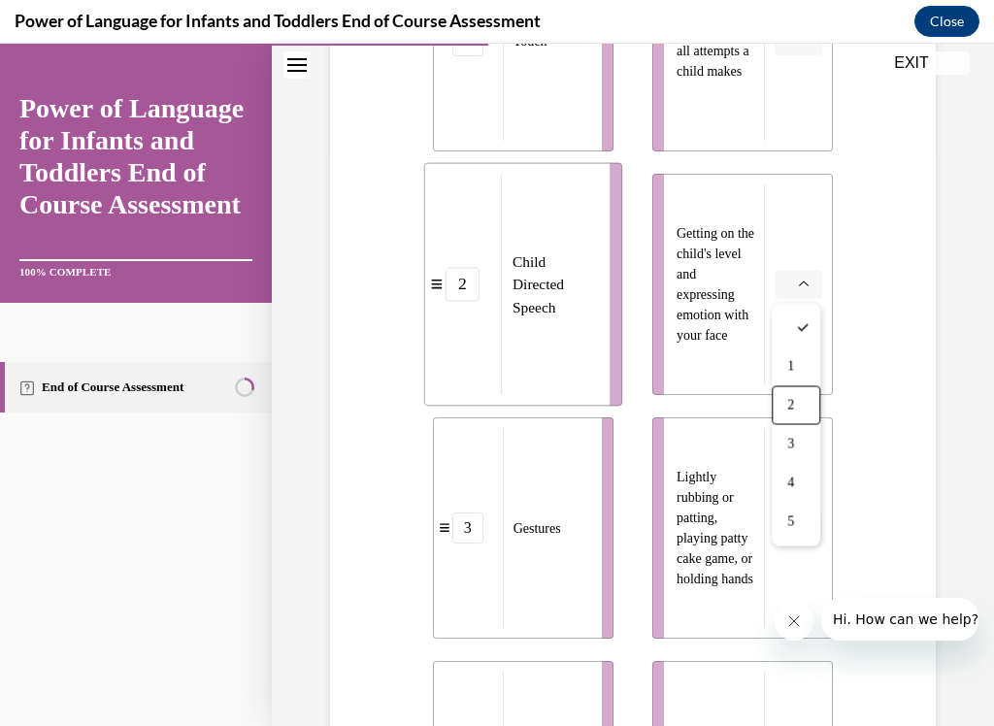
click at [797, 409] on div "2" at bounding box center [796, 406] width 49 height 39
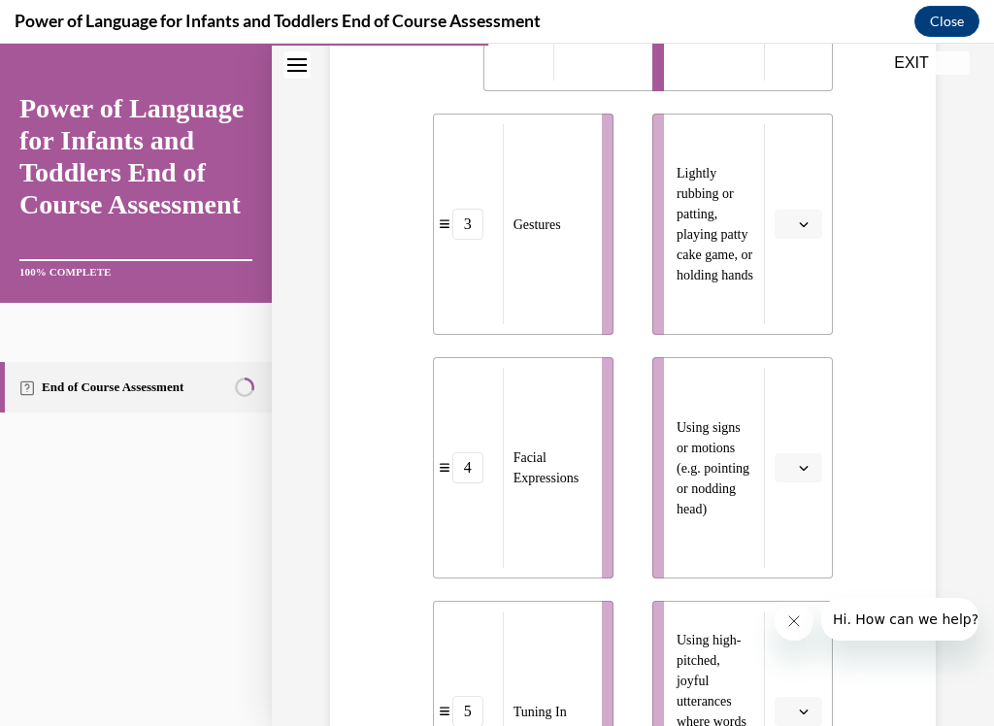
scroll to position [879, 0]
click at [814, 471] on button "button" at bounding box center [799, 467] width 48 height 29
click at [811, 388] on div "4" at bounding box center [796, 385] width 49 height 39
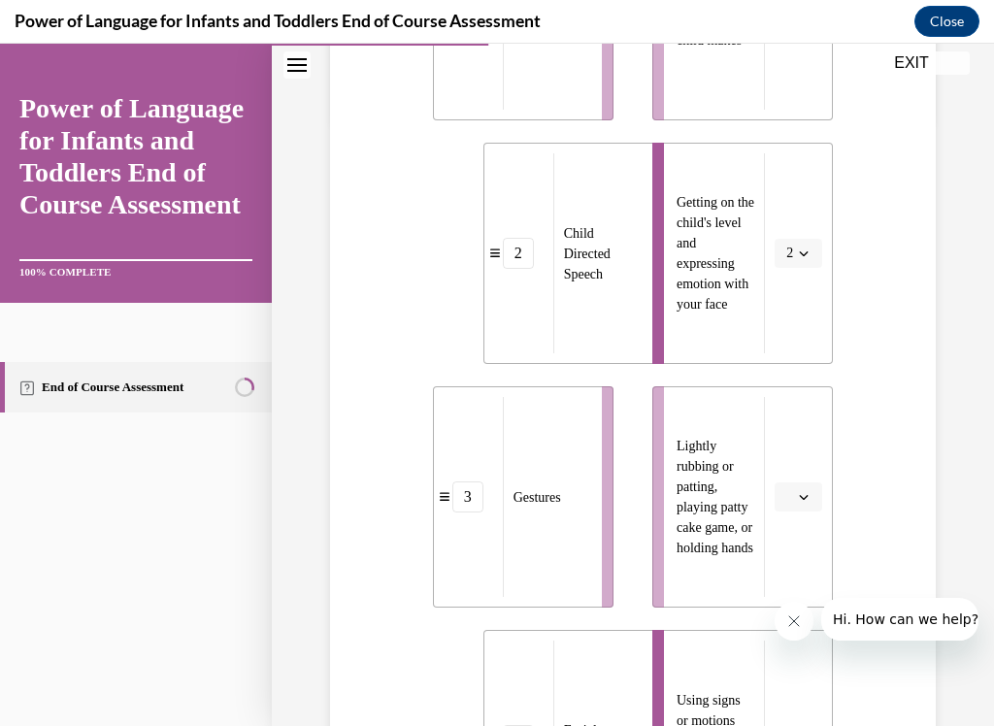
scroll to position [606, 0]
click at [811, 492] on span "button" at bounding box center [804, 496] width 14 height 14
click at [799, 301] on div "1" at bounding box center [796, 298] width 49 height 39
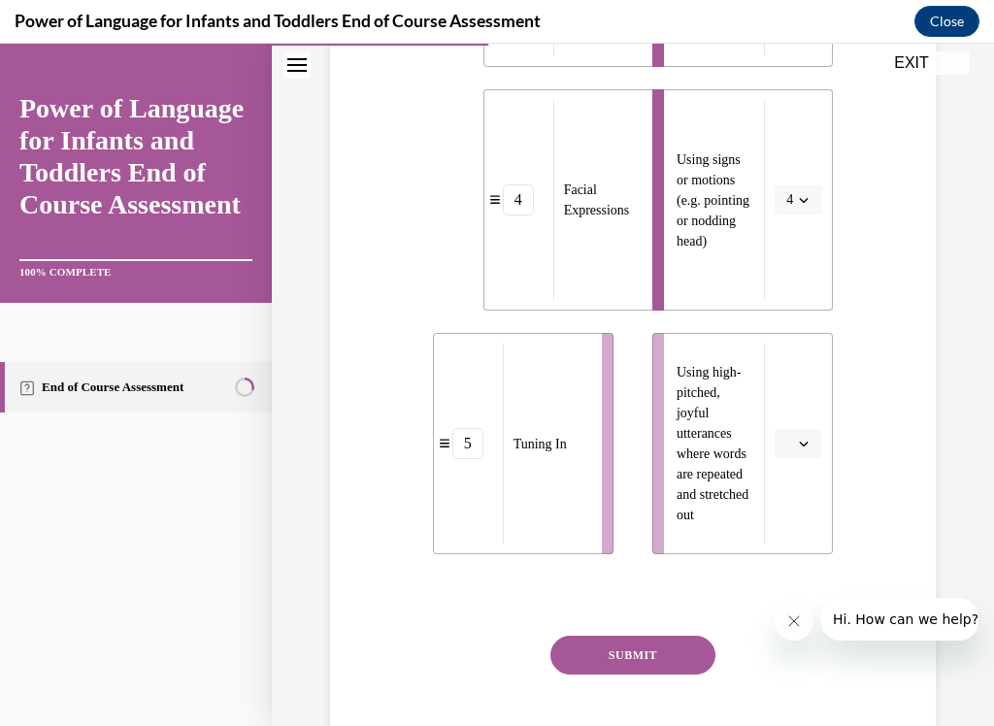
scroll to position [1148, 0]
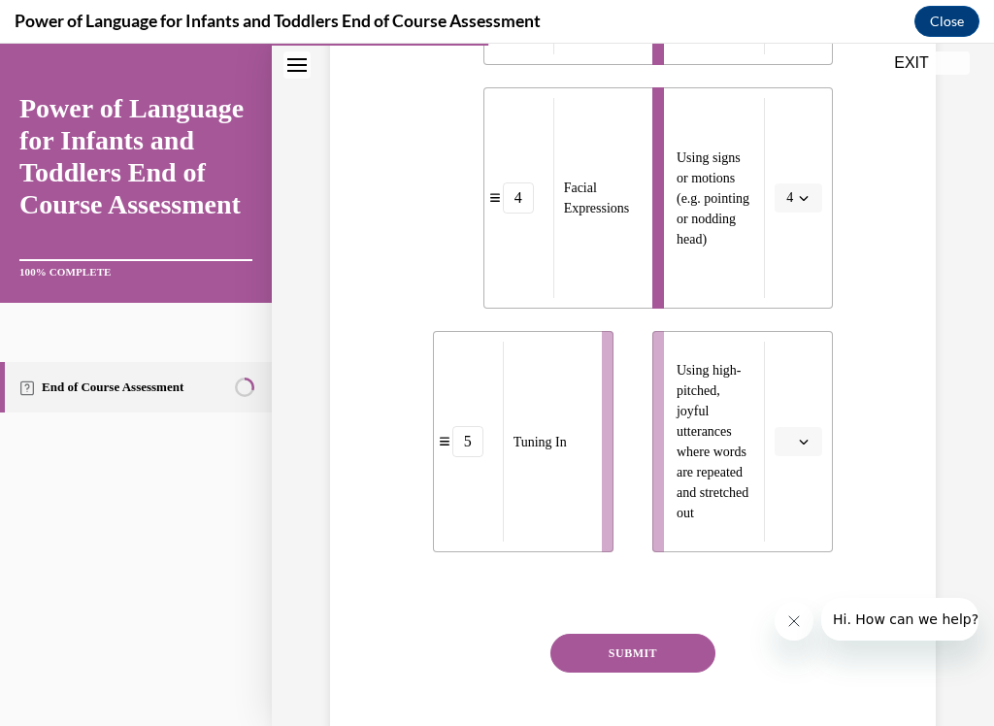
click at [808, 440] on icon "button" at bounding box center [804, 442] width 10 height 10
click at [804, 605] on div "5" at bounding box center [796, 679] width 49 height 39
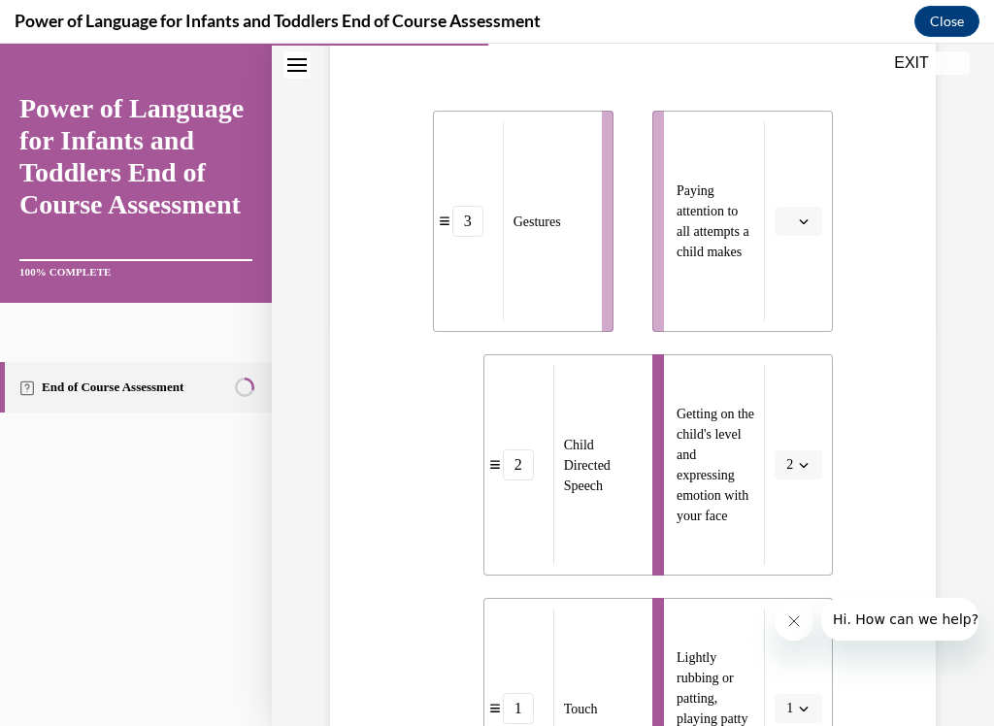
scroll to position [392, 0]
click at [806, 229] on button "button" at bounding box center [799, 222] width 48 height 29
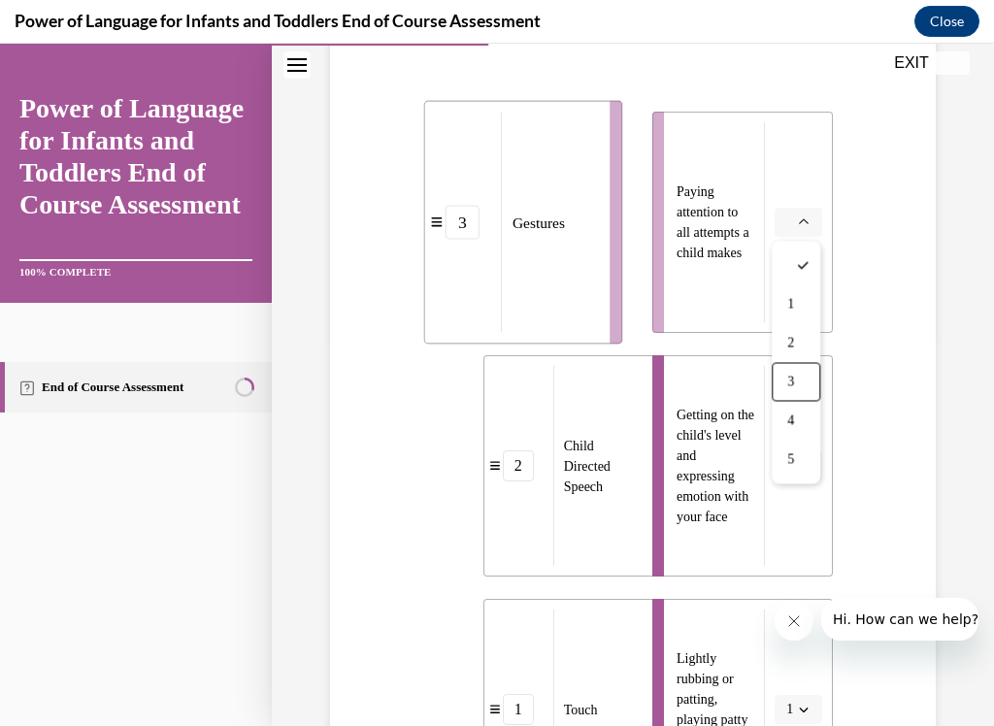
click at [800, 382] on div "3" at bounding box center [796, 382] width 49 height 39
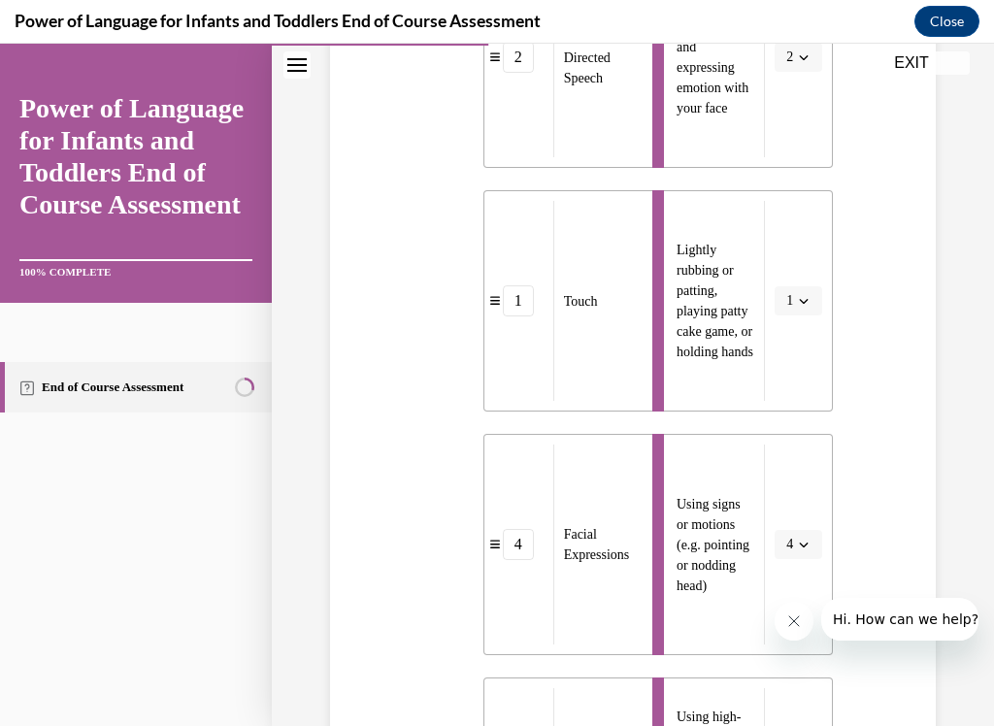
scroll to position [802, 0]
click at [807, 542] on icon "button" at bounding box center [804, 544] width 10 height 10
click at [894, 374] on div "Question 04/10 Please match each example with the correct element of responsive…" at bounding box center [633, 275] width 616 height 1730
click at [728, 349] on span "Lightly rubbing or patting, playing patty cake game, or holding hands" at bounding box center [715, 300] width 77 height 117
click at [802, 301] on icon "button" at bounding box center [804, 300] width 9 height 5
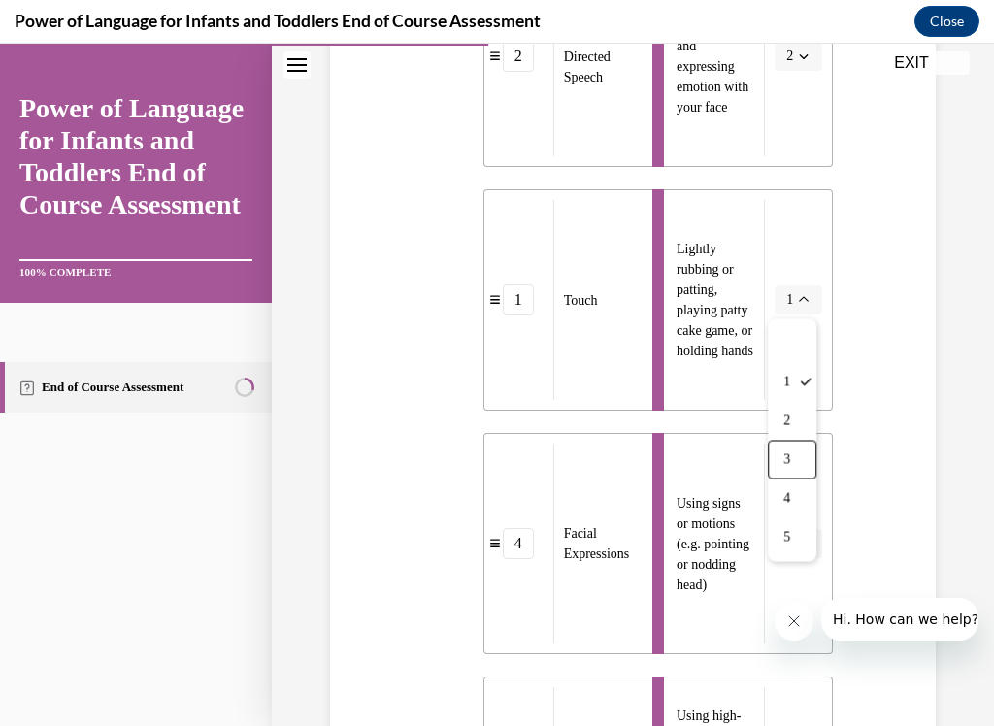
click at [801, 460] on div "3" at bounding box center [792, 460] width 49 height 39
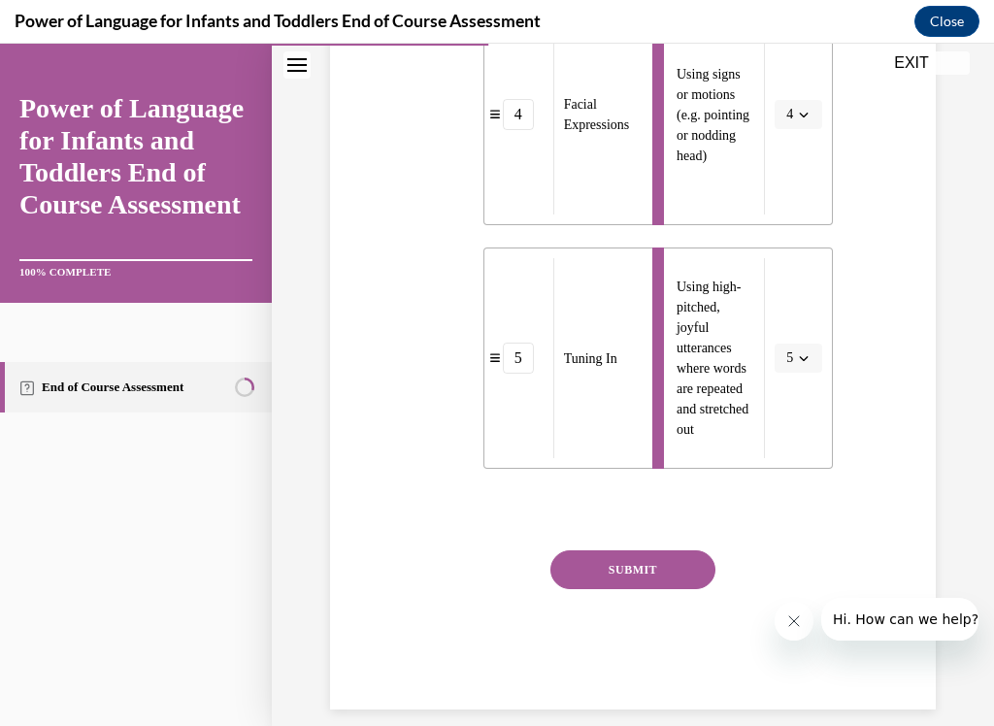
scroll to position [1230, 0]
click at [802, 348] on button "5" at bounding box center [799, 359] width 48 height 29
click at [808, 448] on div "1" at bounding box center [798, 441] width 49 height 39
click at [693, 577] on button "SUBMIT" at bounding box center [633, 571] width 165 height 39
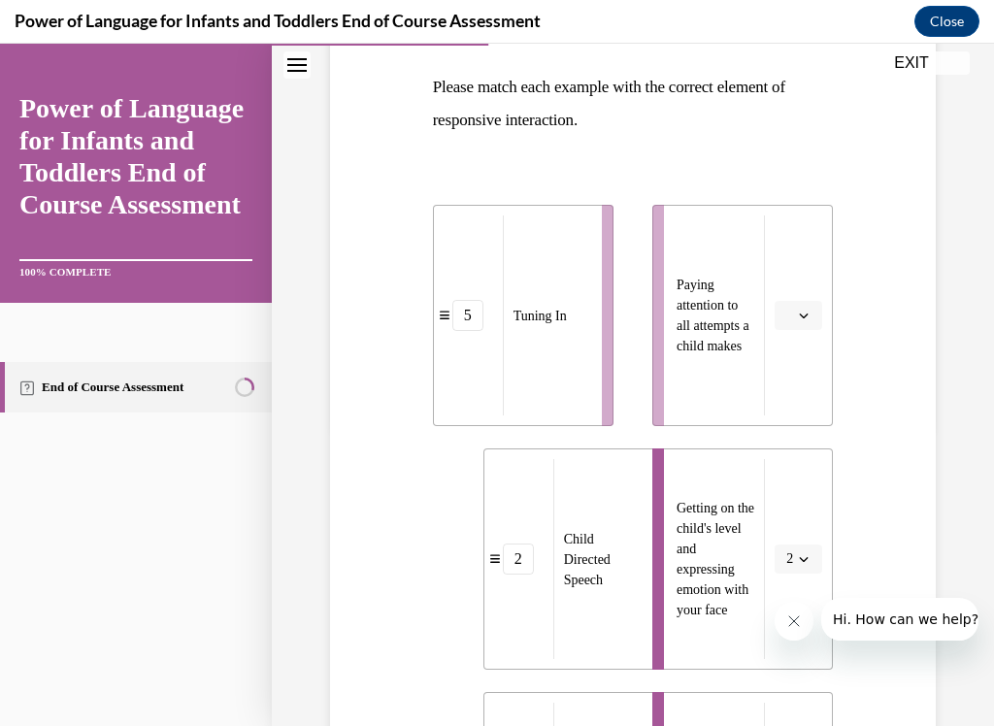
scroll to position [299, 0]
click at [807, 316] on icon "button" at bounding box center [804, 316] width 9 height 5
click at [804, 558] on div "5" at bounding box center [796, 553] width 49 height 39
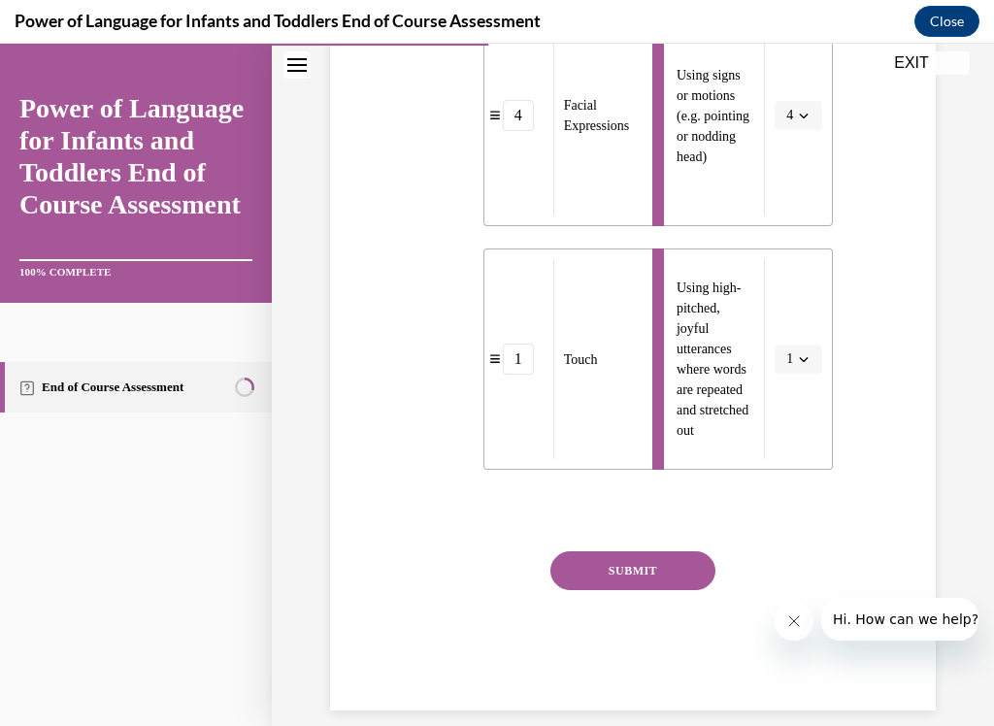
click at [689, 571] on button "SUBMIT" at bounding box center [633, 571] width 165 height 39
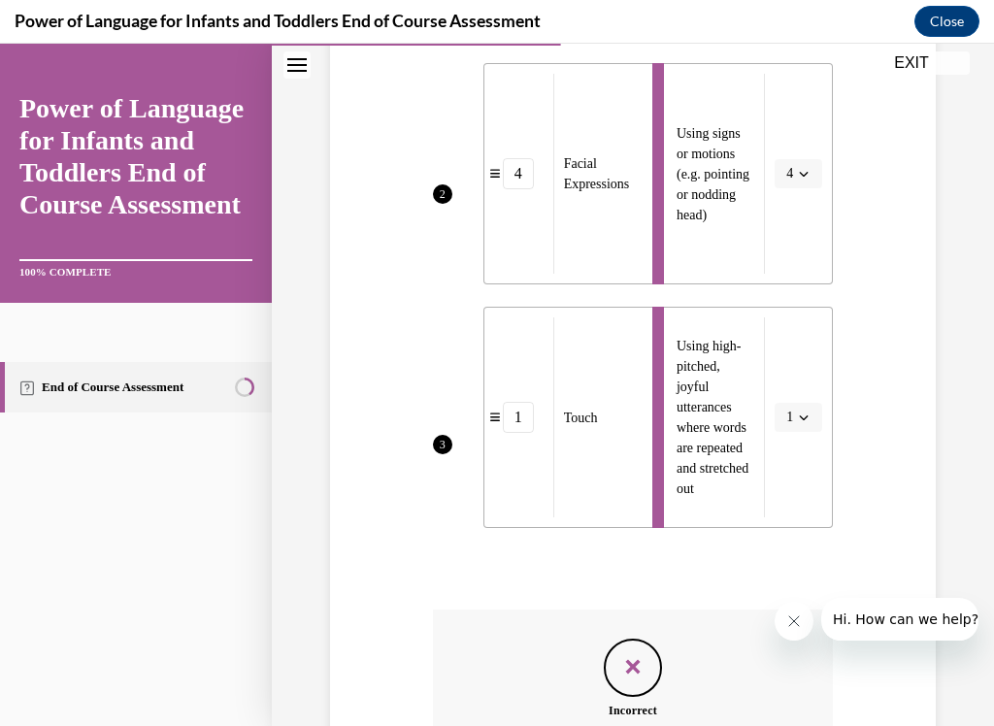
scroll to position [1409, 0]
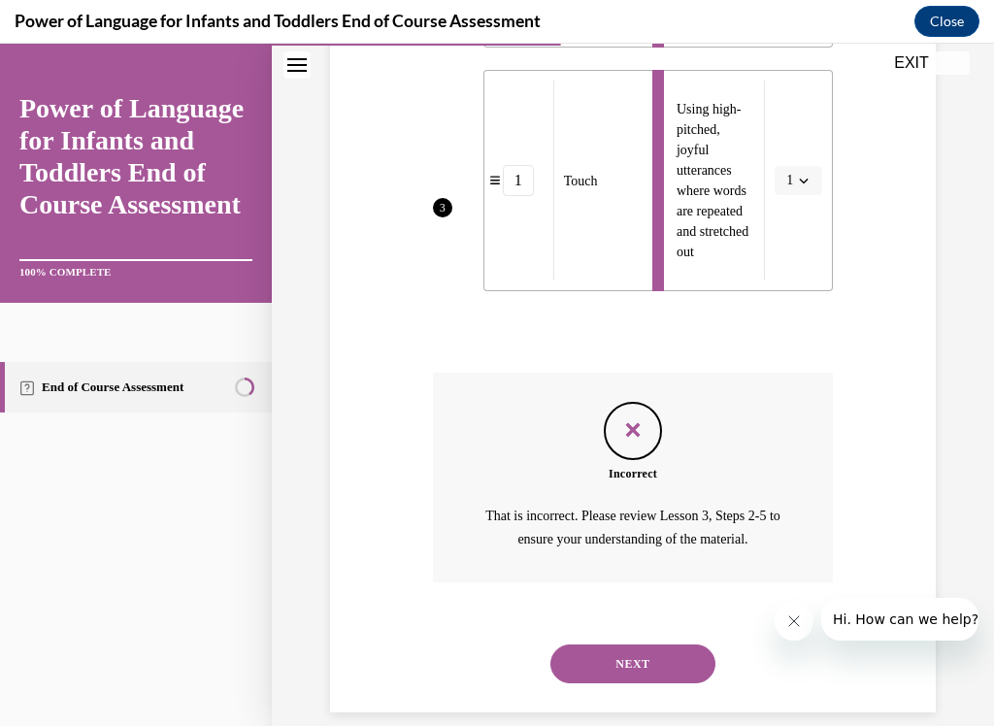
click at [696, 605] on button "NEXT" at bounding box center [633, 664] width 165 height 39
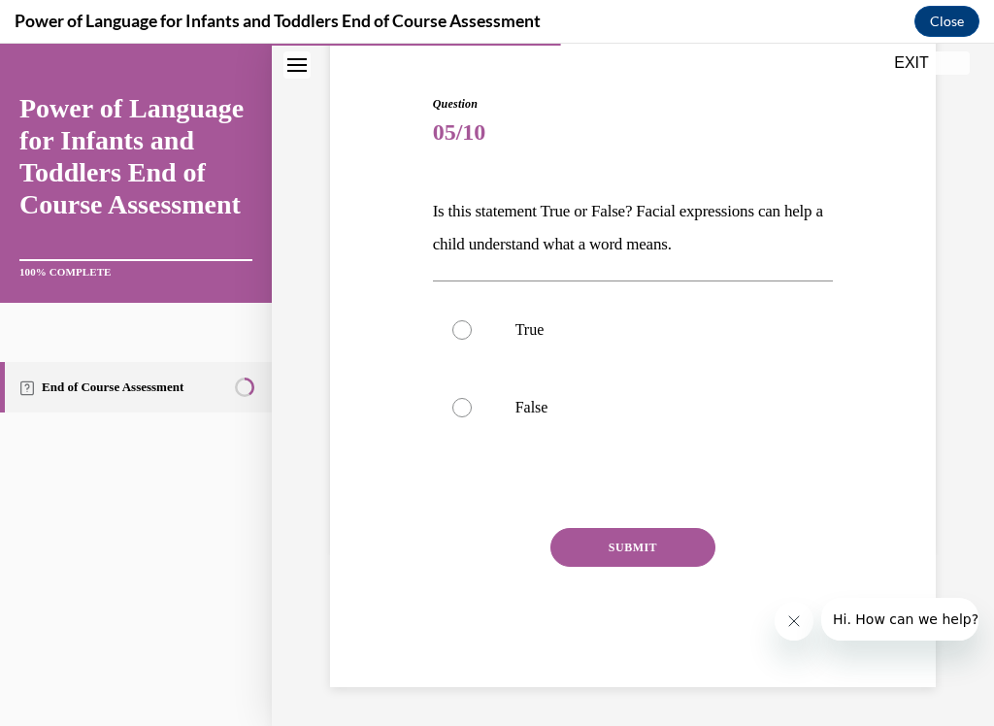
scroll to position [124, 0]
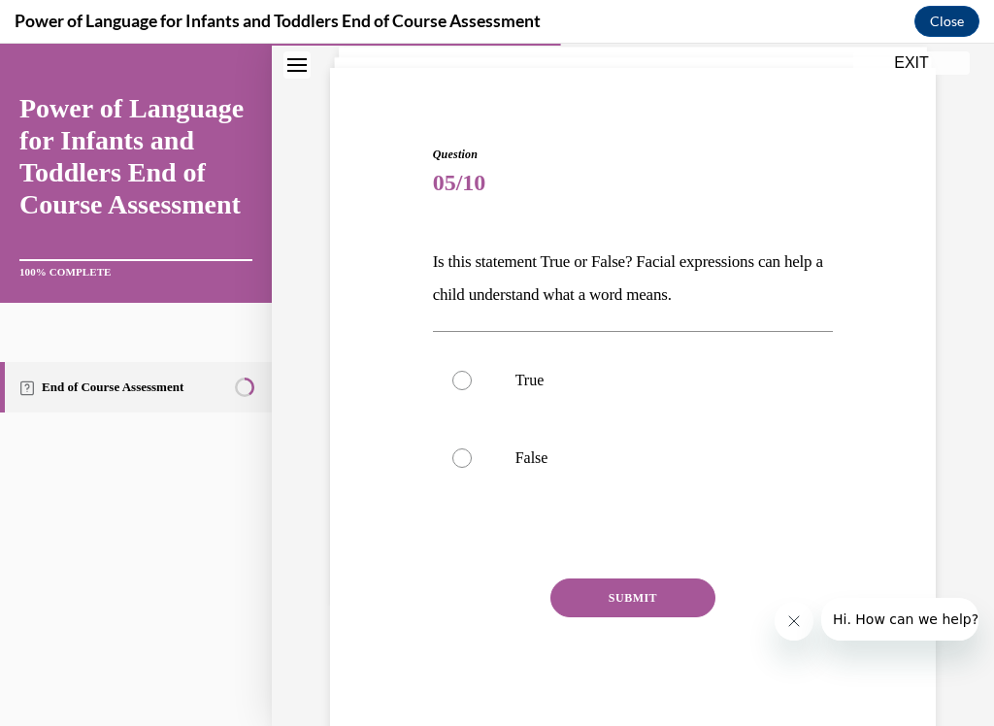
click at [612, 374] on p "True" at bounding box center [651, 380] width 270 height 19
click at [472, 374] on input "True" at bounding box center [462, 380] width 19 height 19
radio input "true"
click at [667, 597] on button "SUBMIT" at bounding box center [633, 598] width 165 height 39
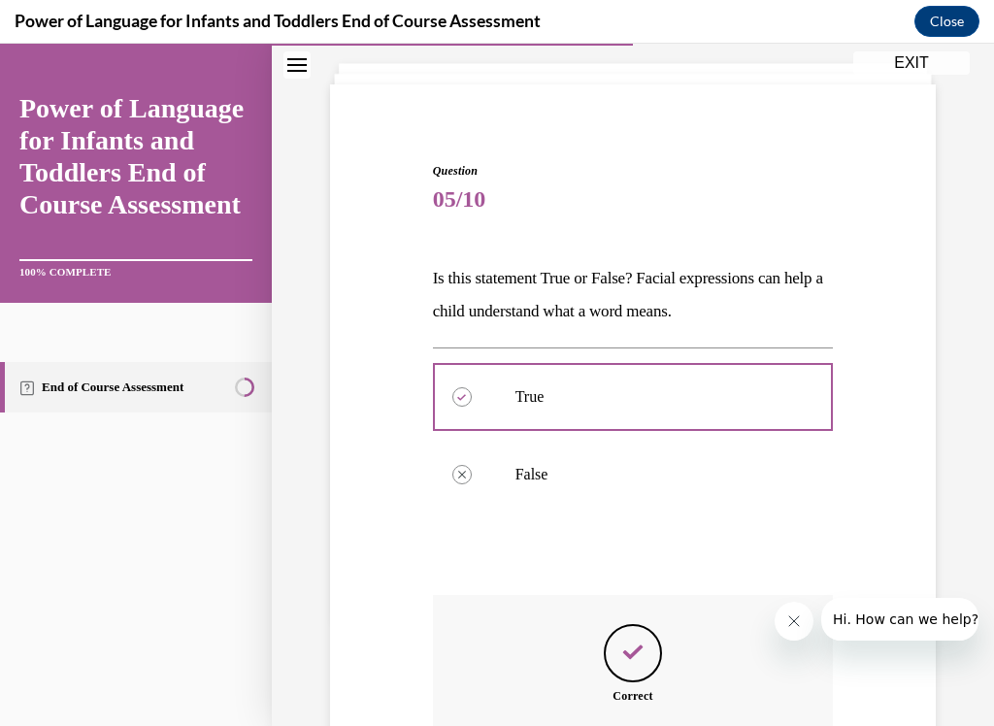
scroll to position [308, 0]
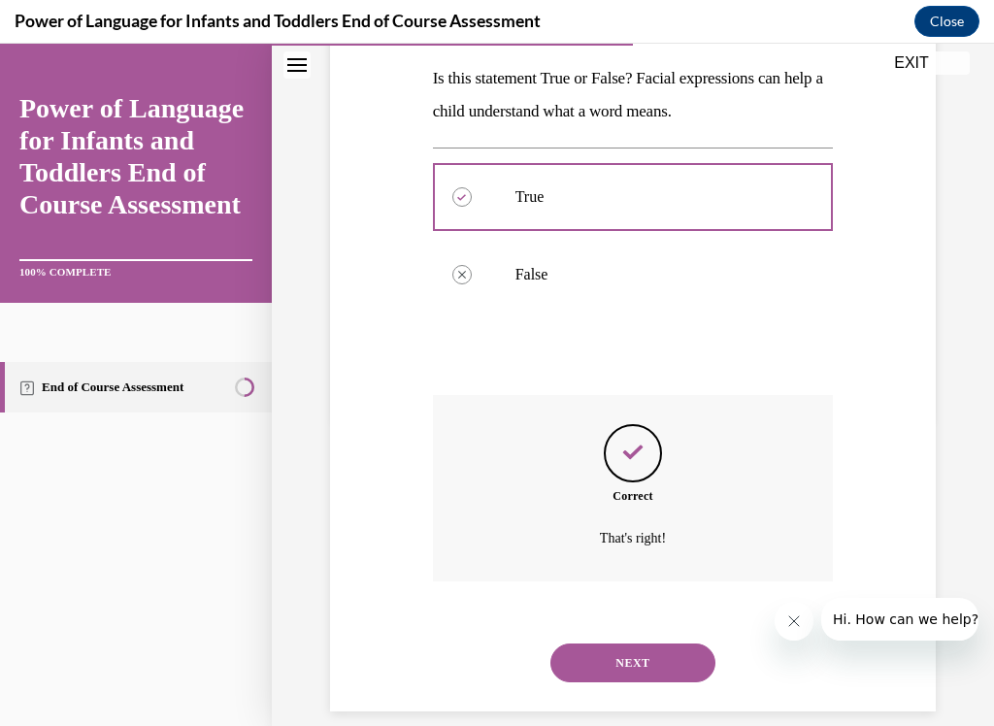
click at [691, 605] on button "NEXT" at bounding box center [633, 663] width 165 height 39
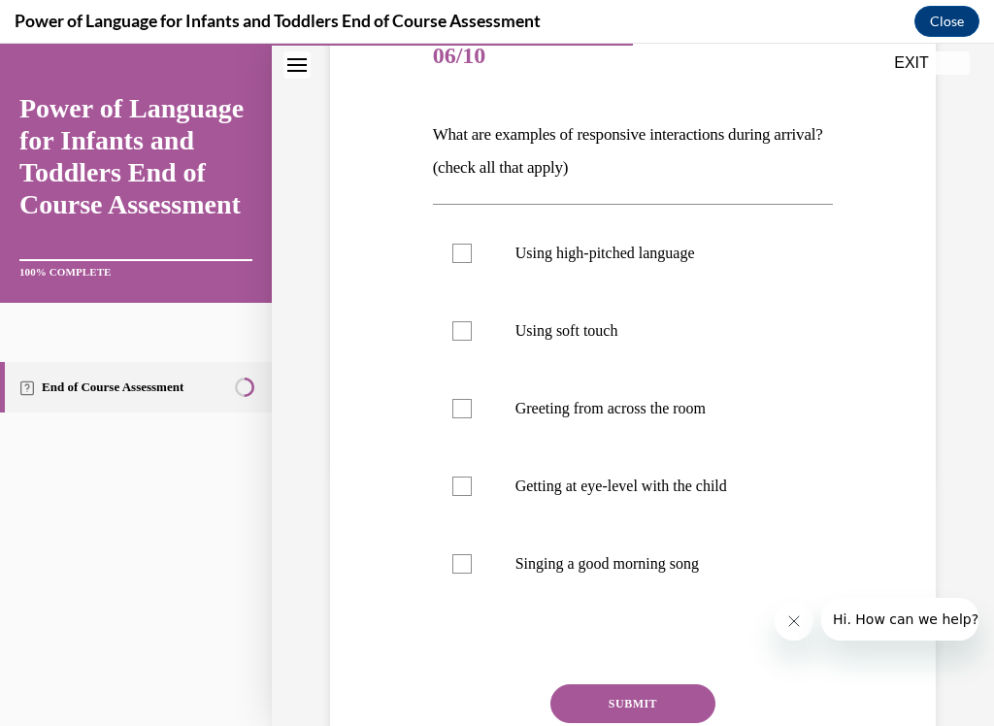
scroll to position [252, 0]
click at [703, 256] on p "Using high-pitched language" at bounding box center [651, 253] width 270 height 19
click at [472, 256] on input "Using high-pitched language" at bounding box center [462, 253] width 19 height 19
checkbox input "true"
click at [691, 327] on p "Using soft touch" at bounding box center [651, 330] width 270 height 19
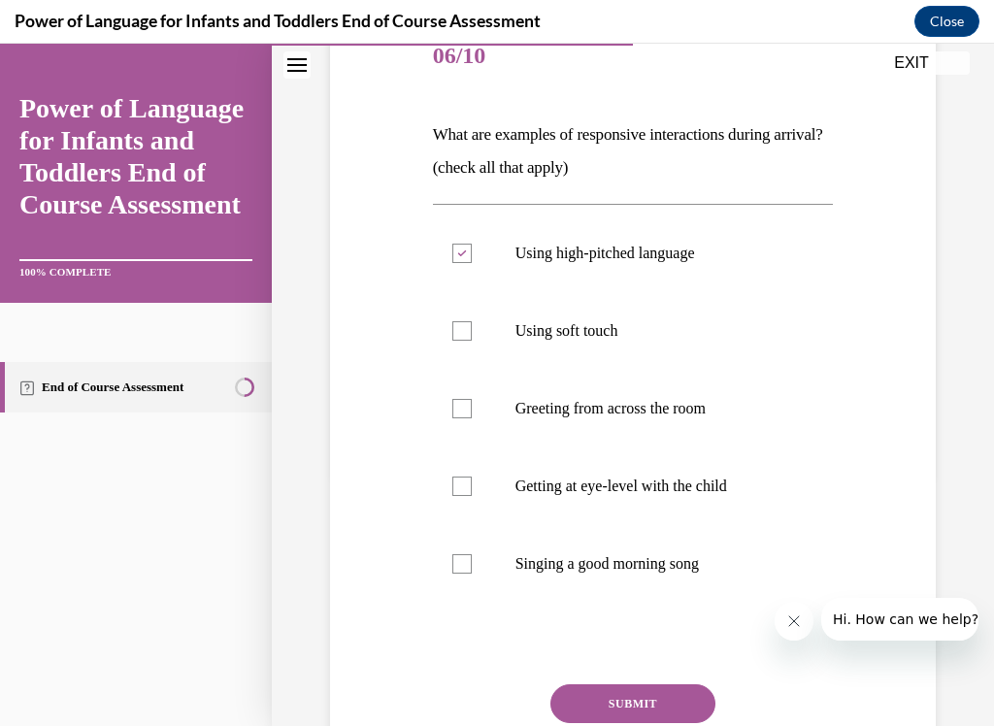
click at [472, 327] on input "Using soft touch" at bounding box center [462, 330] width 19 height 19
checkbox input "true"
click at [692, 402] on p "Greeting from across the room" at bounding box center [651, 408] width 270 height 19
click at [472, 402] on input "Greeting from across the room" at bounding box center [462, 408] width 19 height 19
click at [724, 419] on label "Greeting from across the room" at bounding box center [633, 409] width 401 height 78
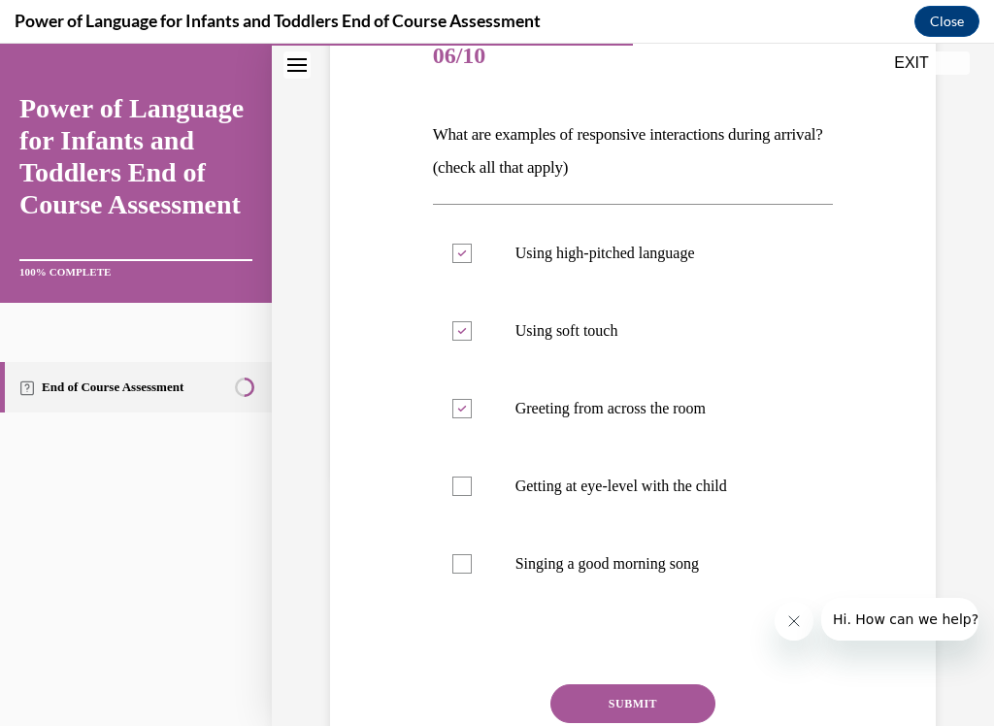
click at [472, 419] on input "Greeting from across the room" at bounding box center [462, 408] width 19 height 19
checkbox input "false"
click at [716, 478] on p "Getting at eye-level with the child" at bounding box center [651, 486] width 270 height 19
click at [472, 478] on input "Getting at eye-level with the child" at bounding box center [462, 486] width 19 height 19
checkbox input "true"
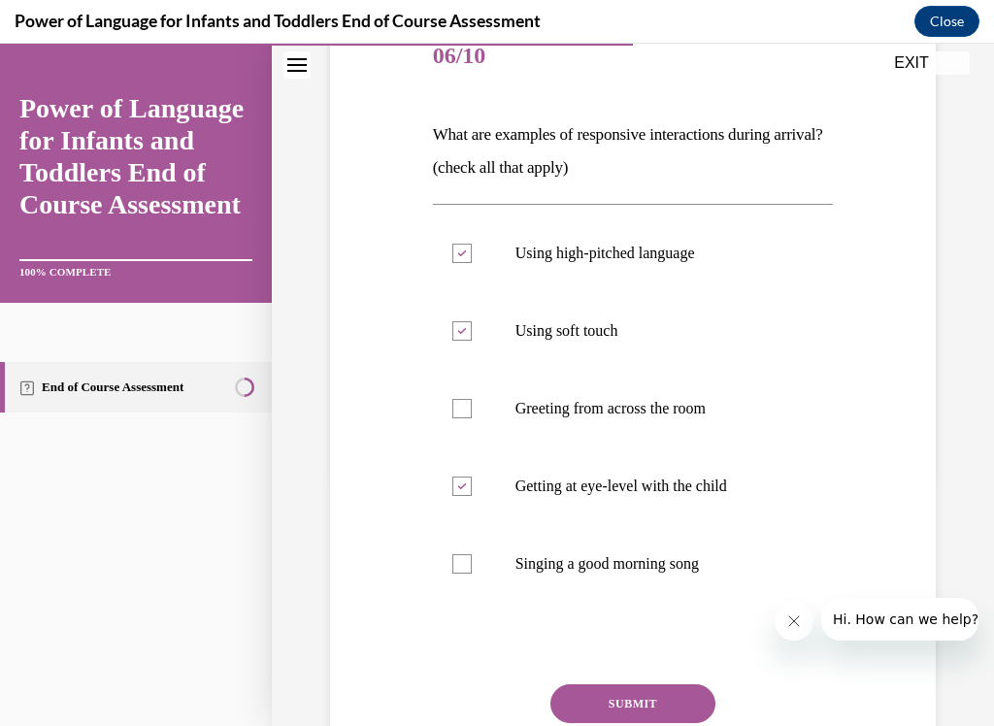
click at [718, 569] on p "Singing a good morning song" at bounding box center [651, 564] width 270 height 19
click at [472, 569] on input "Singing a good morning song" at bounding box center [462, 564] width 19 height 19
checkbox input "true"
click at [715, 259] on p "Using high-pitched language" at bounding box center [651, 253] width 270 height 19
click at [472, 259] on input "Using high-pitched language" at bounding box center [462, 253] width 19 height 19
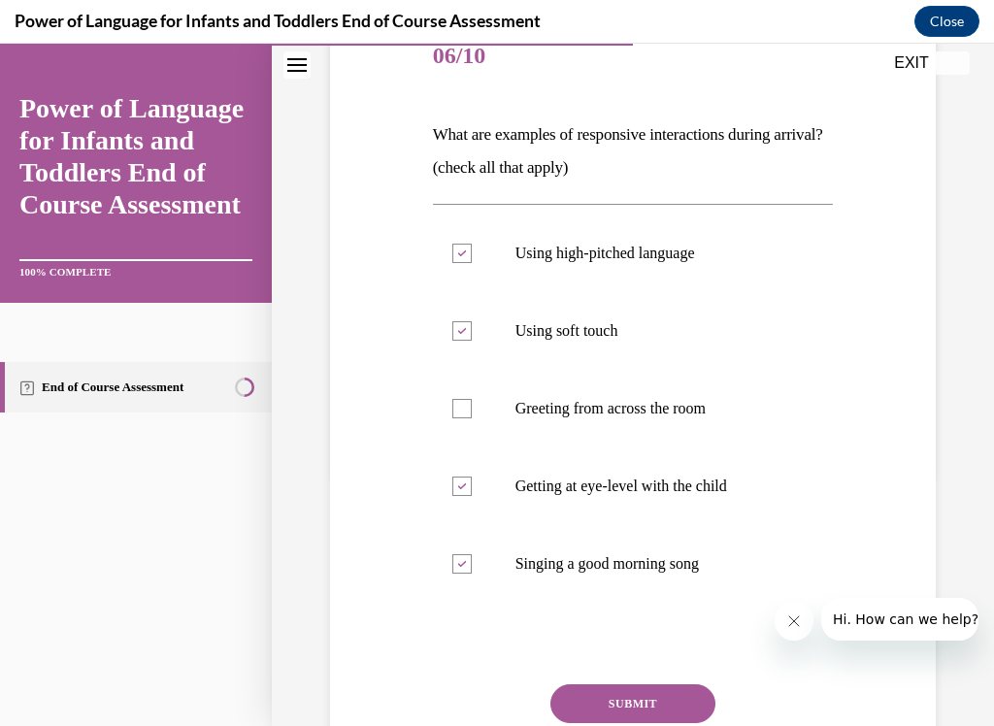
checkbox input "false"
click at [678, 605] on button "SUBMIT" at bounding box center [633, 704] width 165 height 39
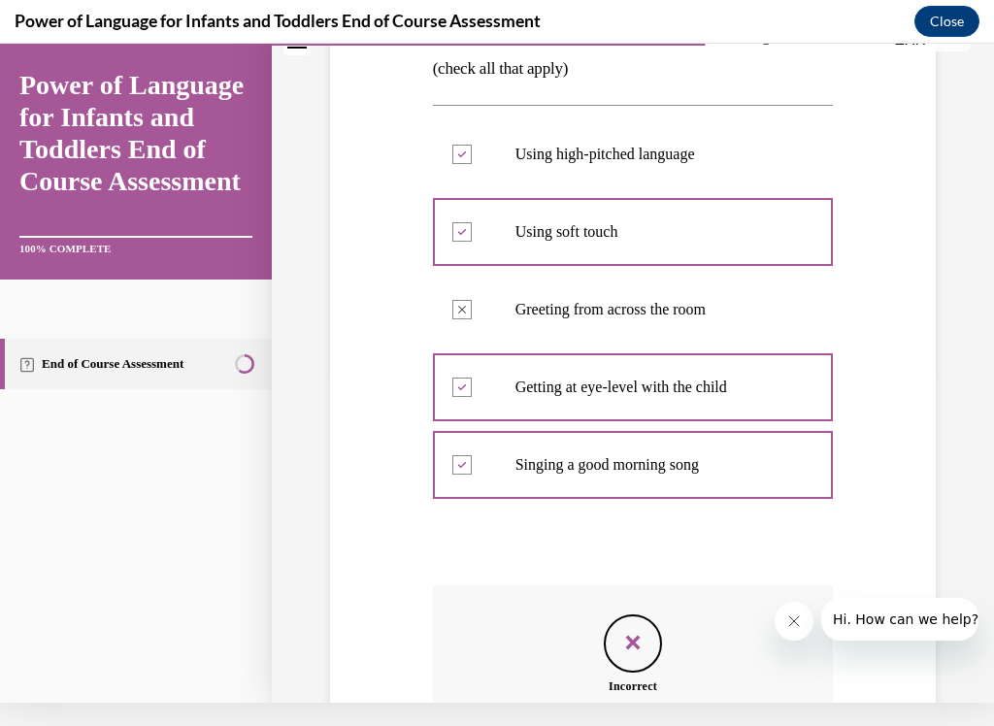
scroll to position [563, 0]
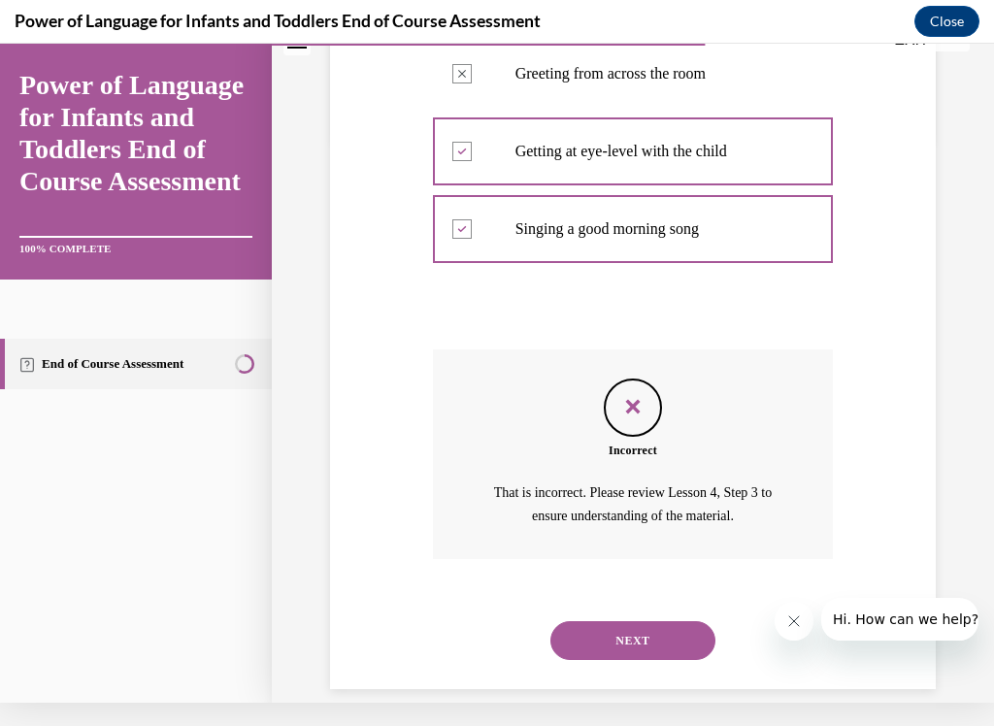
click at [672, 605] on button "NEXT" at bounding box center [633, 641] width 165 height 39
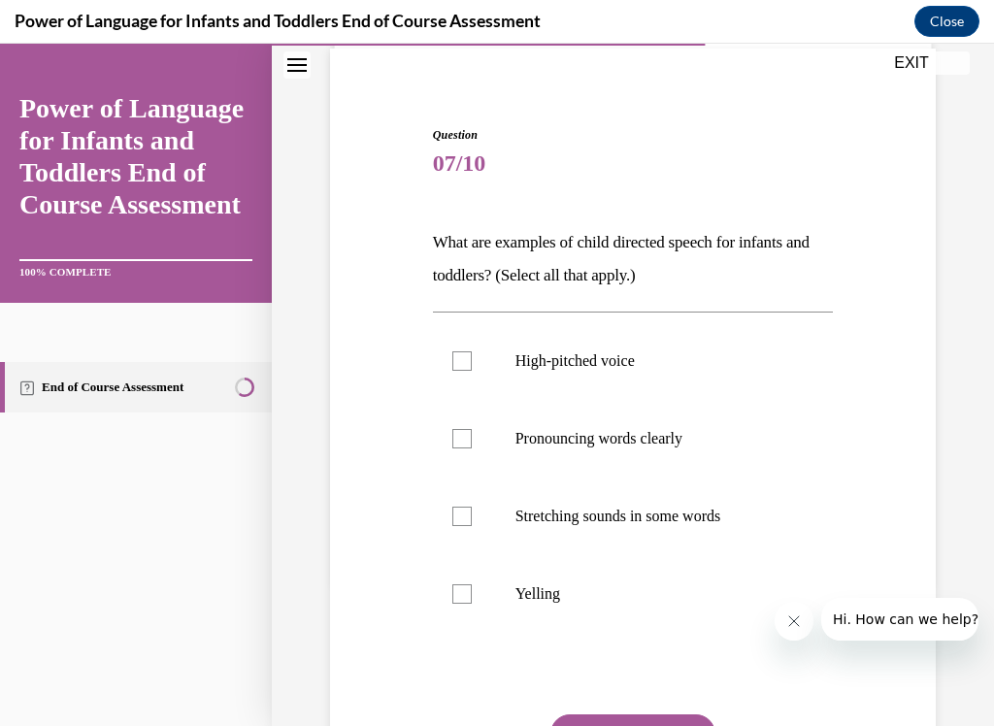
scroll to position [145, 0]
click at [755, 444] on p "Pronouncing words clearly" at bounding box center [651, 437] width 270 height 19
click at [472, 444] on input "Pronouncing words clearly" at bounding box center [462, 437] width 19 height 19
checkbox input "true"
click at [738, 520] on p "Stretching sounds in some words" at bounding box center [651, 515] width 270 height 19
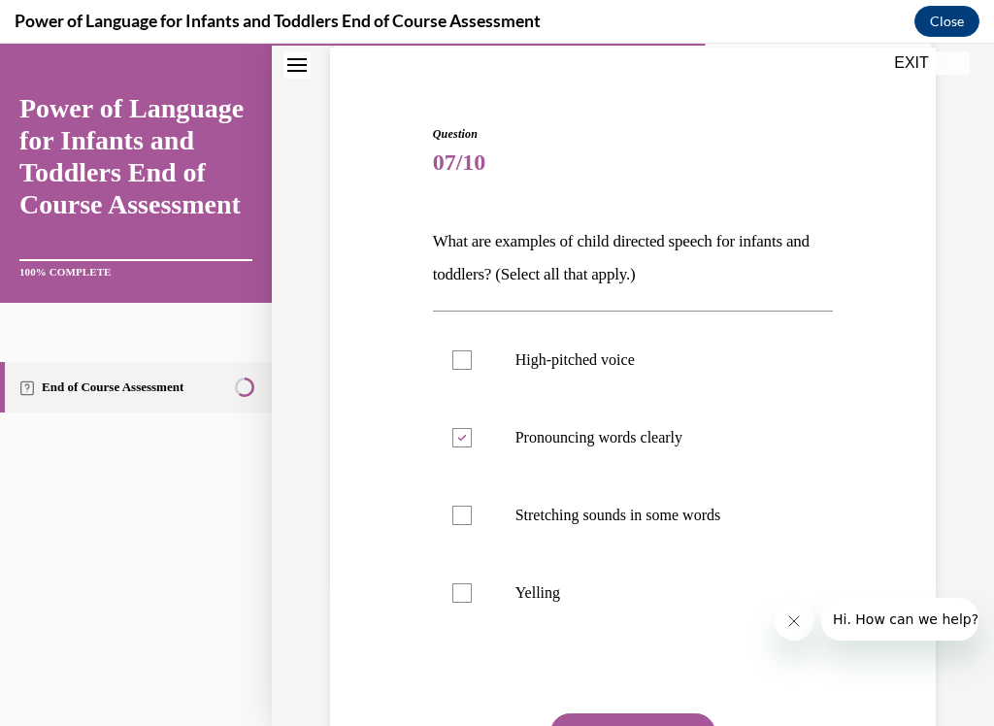
click at [472, 520] on input "Stretching sounds in some words" at bounding box center [462, 515] width 19 height 19
checkbox input "true"
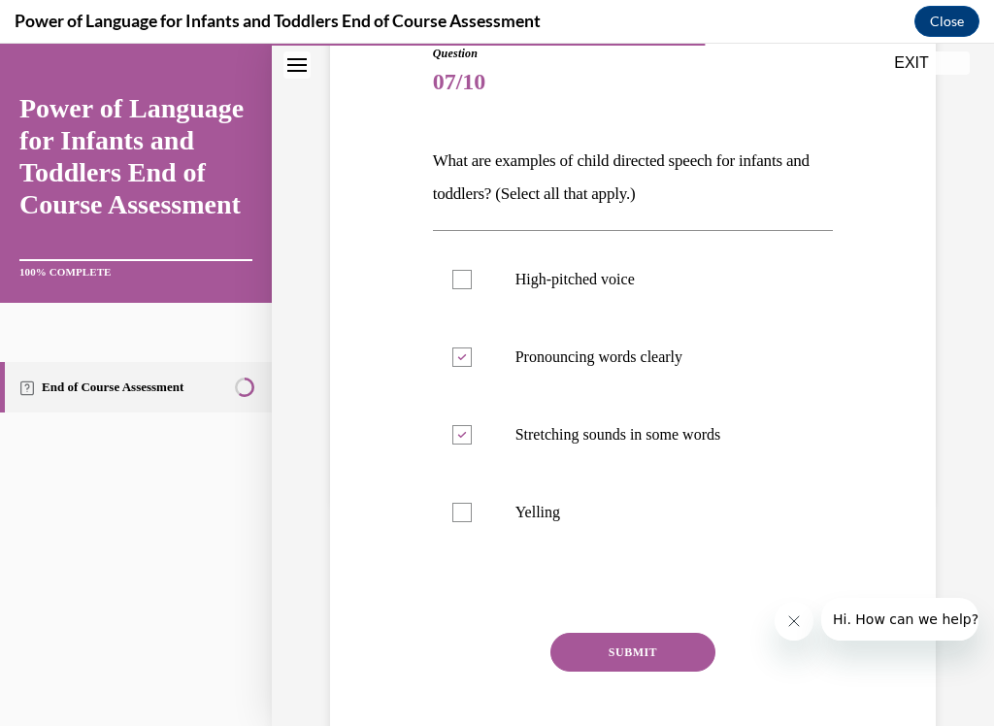
click at [676, 605] on button "SUBMIT" at bounding box center [633, 652] width 165 height 39
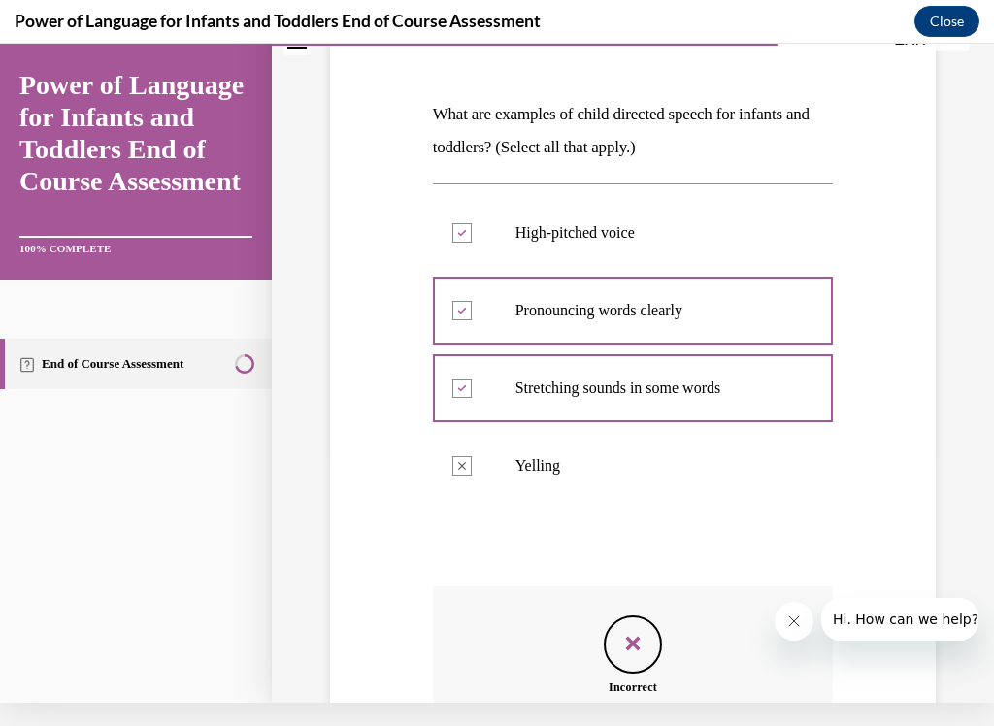
scroll to position [414, 0]
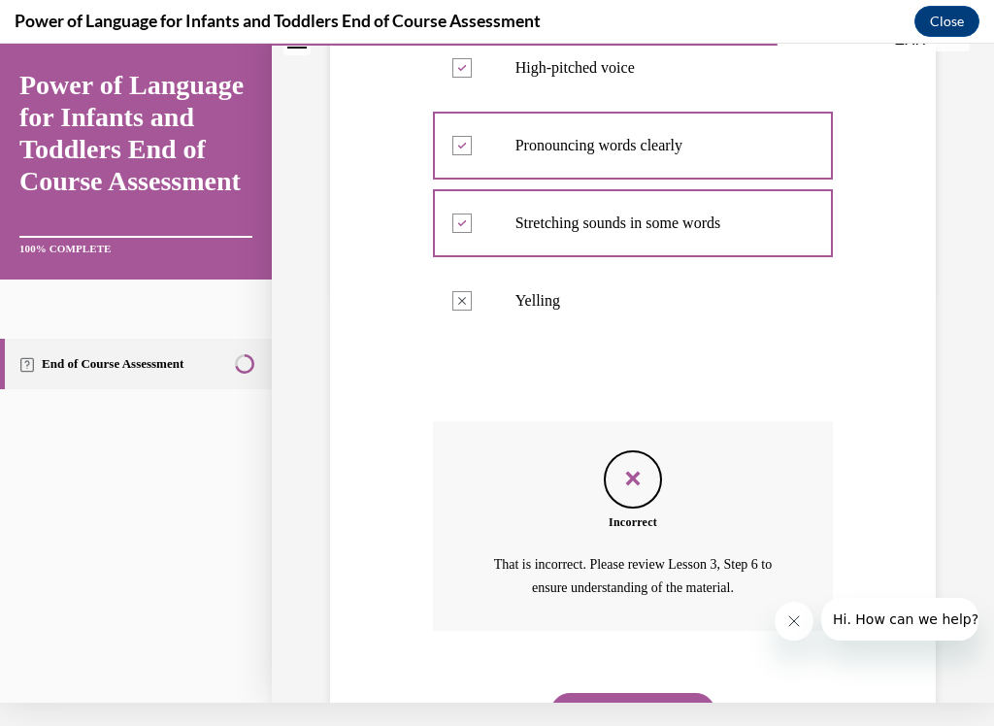
click at [685, 605] on button "NEXT" at bounding box center [633, 712] width 165 height 39
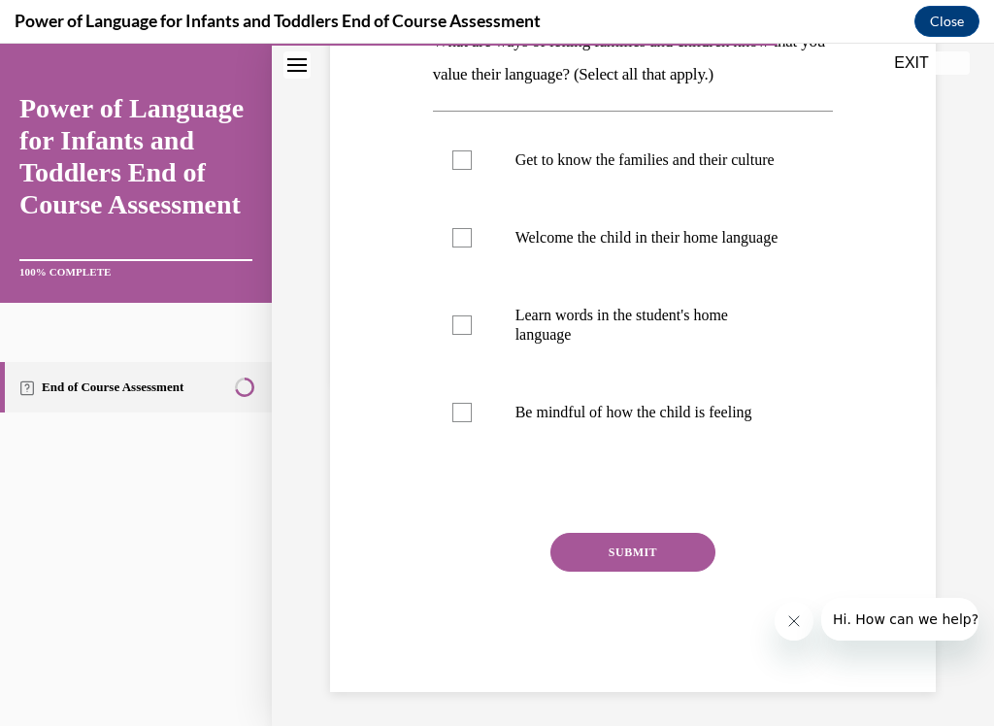
scroll to position [84, 0]
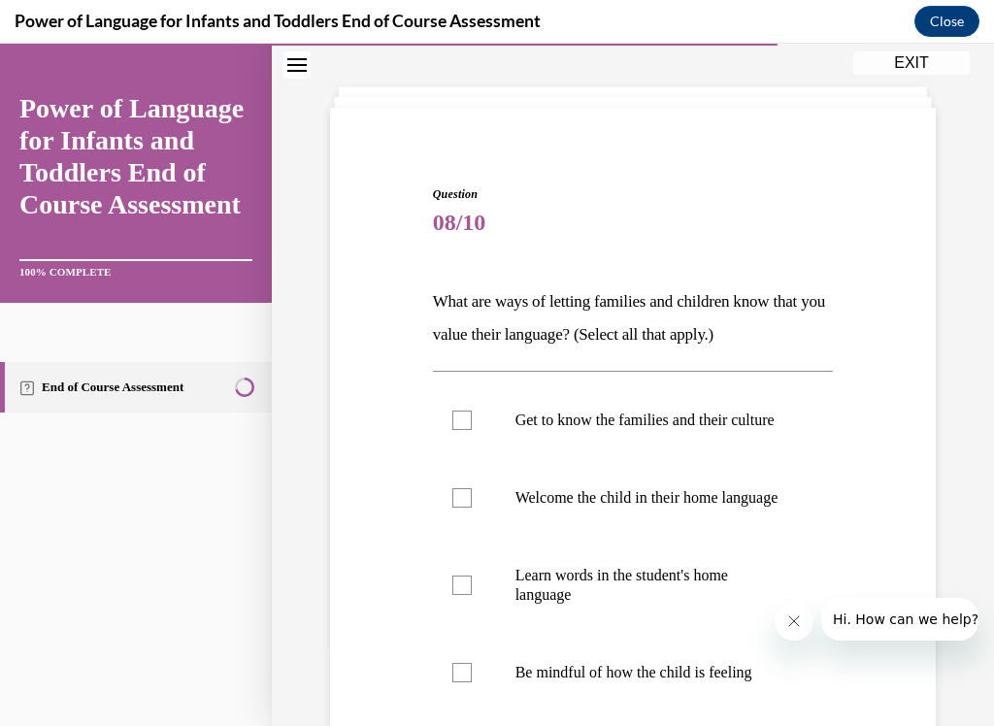
click at [733, 430] on p "Get to know the families and their culture" at bounding box center [651, 420] width 270 height 19
click at [472, 430] on input "Get to know the families and their culture" at bounding box center [462, 420] width 19 height 19
checkbox input "true"
click at [702, 599] on label "Learn words in the student's home language" at bounding box center [633, 585] width 401 height 97
click at [472, 595] on input "Learn words in the student's home language" at bounding box center [462, 585] width 19 height 19
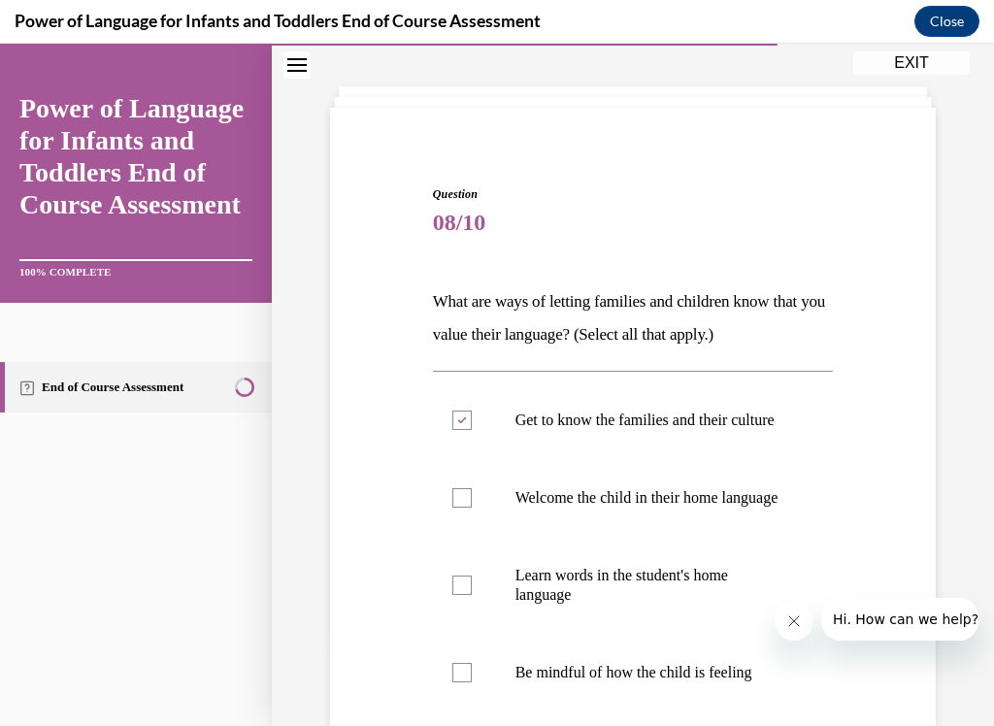
checkbox input "true"
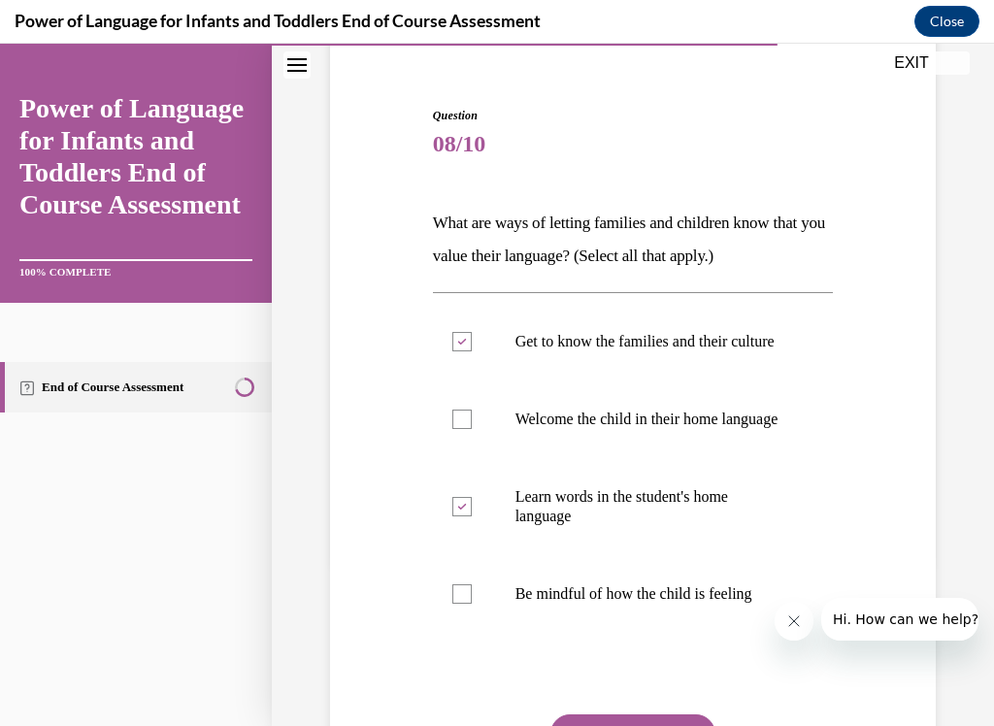
scroll to position [163, 0]
click at [697, 604] on p "Be mindful of how the child is feeling" at bounding box center [651, 594] width 270 height 19
click at [472, 604] on input "Be mindful of how the child is feeling" at bounding box center [462, 594] width 19 height 19
checkbox input "true"
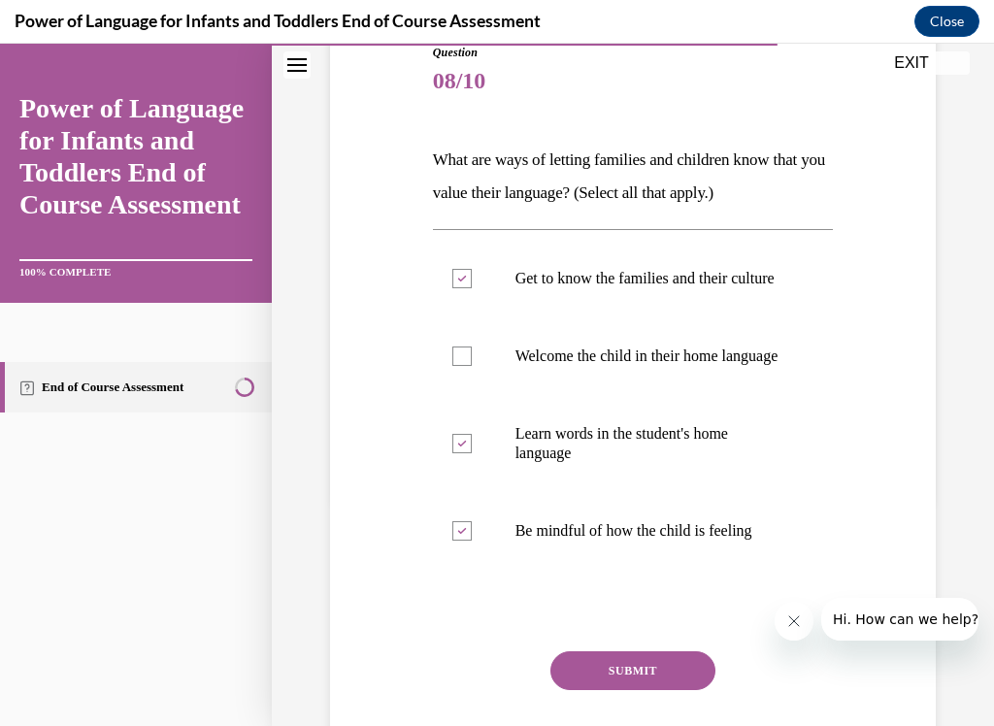
scroll to position [226, 0]
click at [730, 366] on p "Welcome the child in their home language" at bounding box center [651, 356] width 270 height 19
click at [472, 366] on input "Welcome the child in their home language" at bounding box center [462, 356] width 19 height 19
checkbox input "true"
click at [676, 605] on button "SUBMIT" at bounding box center [633, 671] width 165 height 39
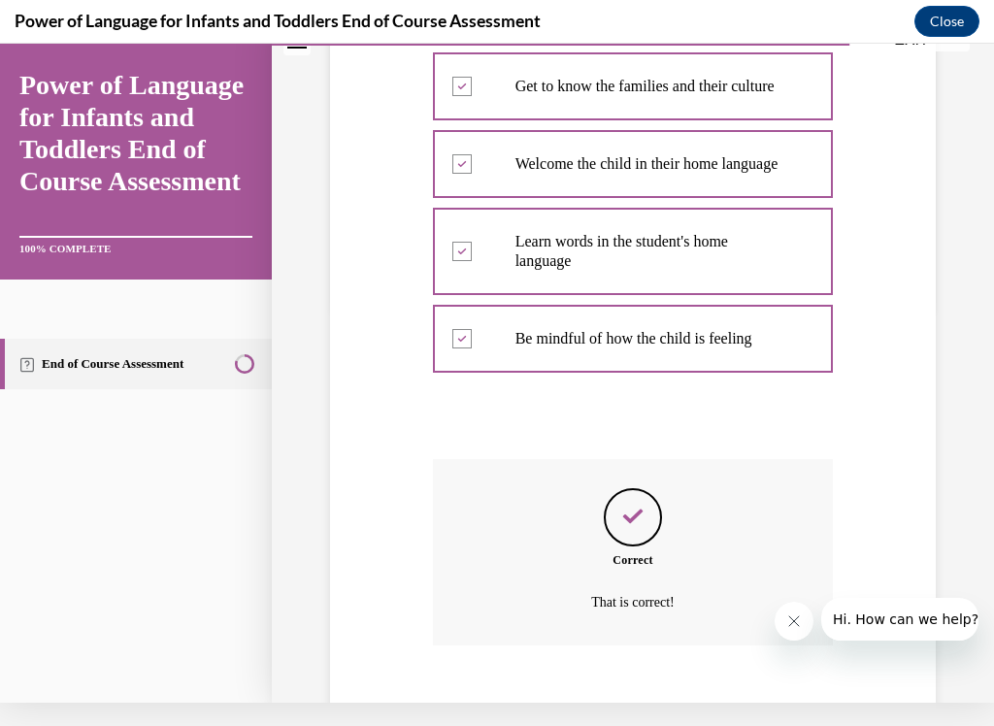
scroll to position [522, 0]
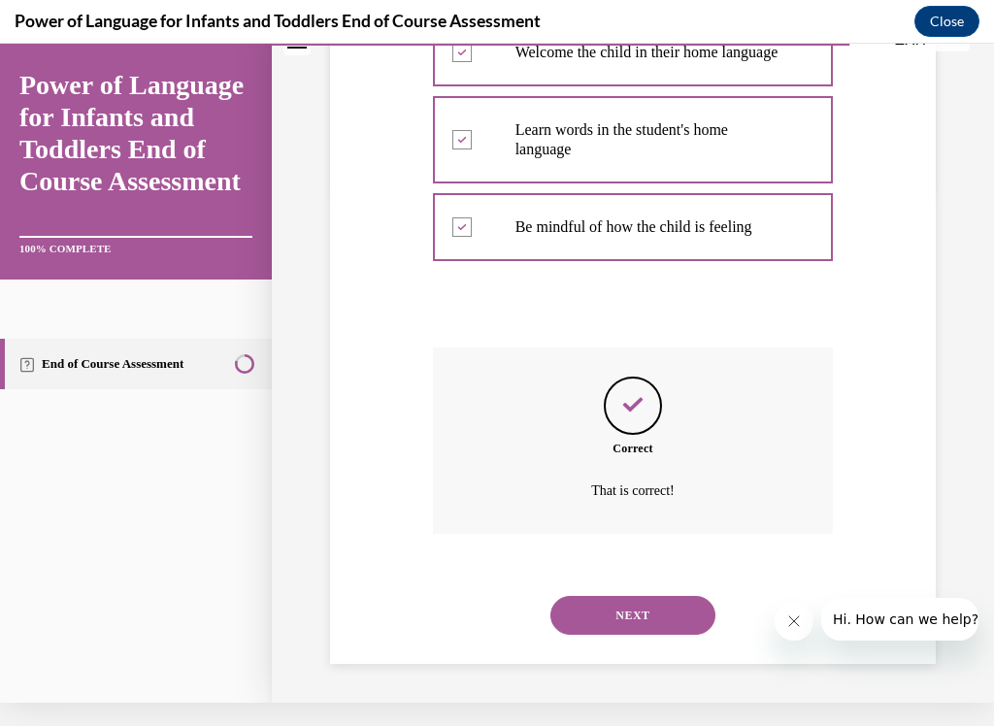
click at [673, 605] on button "NEXT" at bounding box center [633, 615] width 165 height 39
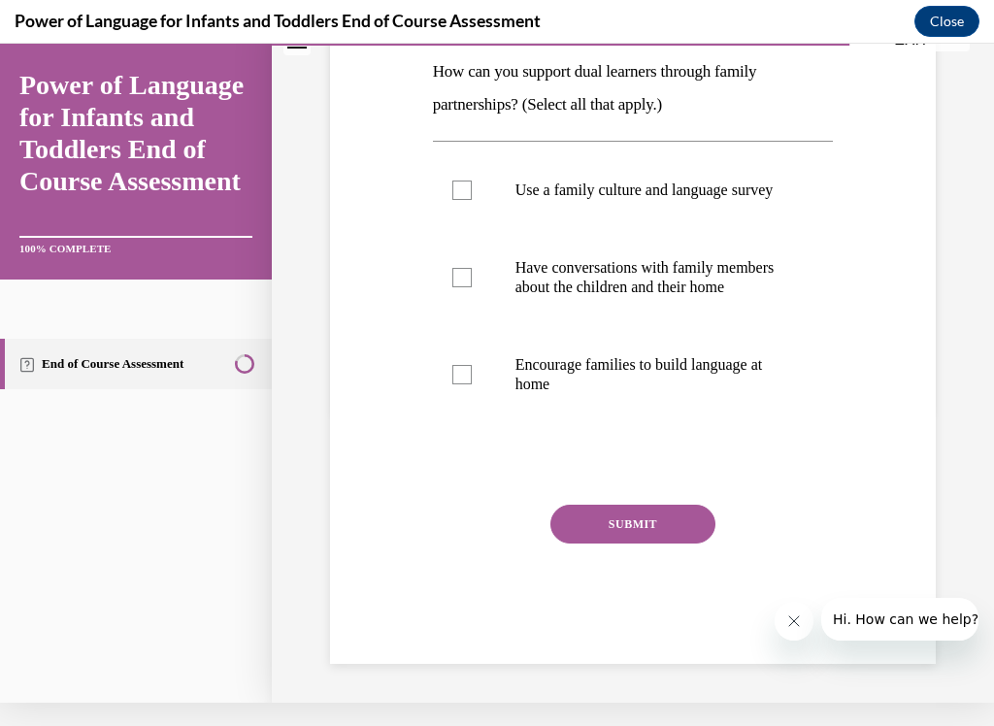
click at [673, 297] on p "Have conversations with family members about the children and their home" at bounding box center [651, 277] width 270 height 39
click at [472, 287] on input "Have conversations with family members about the children and their home" at bounding box center [462, 277] width 19 height 19
checkbox input "true"
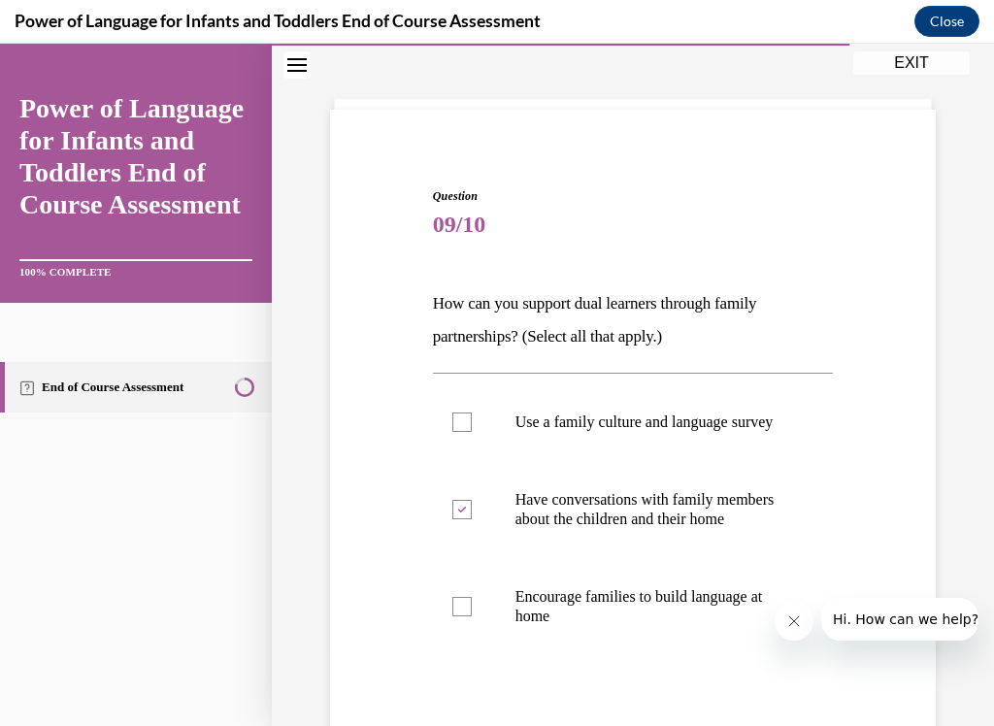
scroll to position [83, 0]
click at [744, 432] on p "Use a family culture and language survey" at bounding box center [651, 422] width 270 height 19
click at [472, 432] on input "Use a family culture and language survey" at bounding box center [462, 422] width 19 height 19
checkbox input "true"
click at [695, 605] on p "Encourage families to build language at home" at bounding box center [651, 607] width 270 height 39
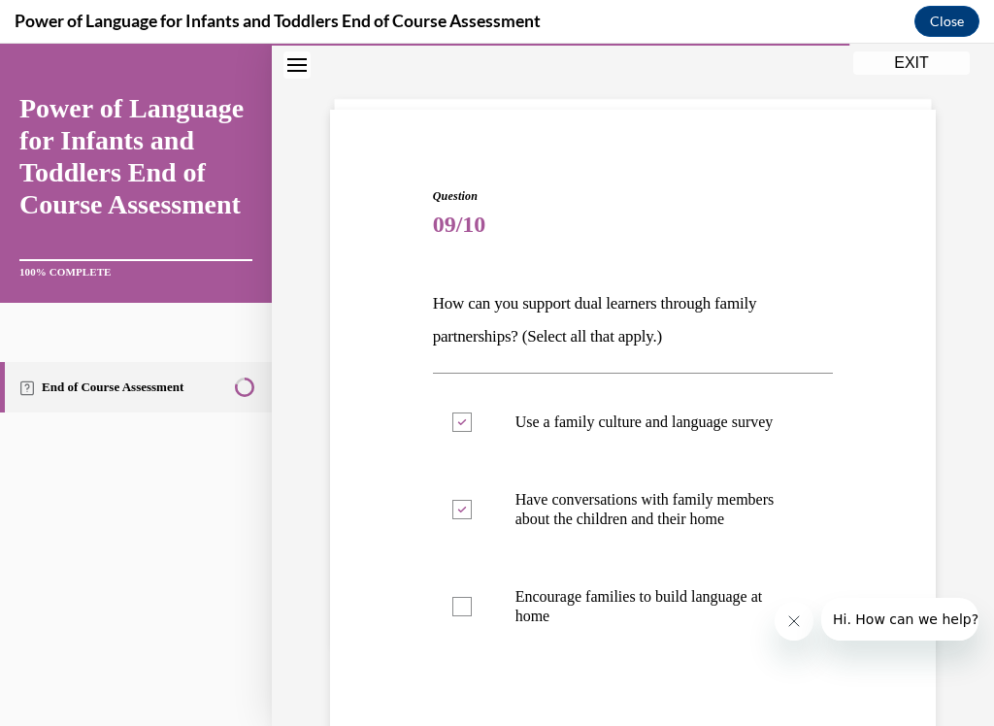
click at [472, 605] on input "Encourage families to build language at home" at bounding box center [462, 606] width 19 height 19
checkbox input "true"
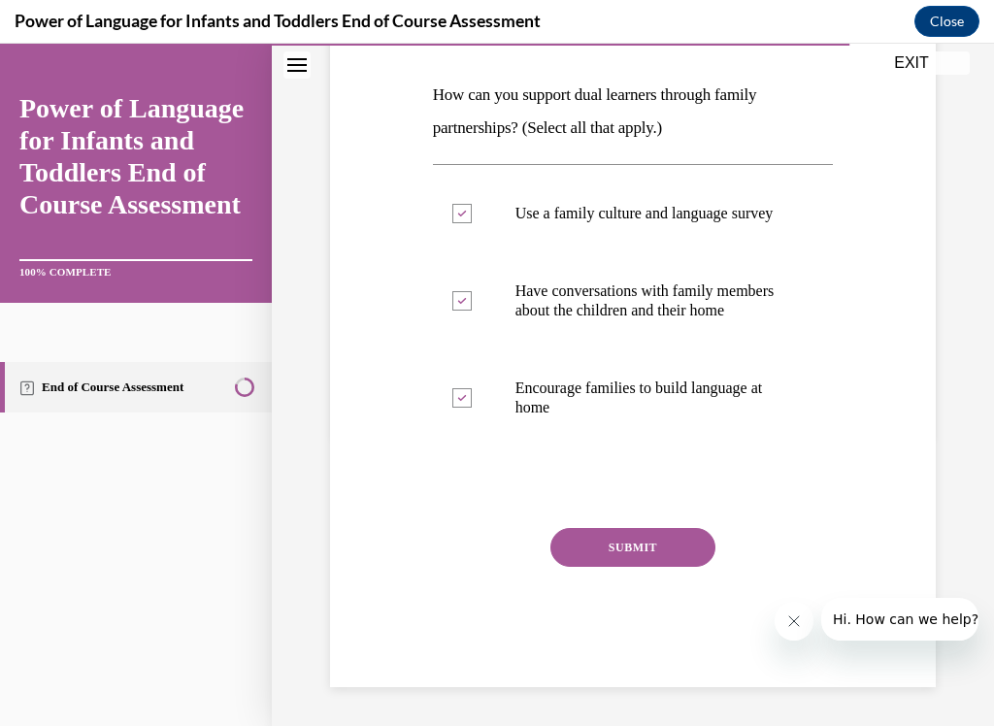
scroll to position [307, 0]
click at [680, 567] on button "SUBMIT" at bounding box center [633, 547] width 165 height 39
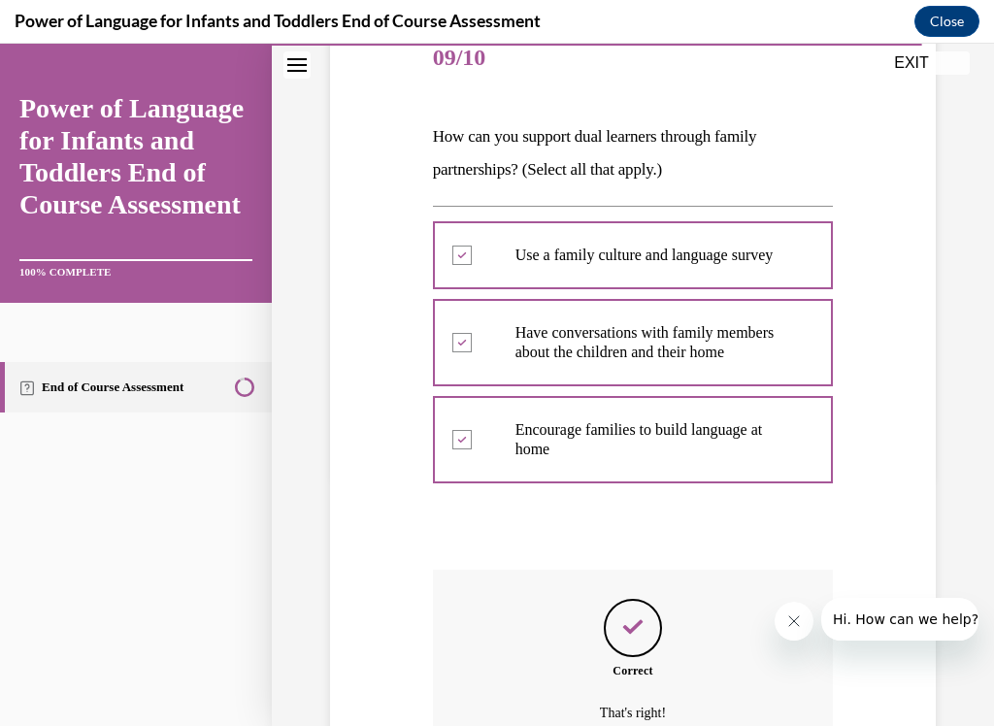
scroll to position [463, 0]
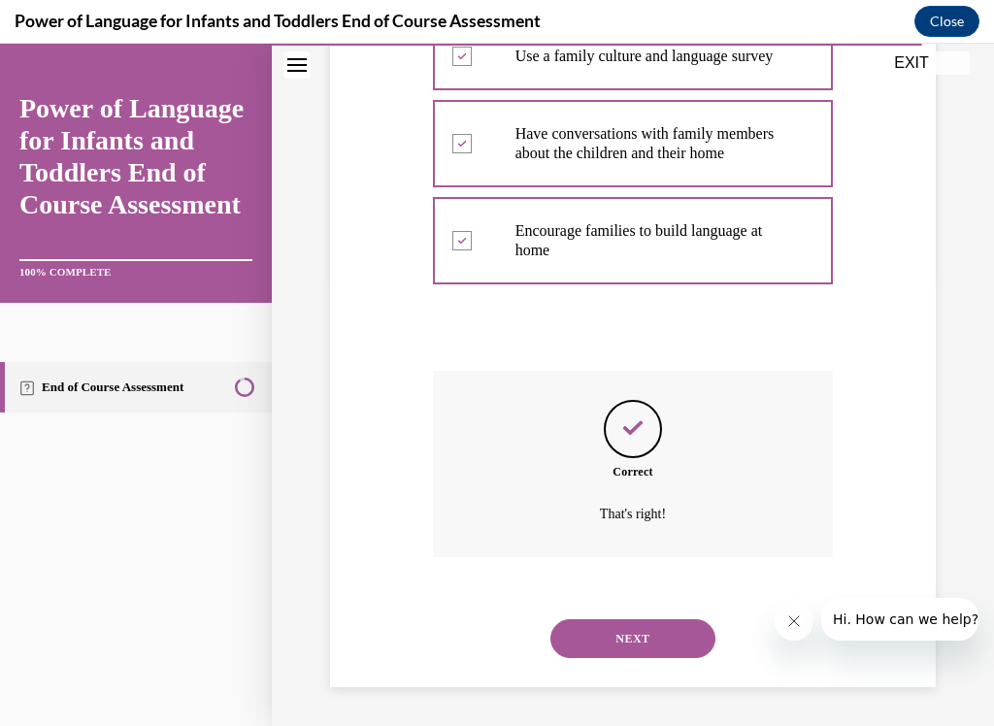
click at [678, 605] on button "NEXT" at bounding box center [633, 639] width 165 height 39
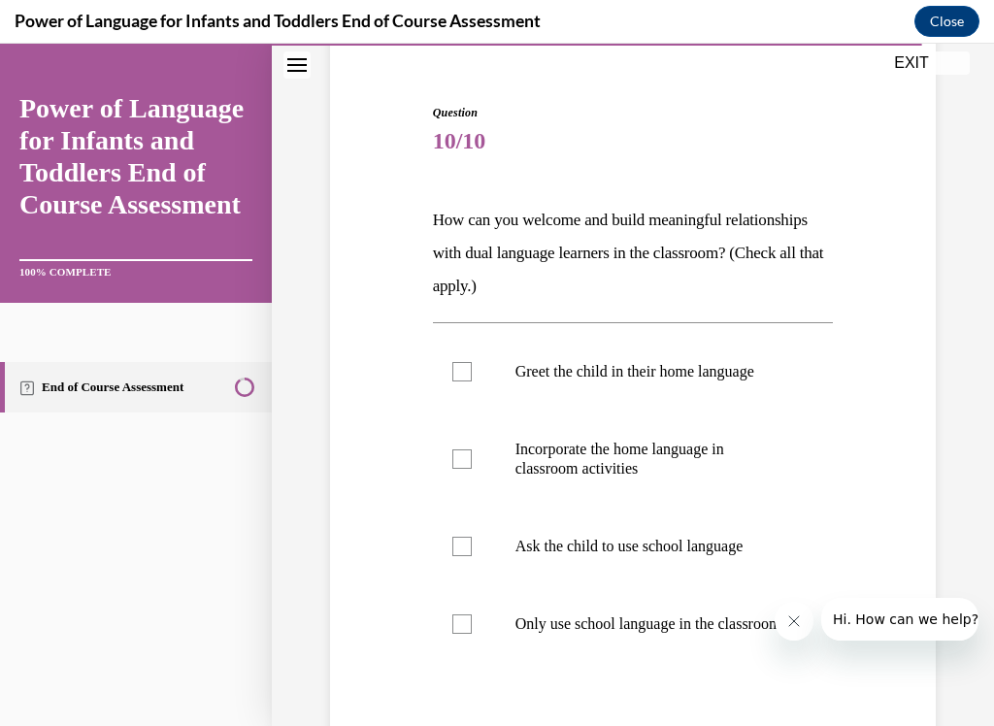
scroll to position [188, 0]
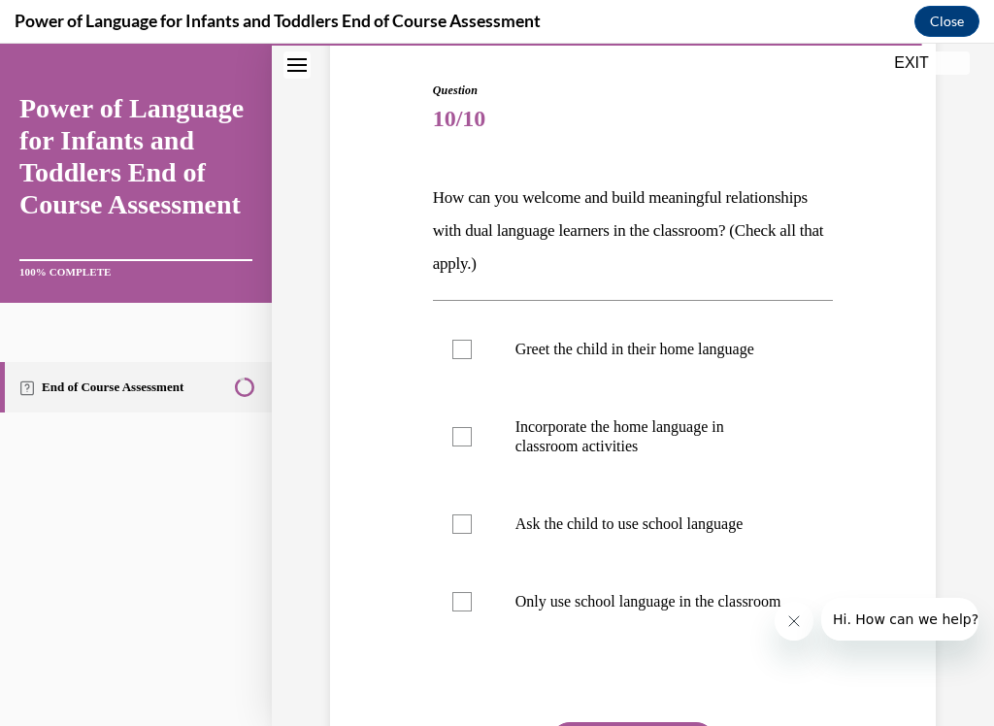
click at [737, 339] on label "Greet the child in their home language" at bounding box center [633, 350] width 401 height 78
click at [472, 340] on input "Greet the child in their home language" at bounding box center [462, 349] width 19 height 19
checkbox input "true"
click at [692, 509] on label "Ask the child to use school language" at bounding box center [633, 525] width 401 height 78
click at [472, 515] on input "Ask the child to use school language" at bounding box center [462, 524] width 19 height 19
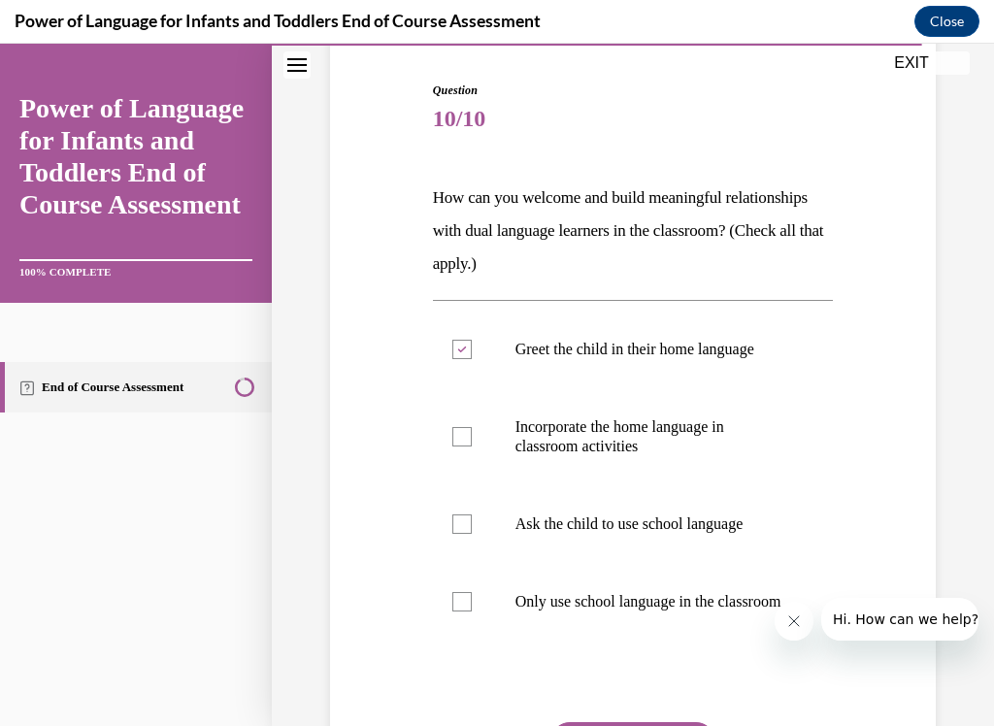
checkbox input "true"
click at [687, 605] on p "Only use school language in the classroom" at bounding box center [651, 601] width 270 height 19
click at [472, 605] on input "Only use school language in the classroom" at bounding box center [462, 601] width 19 height 19
checkbox input "true"
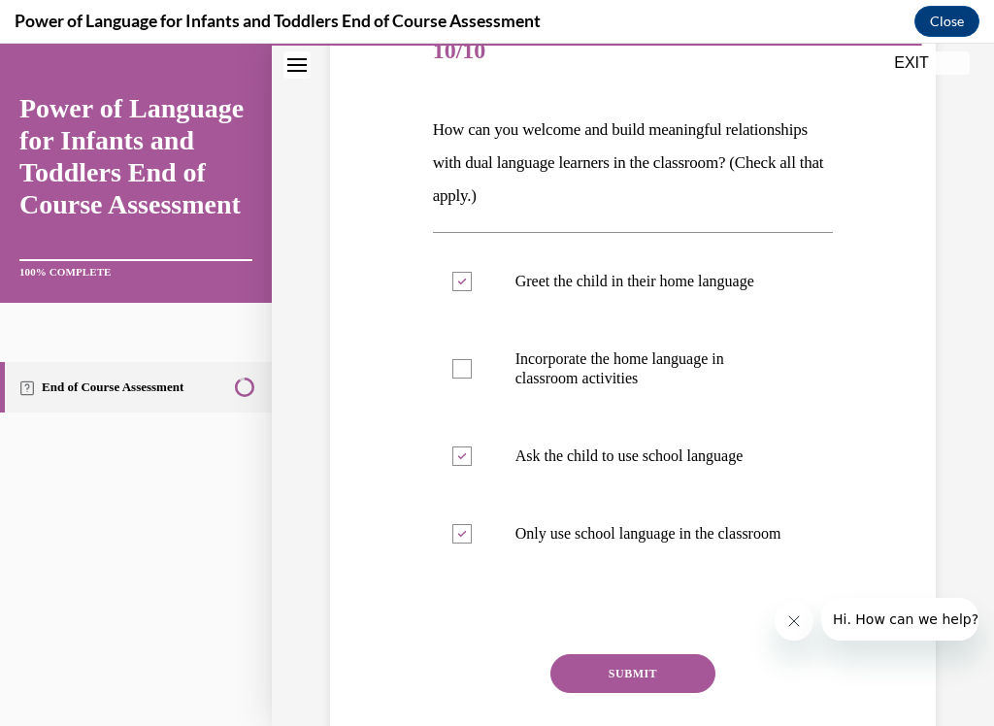
scroll to position [257, 0]
click at [755, 373] on p "Incorporate the home language in classroom activities" at bounding box center [651, 368] width 270 height 39
click at [472, 373] on input "Incorporate the home language in classroom activities" at bounding box center [462, 367] width 19 height 19
checkbox input "true"
click at [712, 462] on p "Ask the child to use school language" at bounding box center [651, 455] width 270 height 19
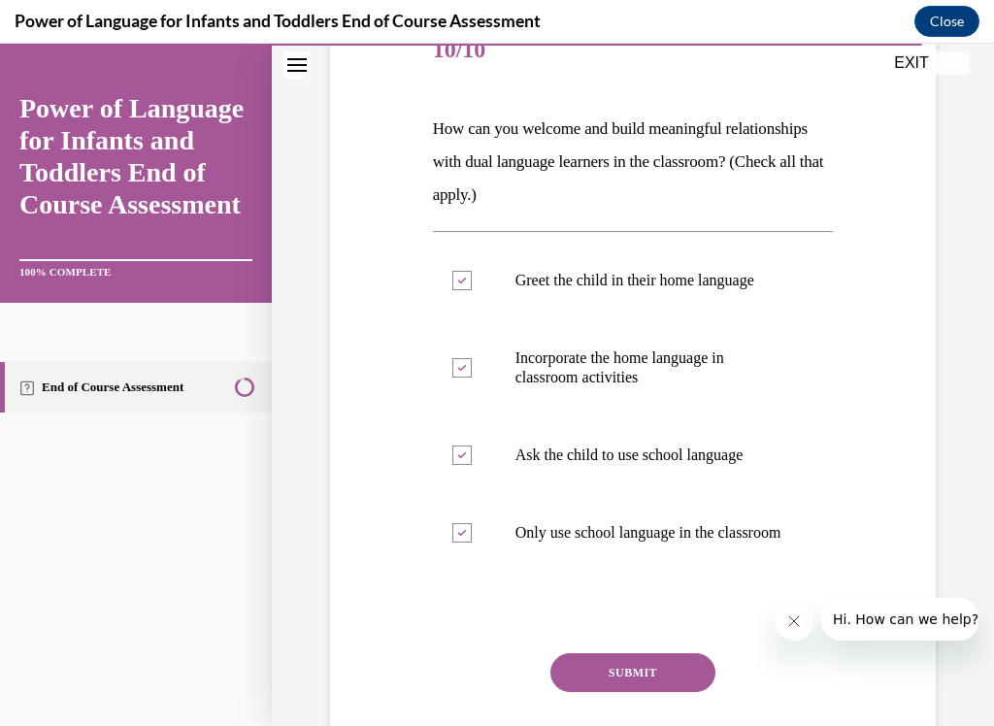
click at [472, 462] on input "Ask the child to use school language" at bounding box center [462, 455] width 19 height 19
checkbox input "false"
click at [698, 543] on p "Only use school language in the classroom" at bounding box center [651, 532] width 270 height 19
click at [472, 543] on input "Only use school language in the classroom" at bounding box center [462, 532] width 19 height 19
checkbox input "false"
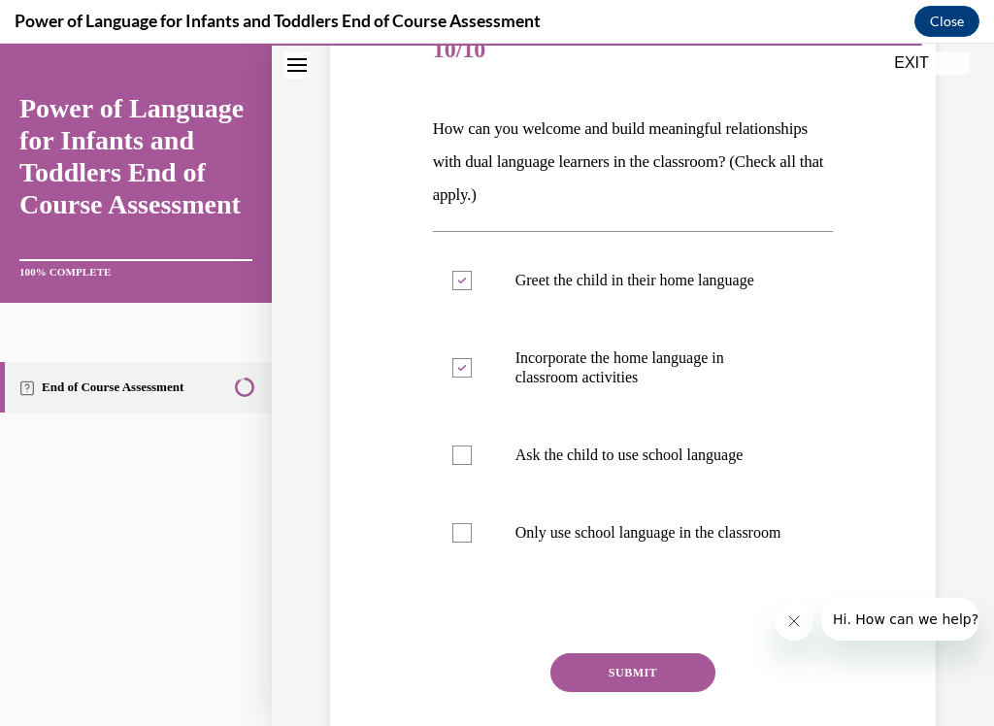
click at [675, 605] on button "SUBMIT" at bounding box center [633, 673] width 165 height 39
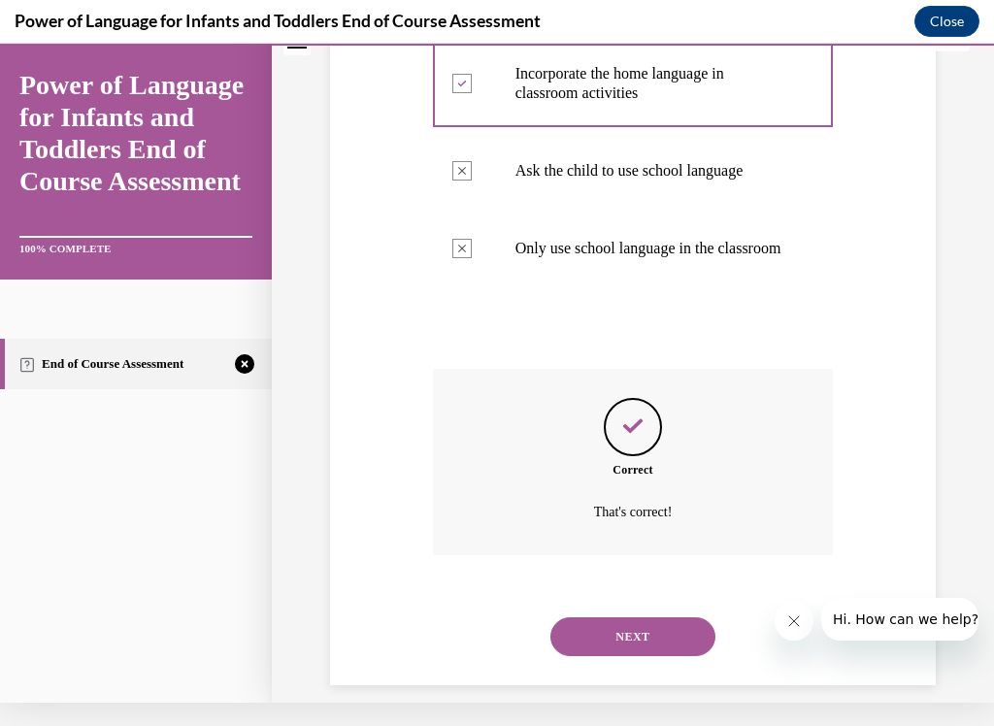
scroll to position [535, 0]
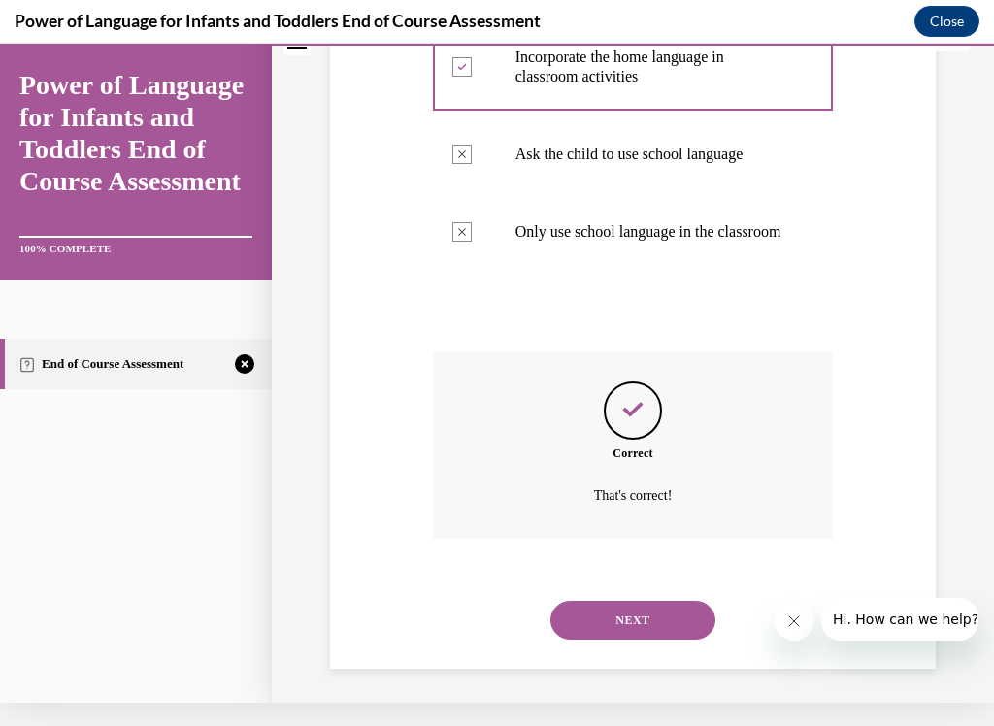
click at [666, 605] on button "NEXT" at bounding box center [633, 620] width 165 height 39
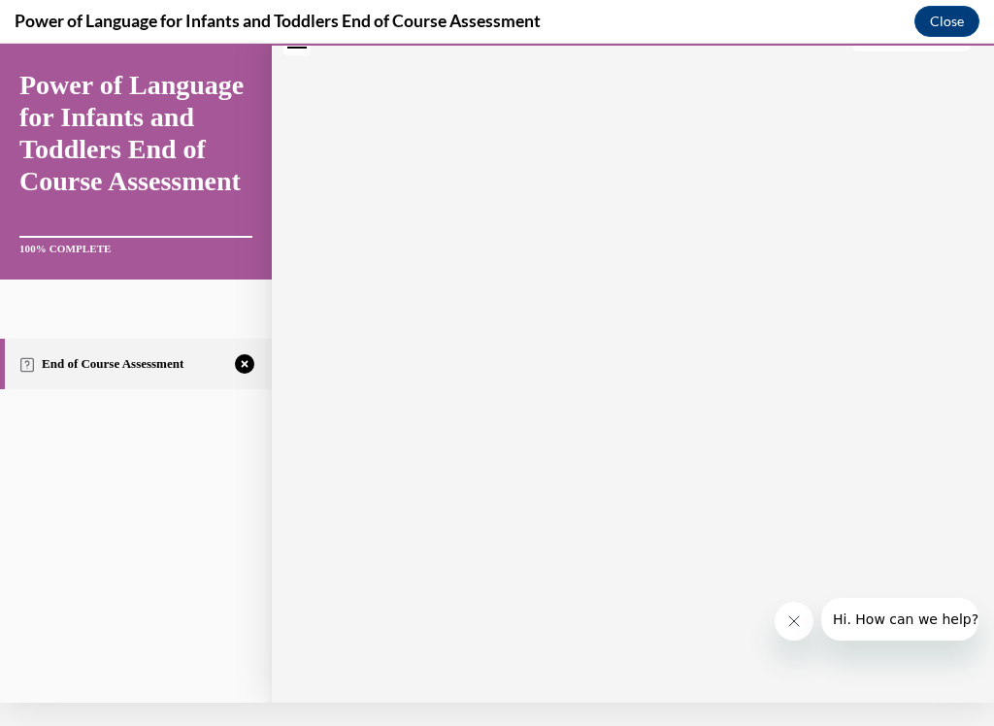
scroll to position [0, 0]
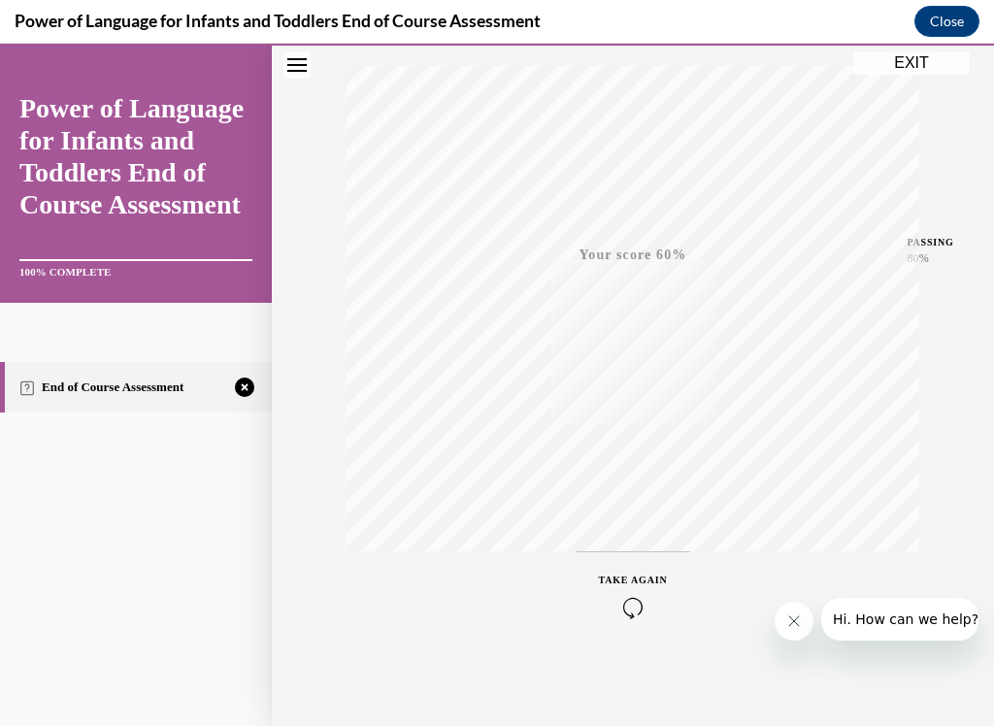
click at [611, 597] on icon "button" at bounding box center [633, 607] width 69 height 21
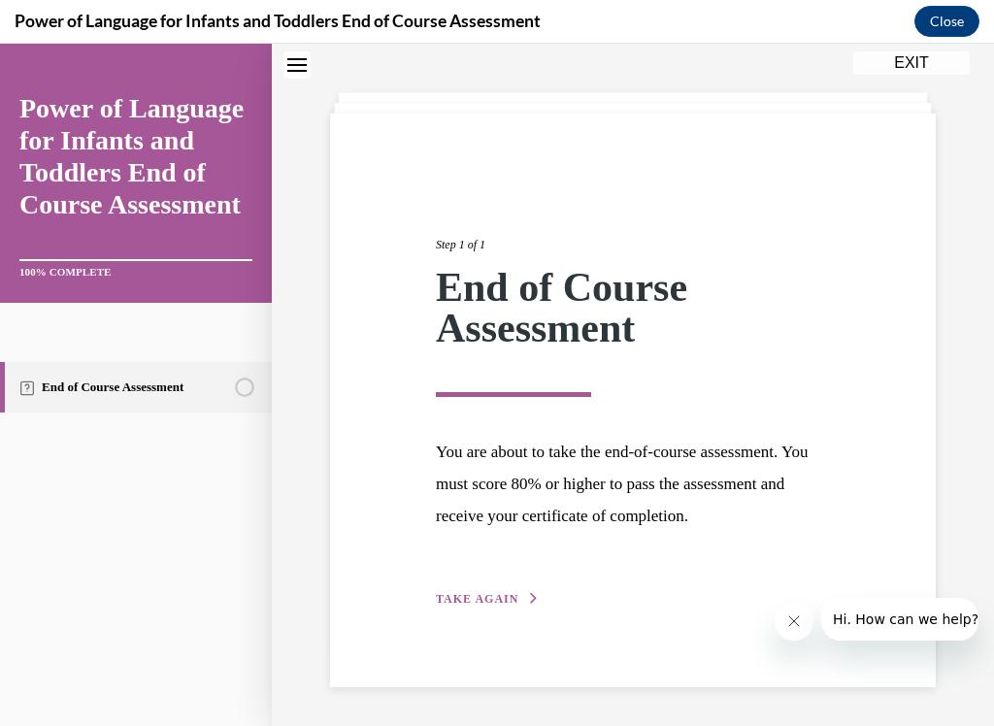
scroll to position [78, 0]
click at [457, 594] on span "TAKE AGAIN" at bounding box center [477, 600] width 83 height 14
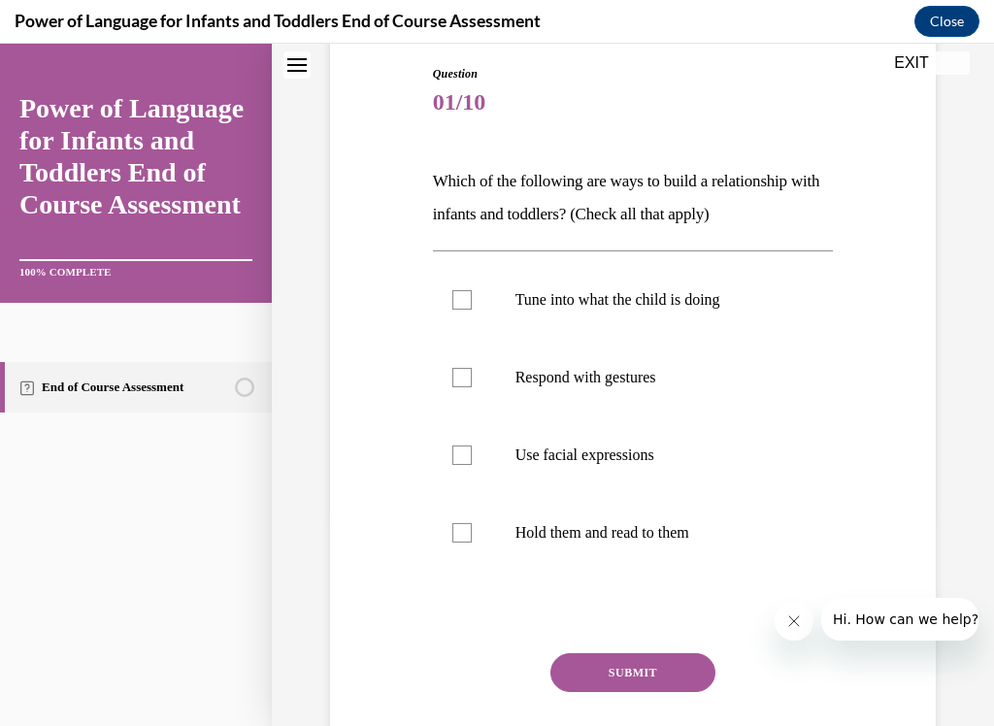
scroll to position [207, 0]
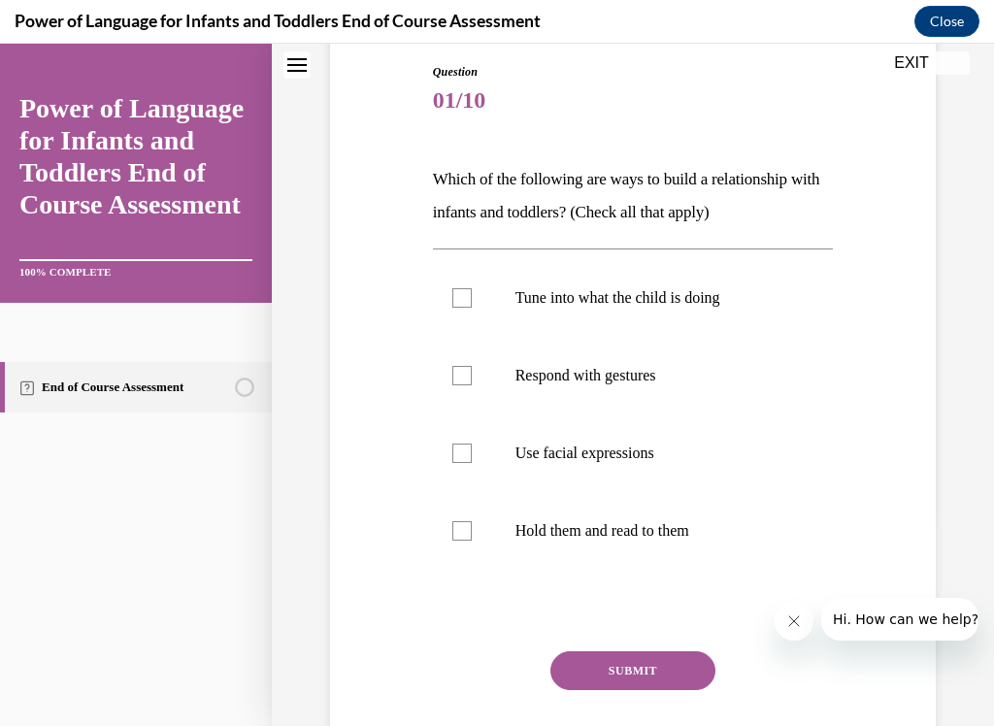
click at [455, 291] on div at bounding box center [462, 297] width 19 height 19
click at [455, 291] on input "Tune into what the child is doing" at bounding box center [462, 297] width 19 height 19
checkbox input "true"
click at [445, 364] on label "Respond with gestures" at bounding box center [633, 376] width 401 height 78
click at [453, 366] on input "Respond with gestures" at bounding box center [462, 375] width 19 height 19
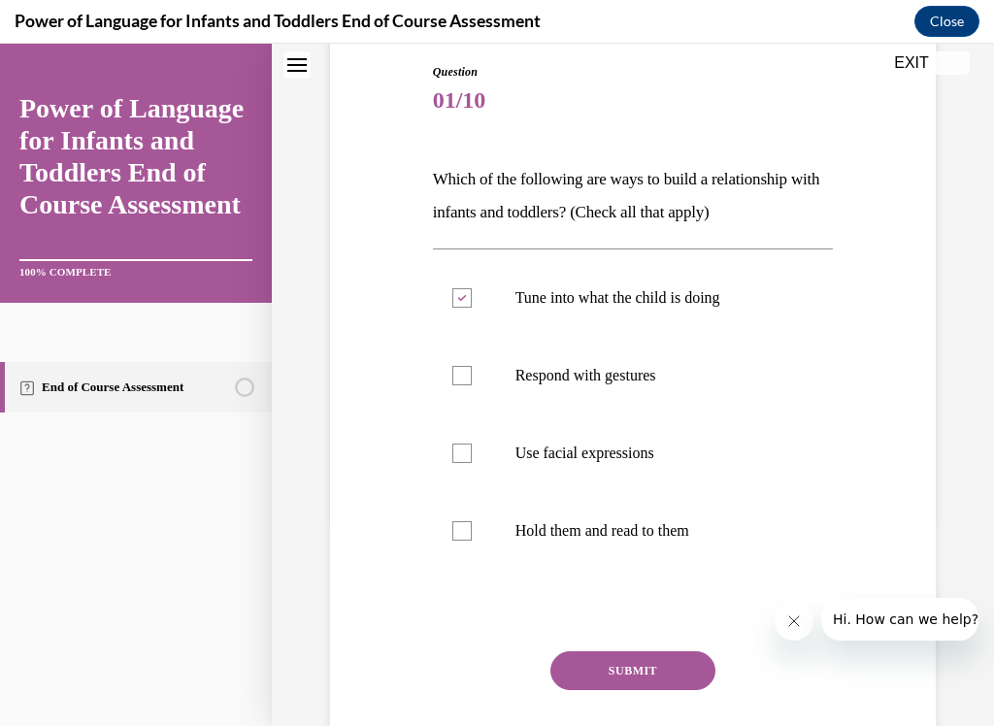
checkbox input "true"
click at [454, 538] on div at bounding box center [462, 531] width 19 height 19
click at [454, 538] on input "Hold them and read to them" at bounding box center [462, 531] width 19 height 19
checkbox input "true"
click at [458, 435] on label "Use facial expressions" at bounding box center [633, 454] width 401 height 78
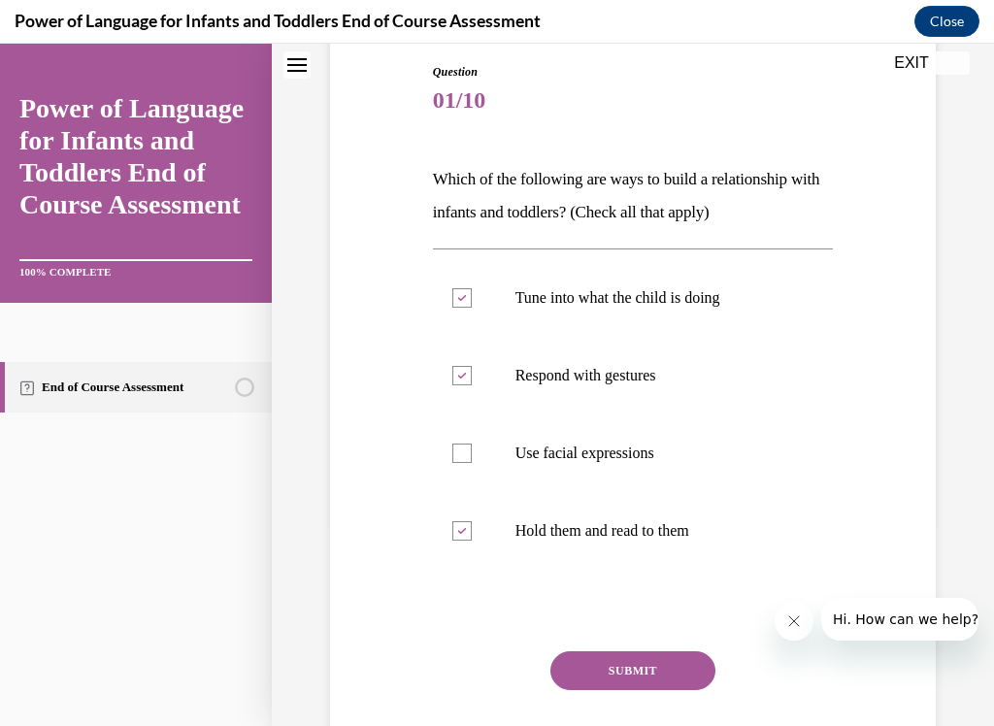
click at [458, 444] on input "Use facial expressions" at bounding box center [462, 453] width 19 height 19
checkbox input "true"
click at [583, 605] on button "SUBMIT" at bounding box center [633, 671] width 165 height 39
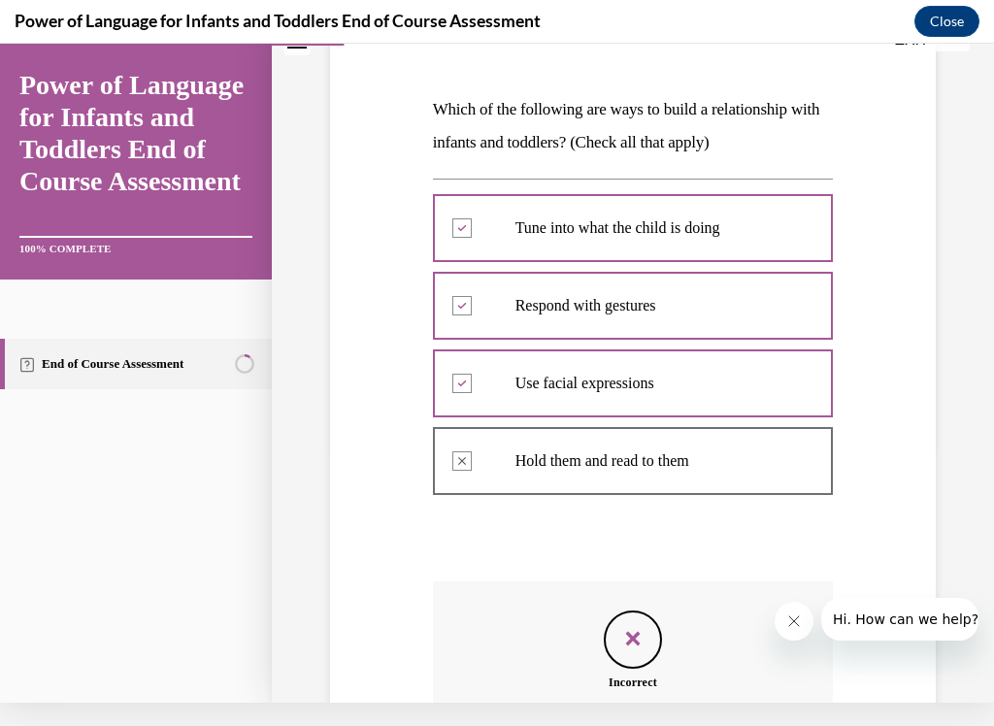
scroll to position [508, 0]
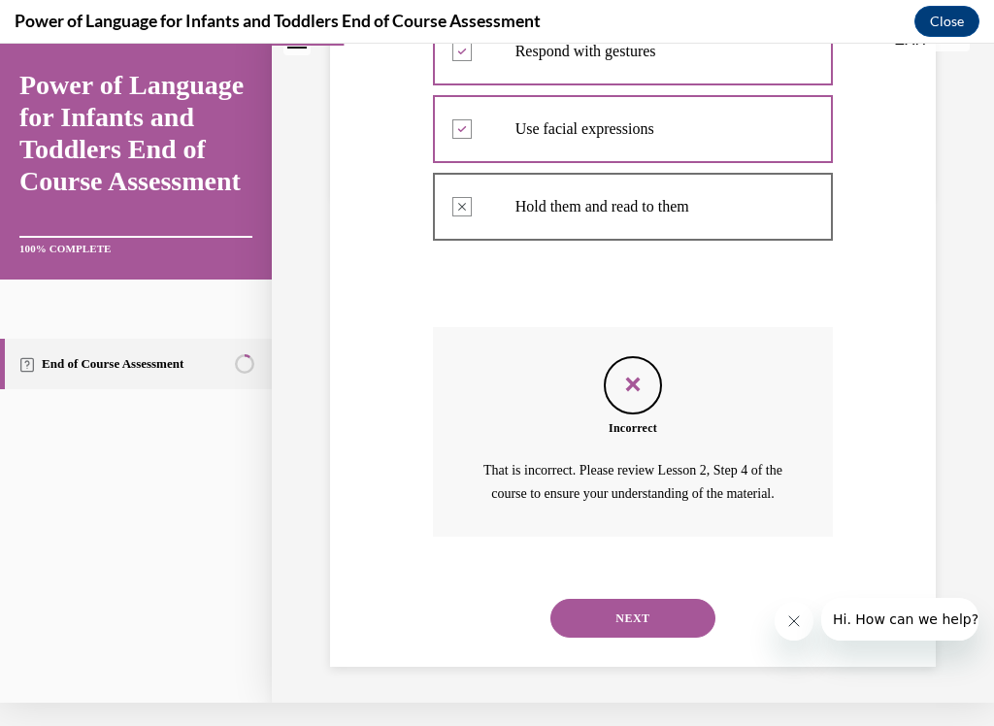
click at [575, 605] on button "NEXT" at bounding box center [633, 618] width 165 height 39
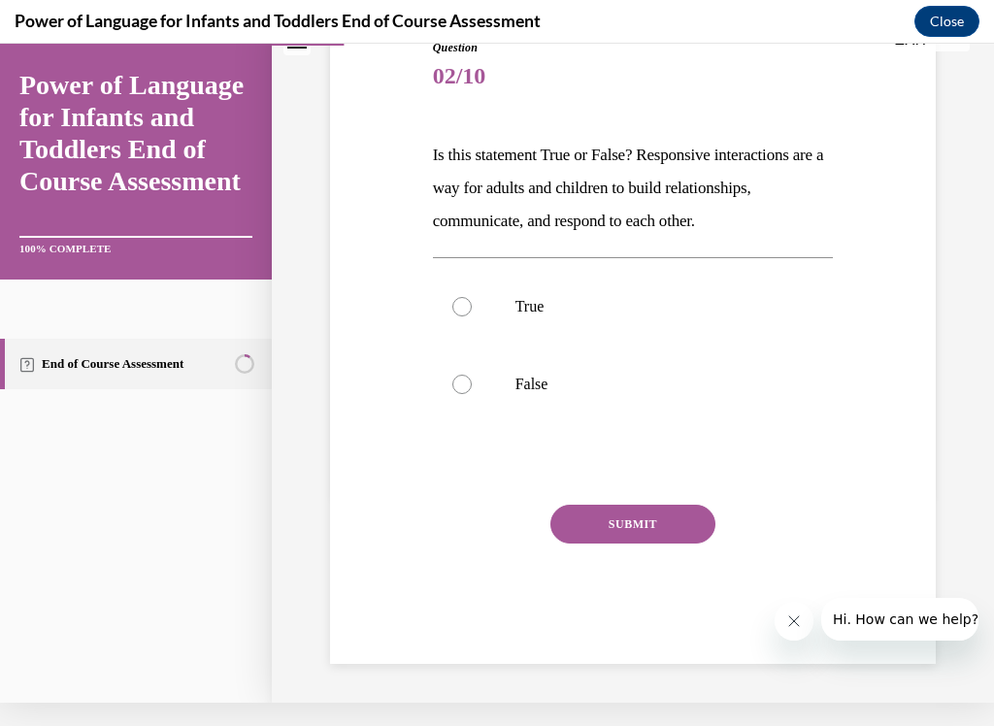
scroll to position [185, 0]
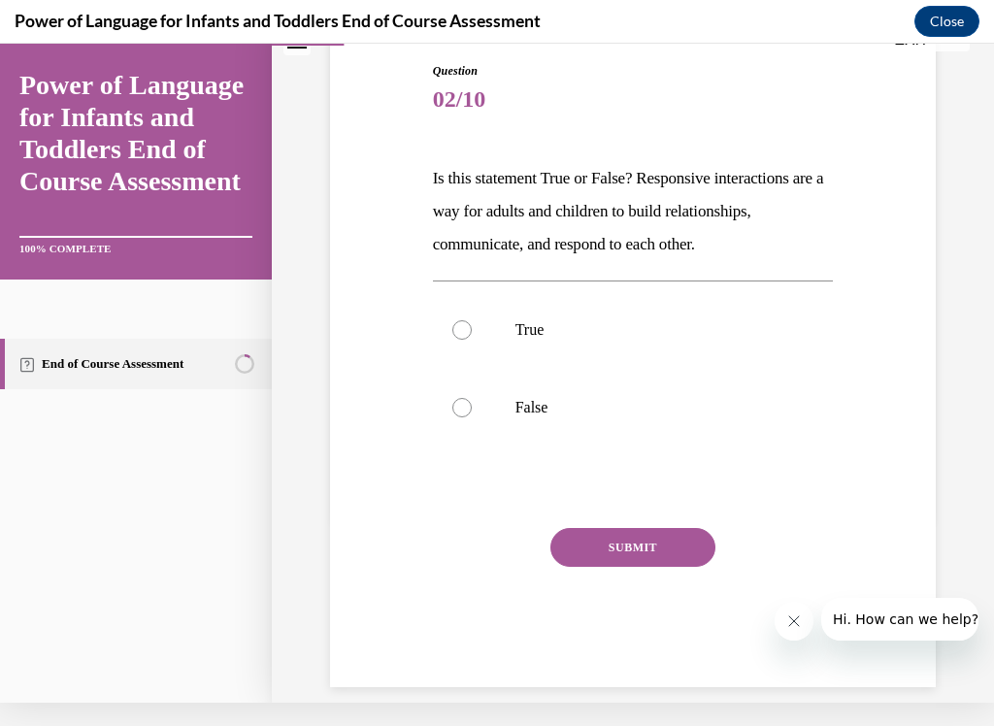
click at [443, 326] on label "True" at bounding box center [633, 330] width 401 height 78
click at [453, 326] on input "True" at bounding box center [462, 329] width 19 height 19
radio input "true"
click at [591, 561] on button "SUBMIT" at bounding box center [633, 547] width 165 height 39
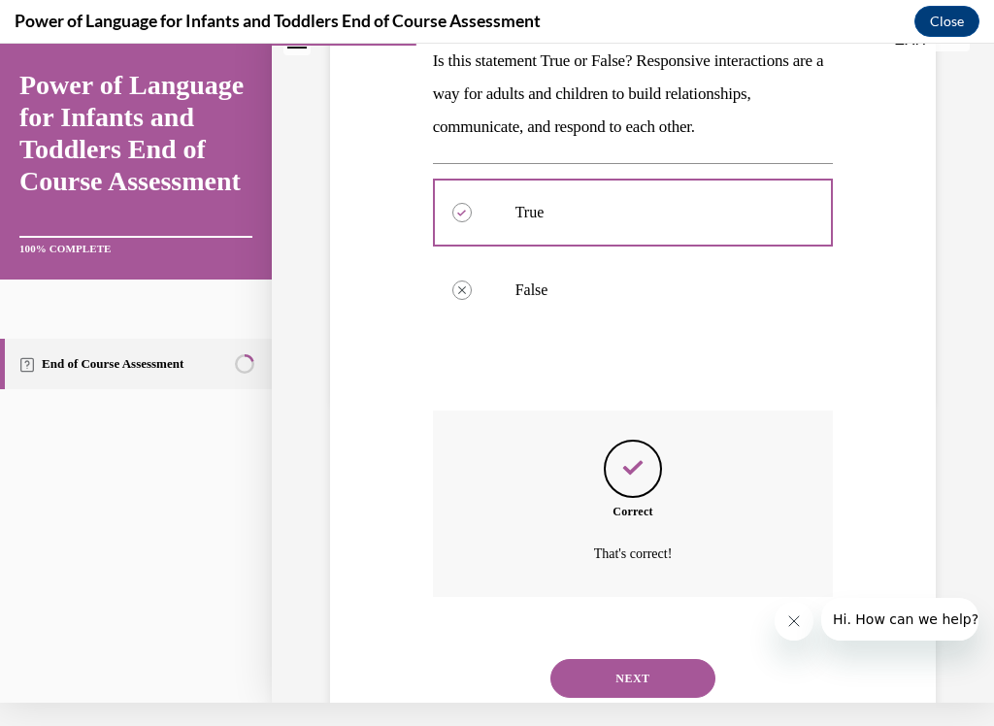
scroll to position [341, 0]
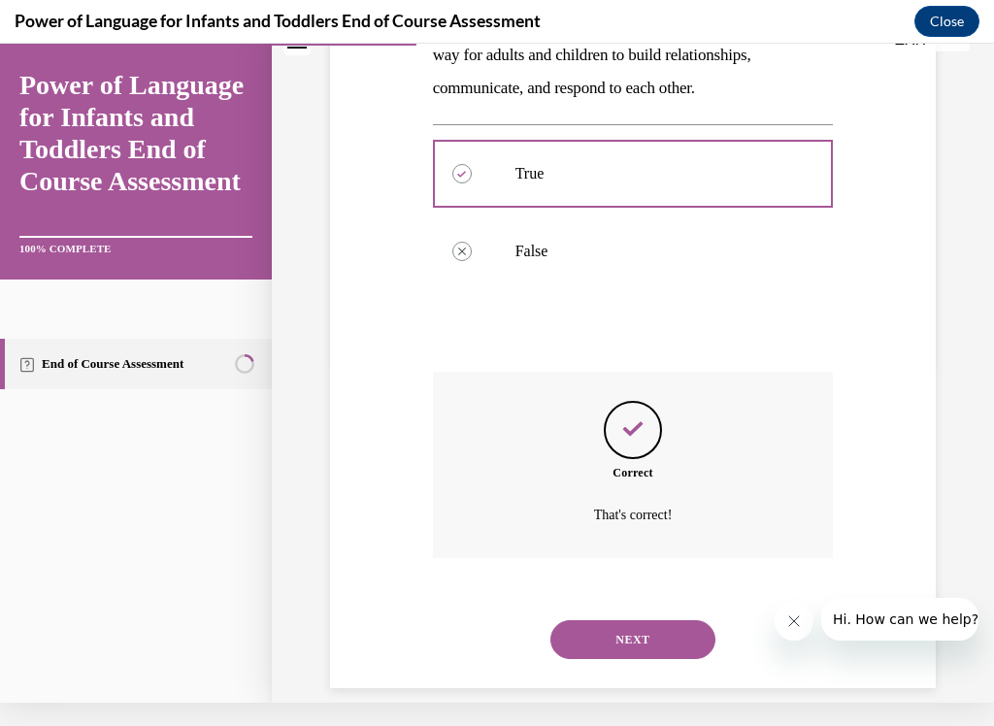
click at [602, 605] on button "NEXT" at bounding box center [633, 640] width 165 height 39
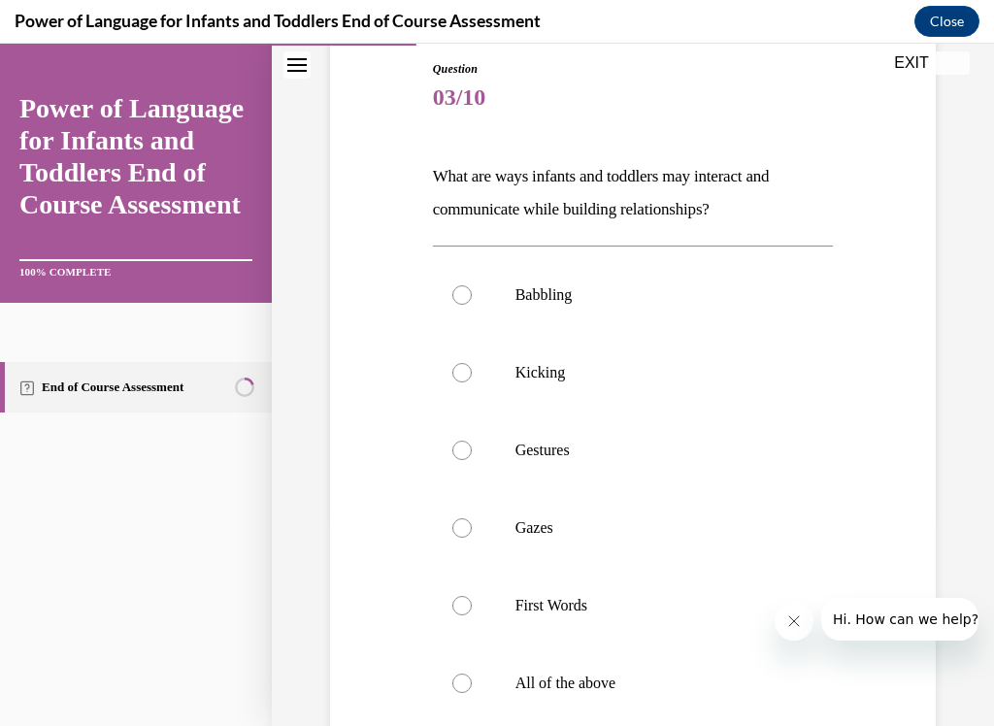
scroll to position [213, 0]
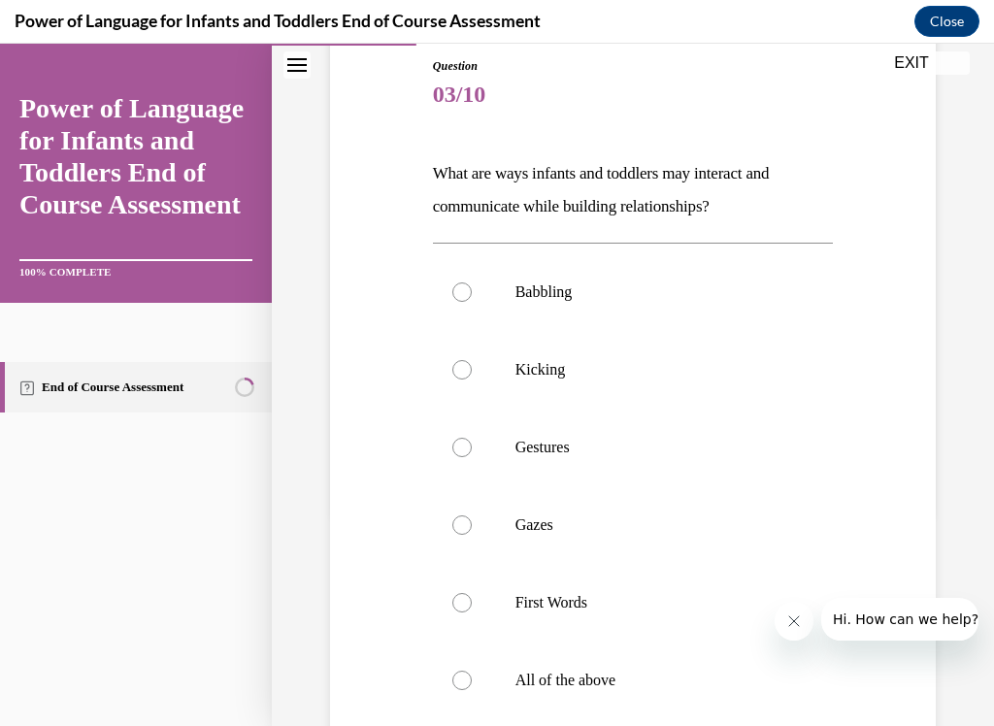
click at [464, 605] on div at bounding box center [462, 680] width 19 height 19
click at [464, 605] on input "All of the above" at bounding box center [462, 680] width 19 height 19
radio input "true"
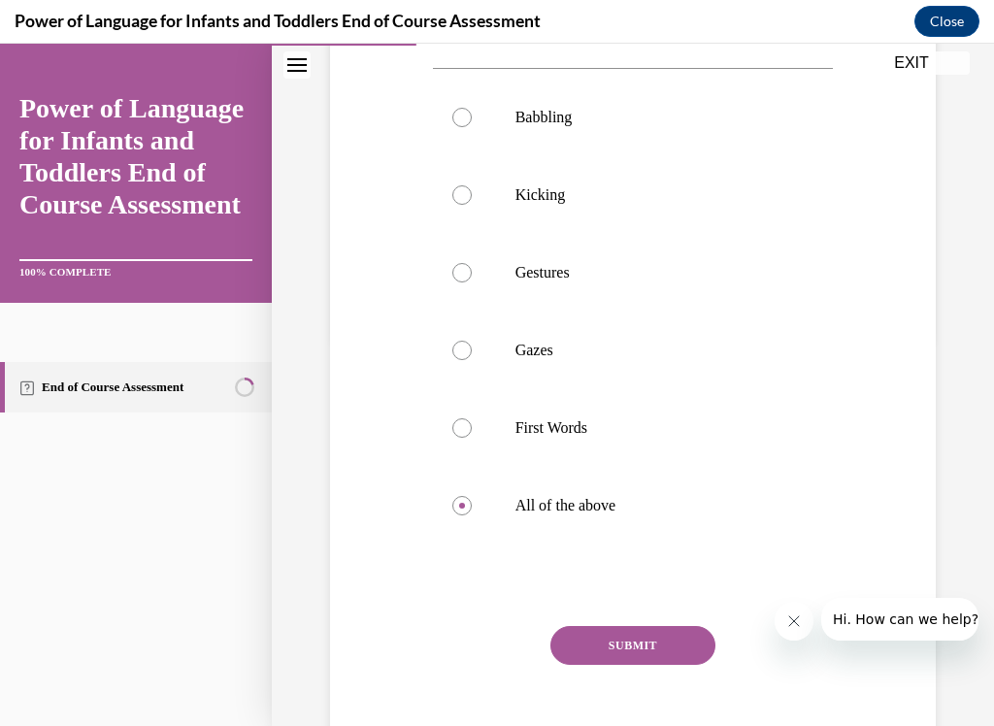
scroll to position [406, 0]
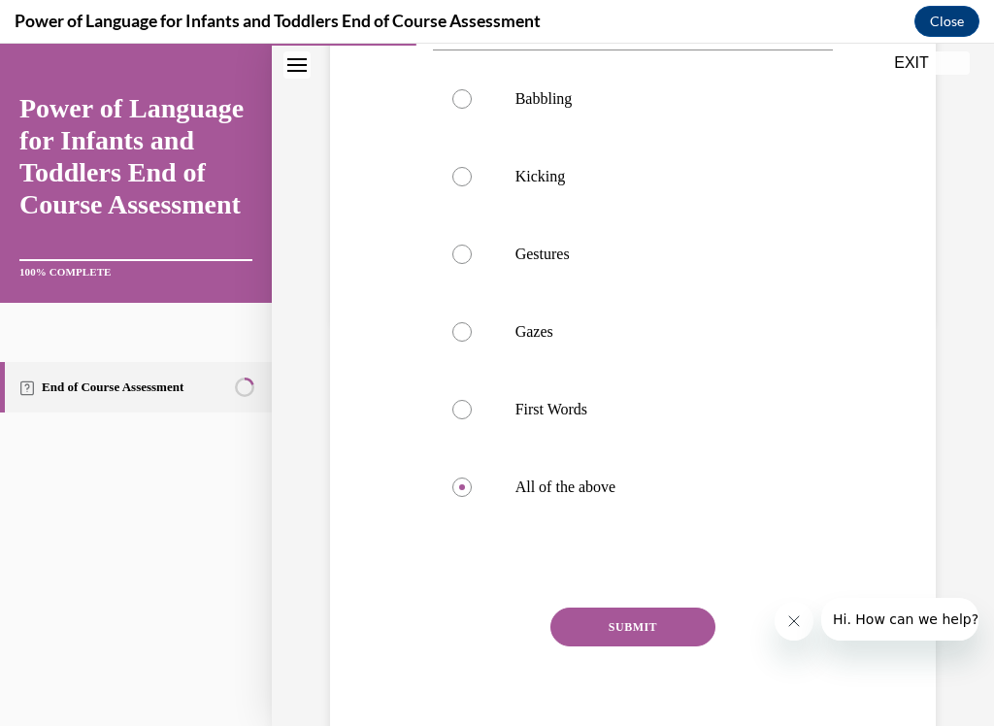
click at [577, 605] on button "SUBMIT" at bounding box center [633, 627] width 165 height 39
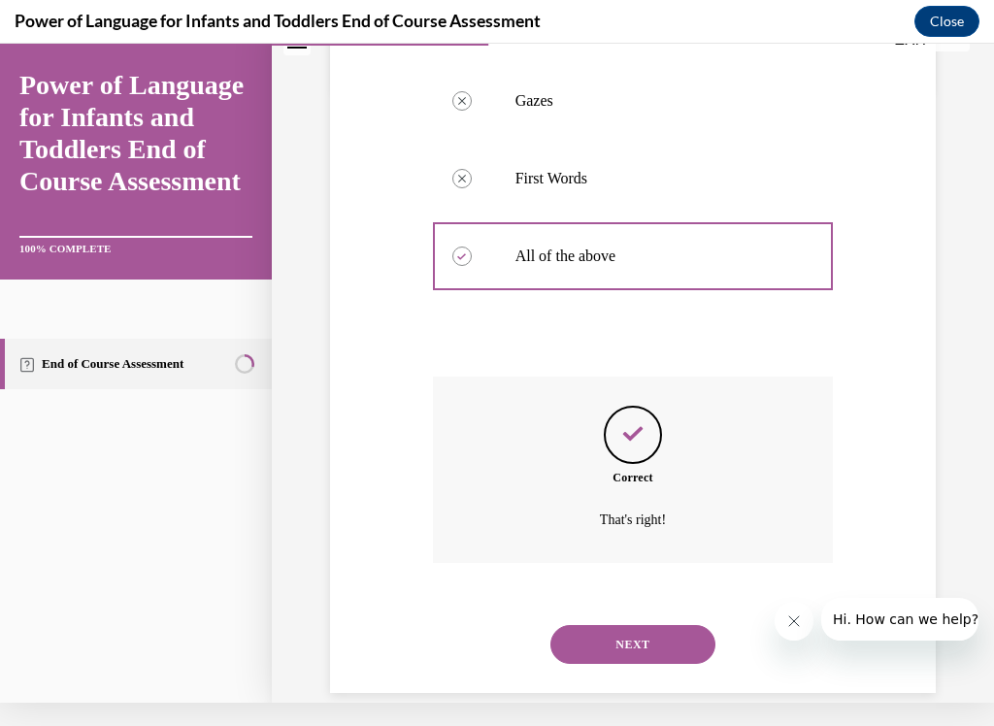
scroll to position [614, 0]
click at [596, 605] on button "NEXT" at bounding box center [633, 644] width 165 height 39
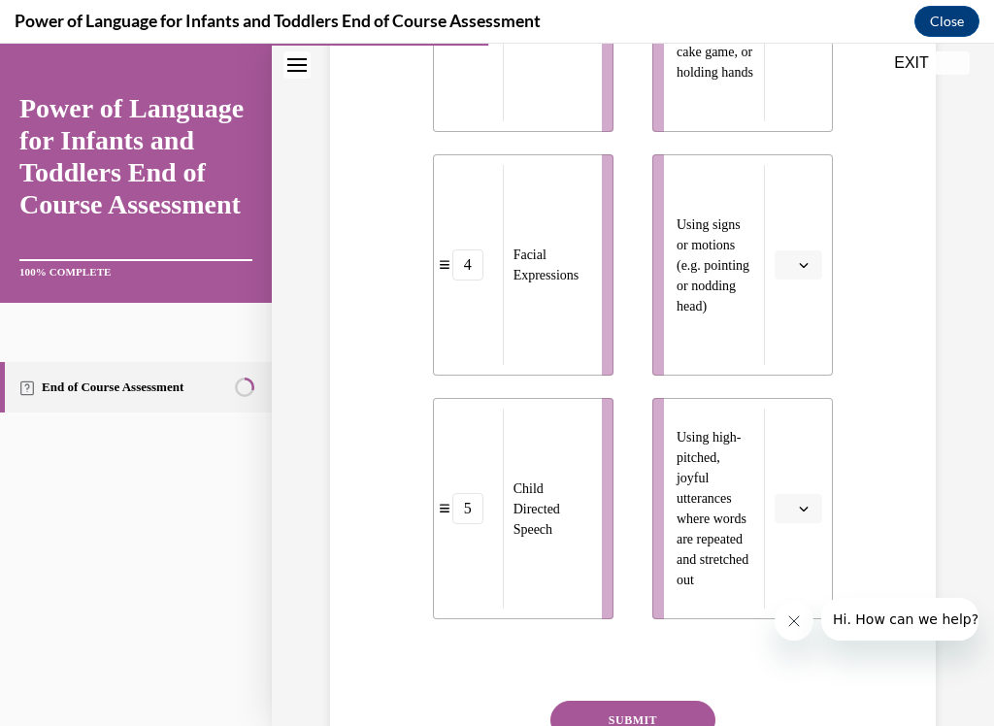
scroll to position [1081, 0]
click at [896, 65] on button "EXIT" at bounding box center [912, 62] width 117 height 23
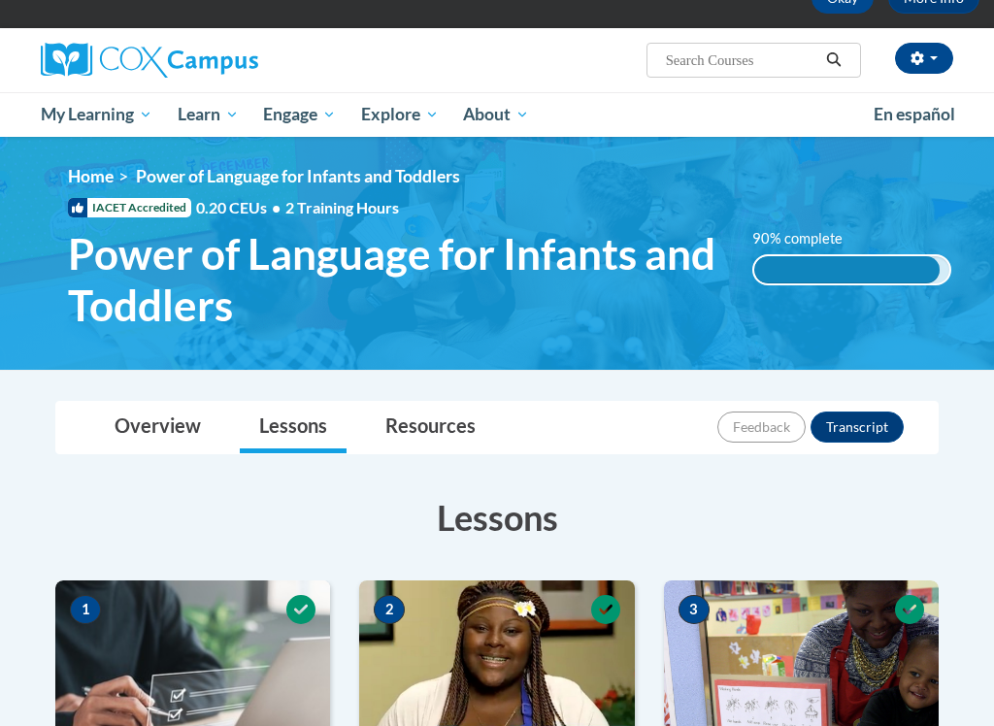
scroll to position [165, 0]
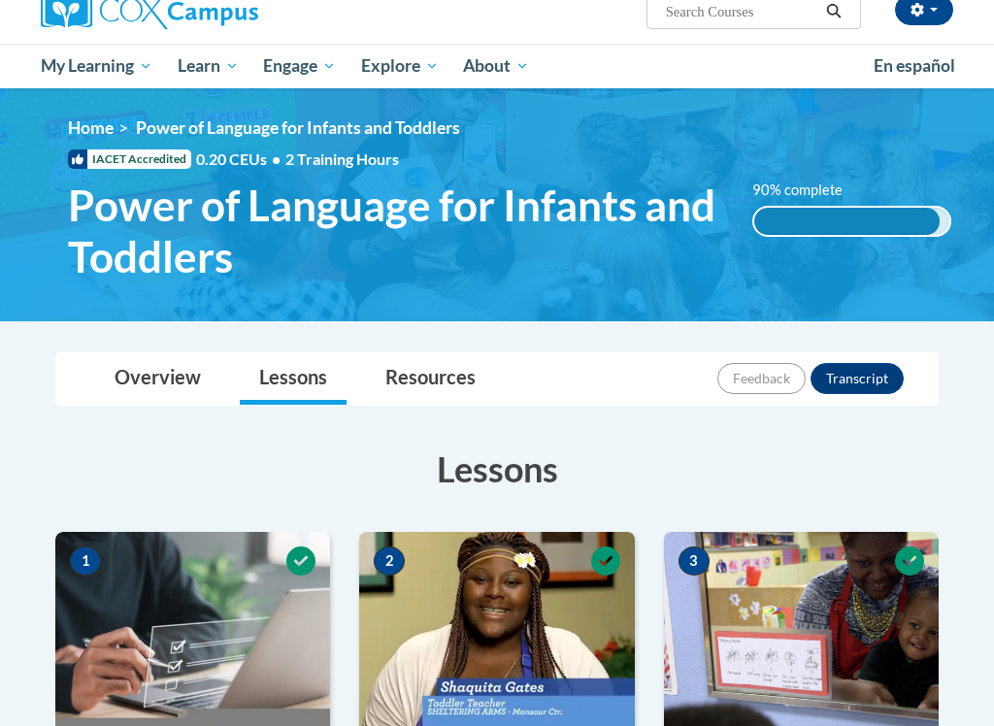
click at [405, 387] on link "Resources" at bounding box center [430, 379] width 129 height 51
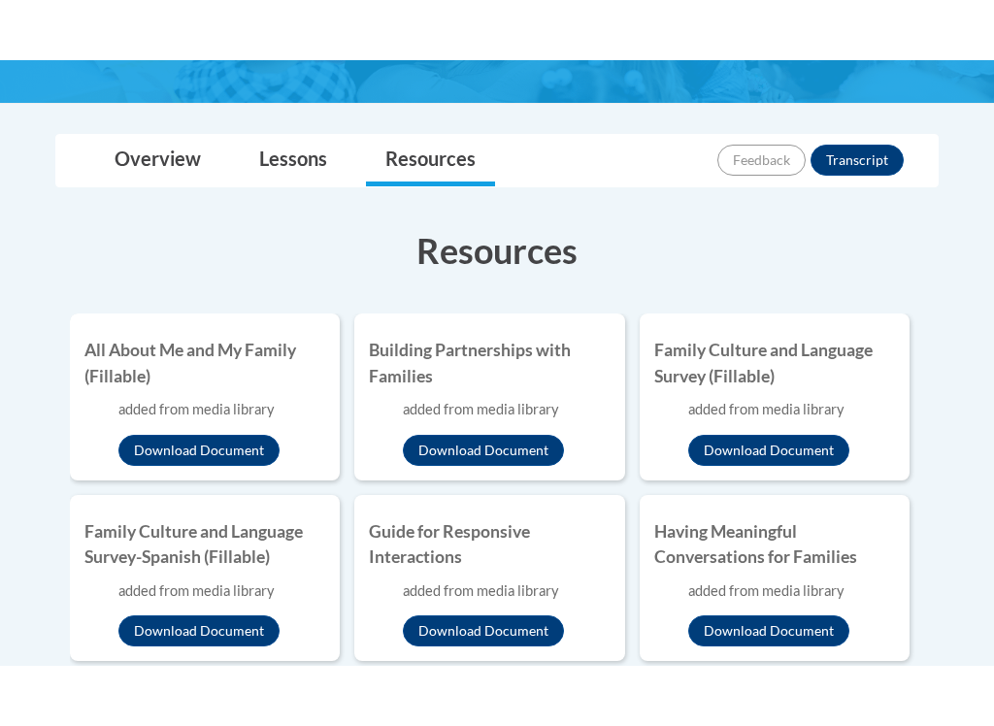
scroll to position [415, 0]
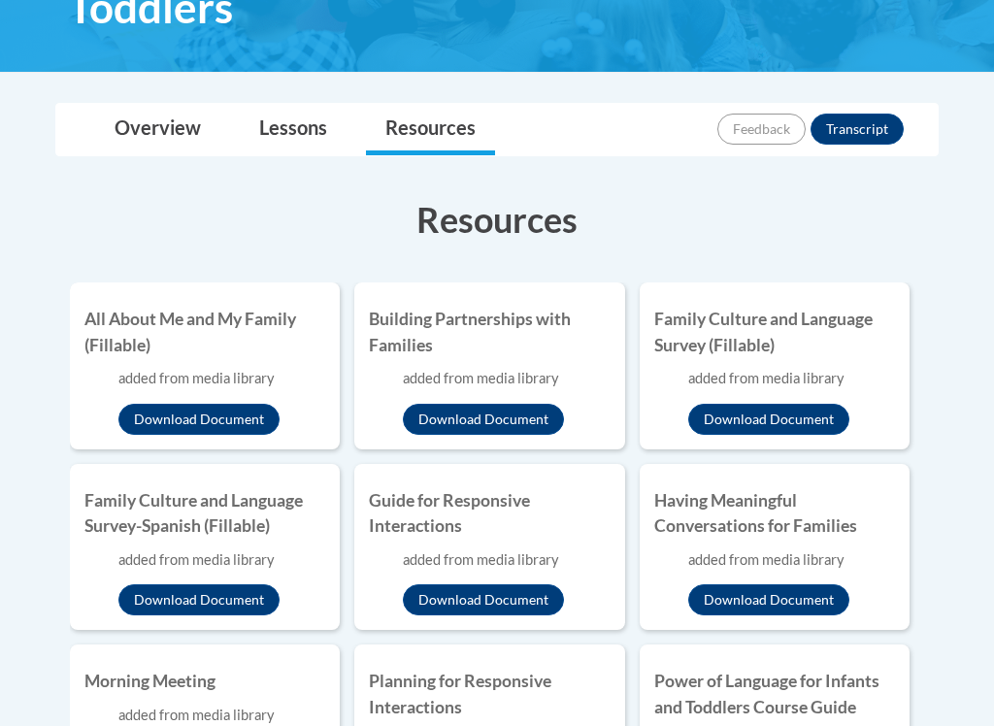
click at [163, 150] on link "Overview" at bounding box center [157, 129] width 125 height 51
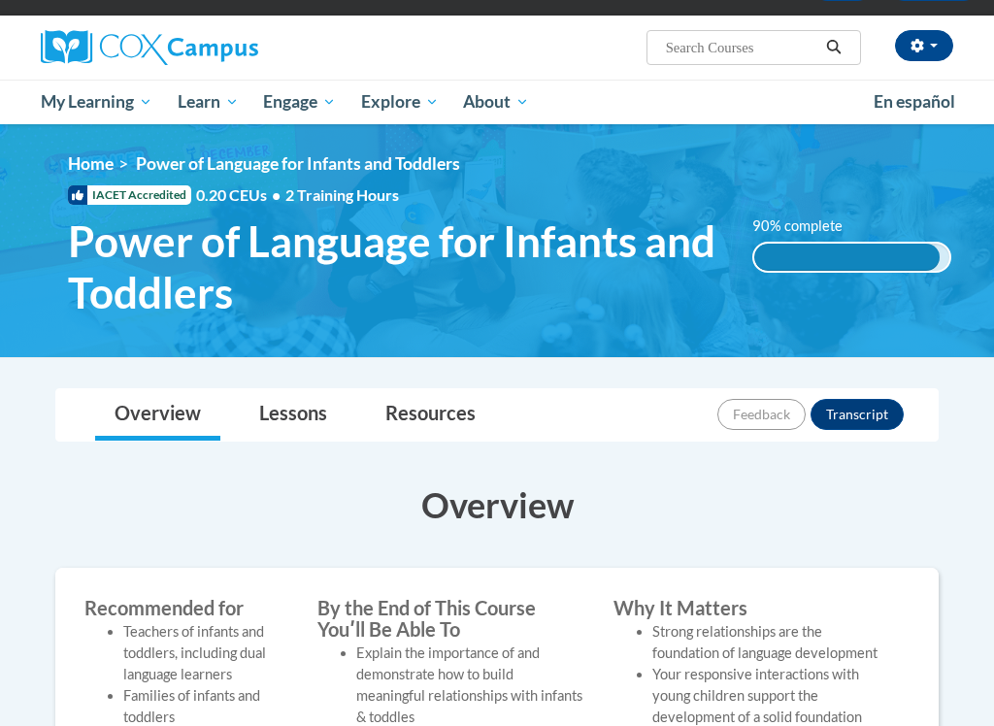
scroll to position [129, 0]
click at [0, 0] on span "Healthcare" at bounding box center [0, 0] width 0 height 0
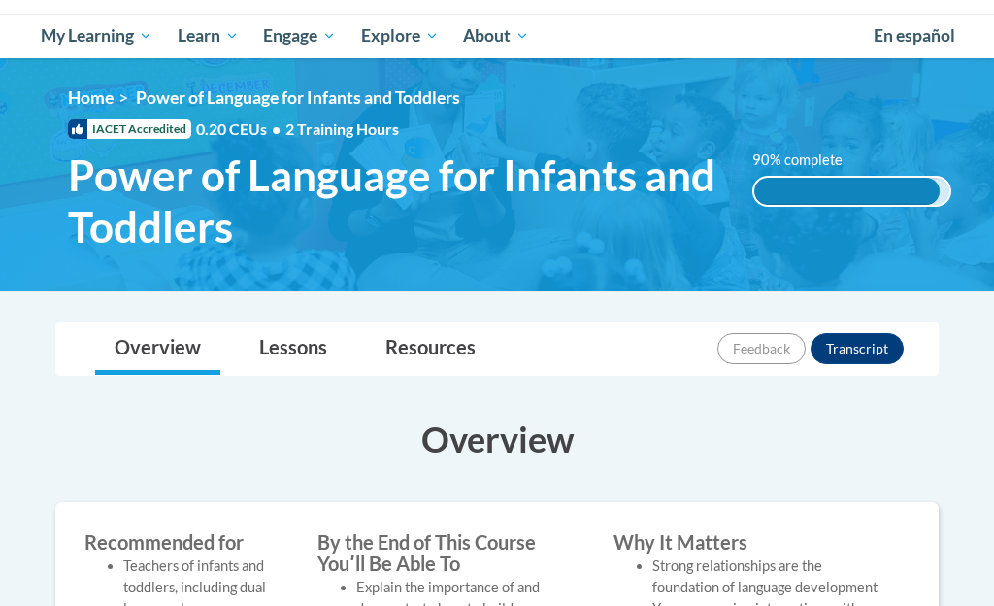
scroll to position [195, 0]
click at [0, 0] on span "Educators Overview" at bounding box center [0, 0] width 0 height 0
click at [654, 270] on img at bounding box center [497, 174] width 994 height 233
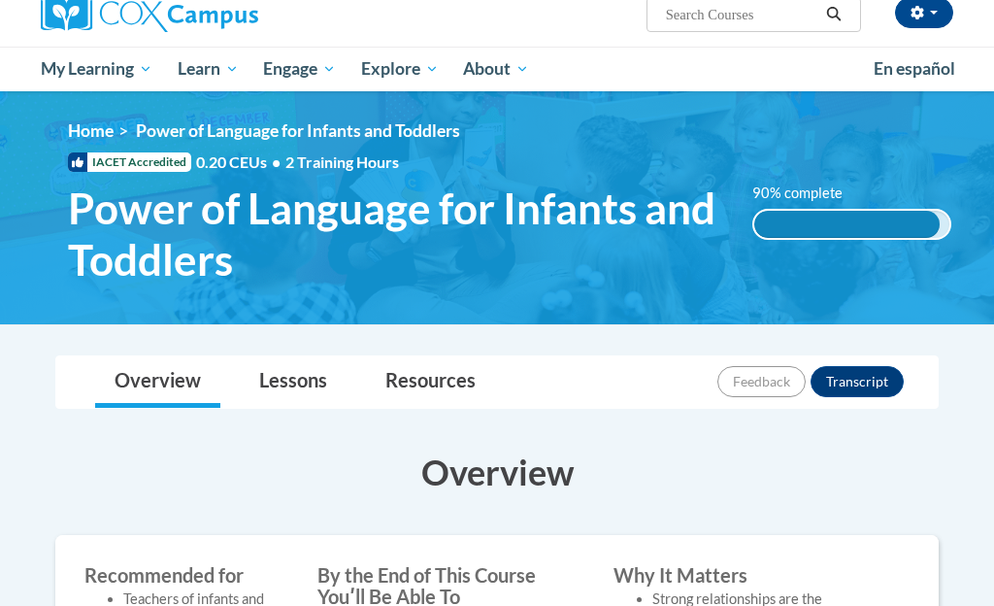
scroll to position [0, 0]
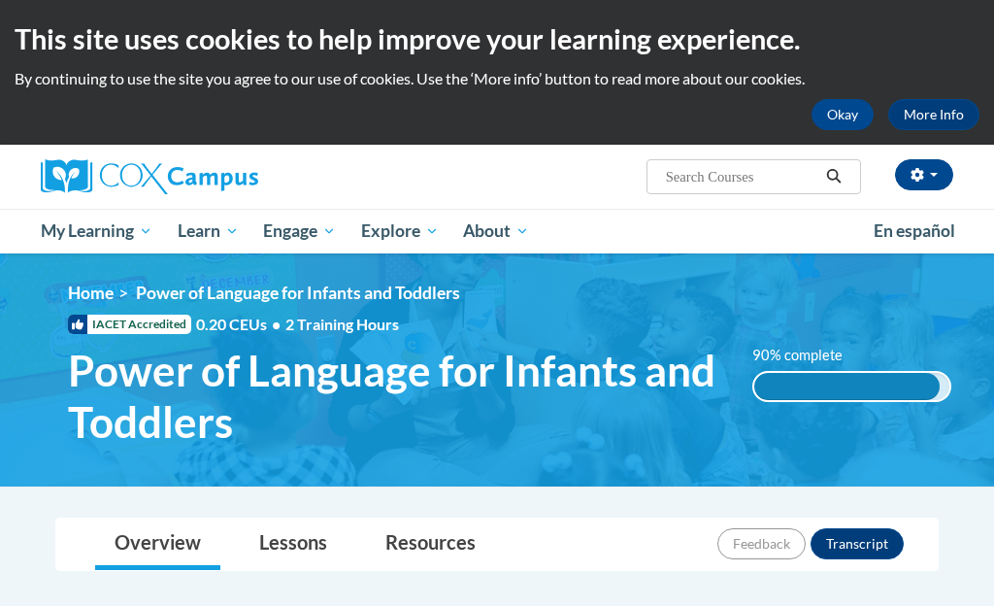
click at [689, 179] on input "Search..." at bounding box center [741, 176] width 155 height 23
type input "Read with me"
click at [825, 185] on button "Search" at bounding box center [834, 176] width 29 height 23
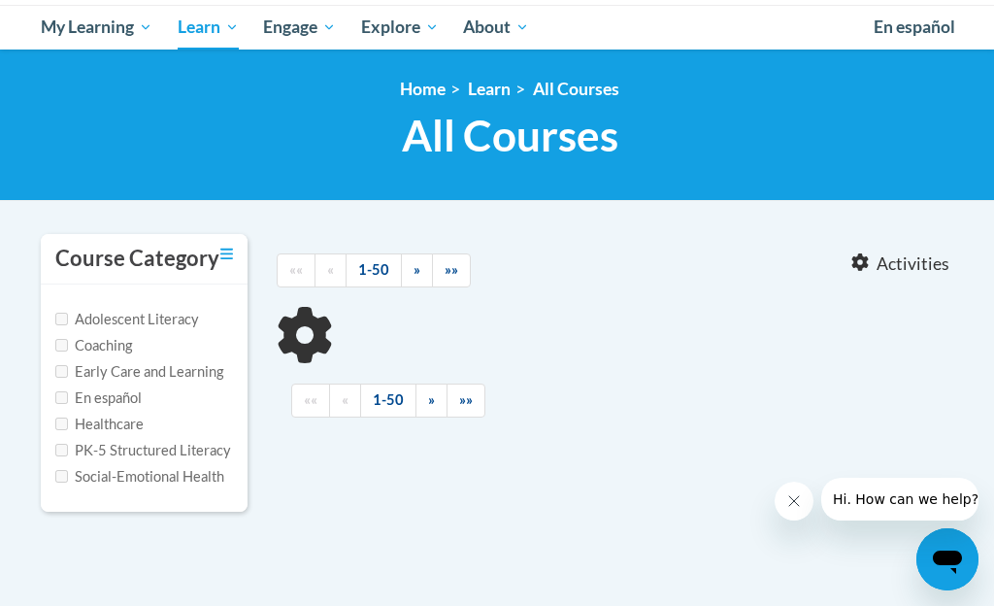
type input "Read with me"
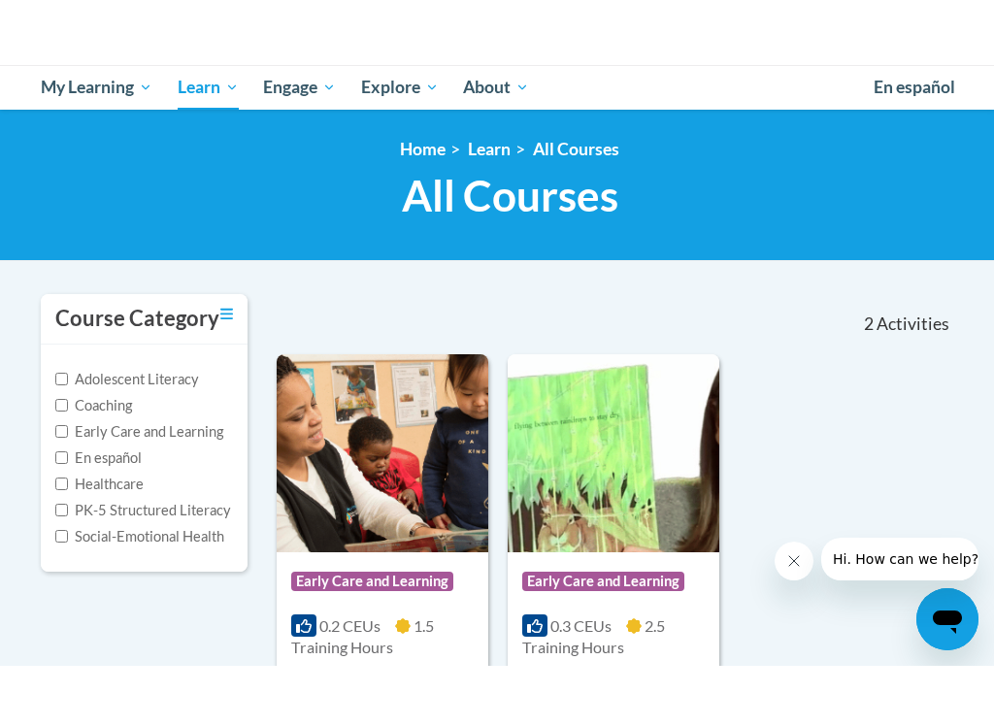
scroll to position [312, 0]
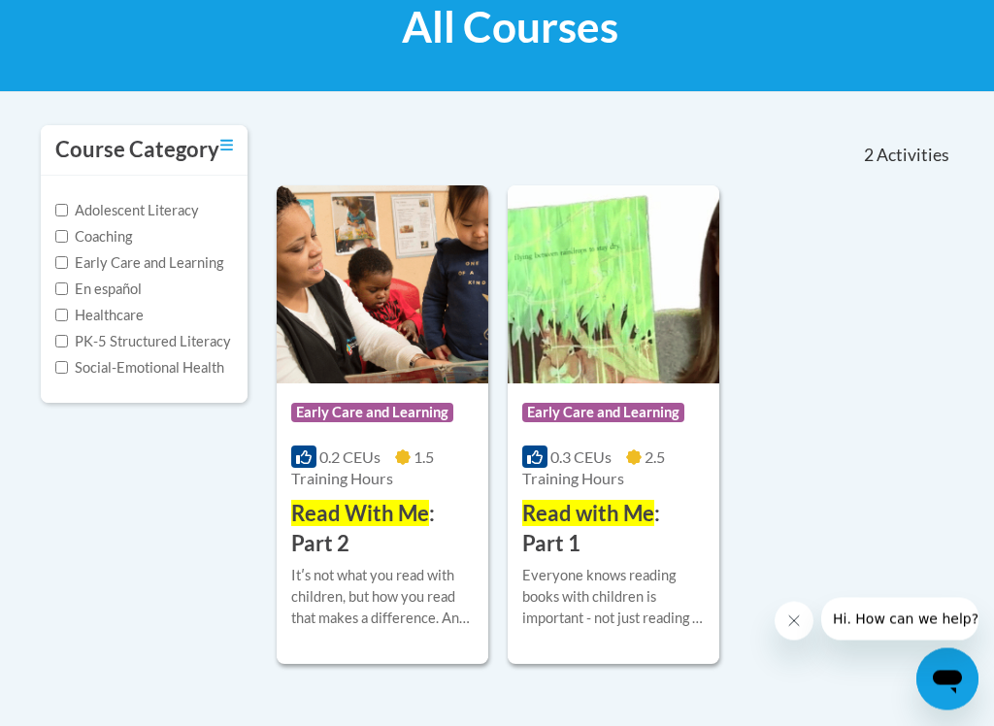
click at [596, 461] on span "0.3 CEUs" at bounding box center [581, 458] width 61 height 18
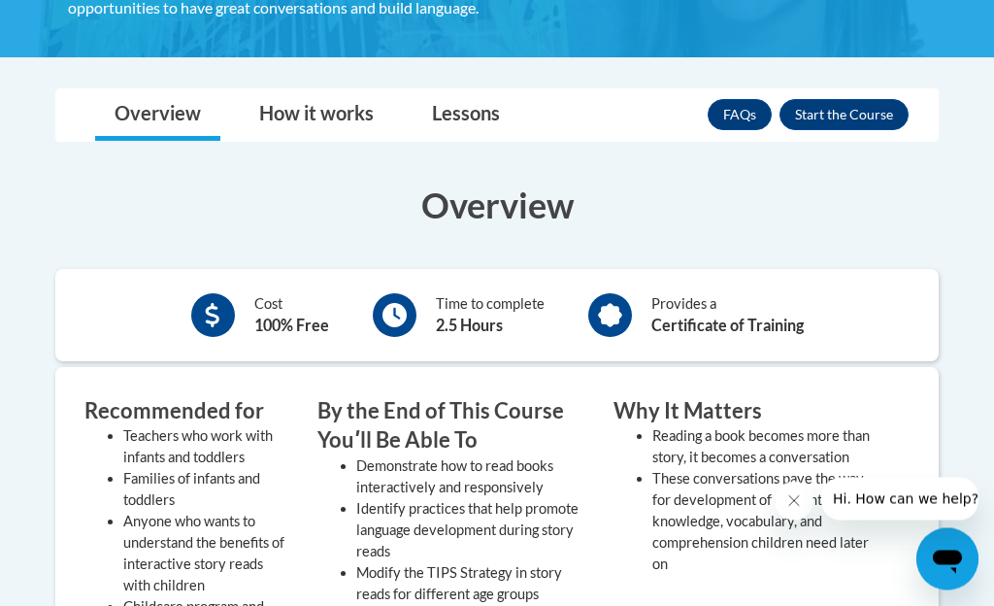
scroll to position [441, 0]
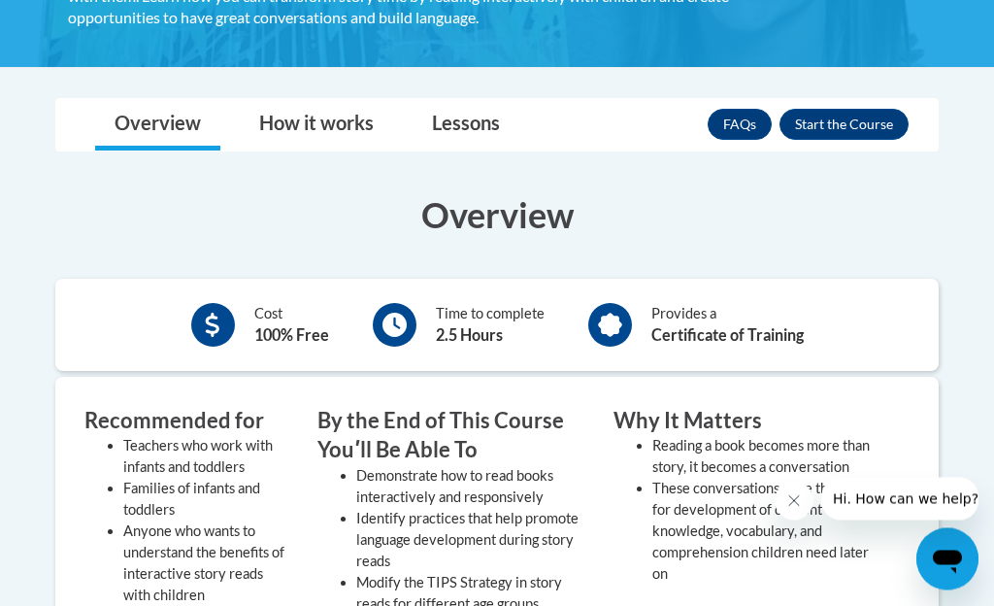
click at [195, 426] on h3 "Recommended for" at bounding box center [186, 422] width 204 height 30
click at [837, 131] on button "Enroll" at bounding box center [844, 125] width 129 height 31
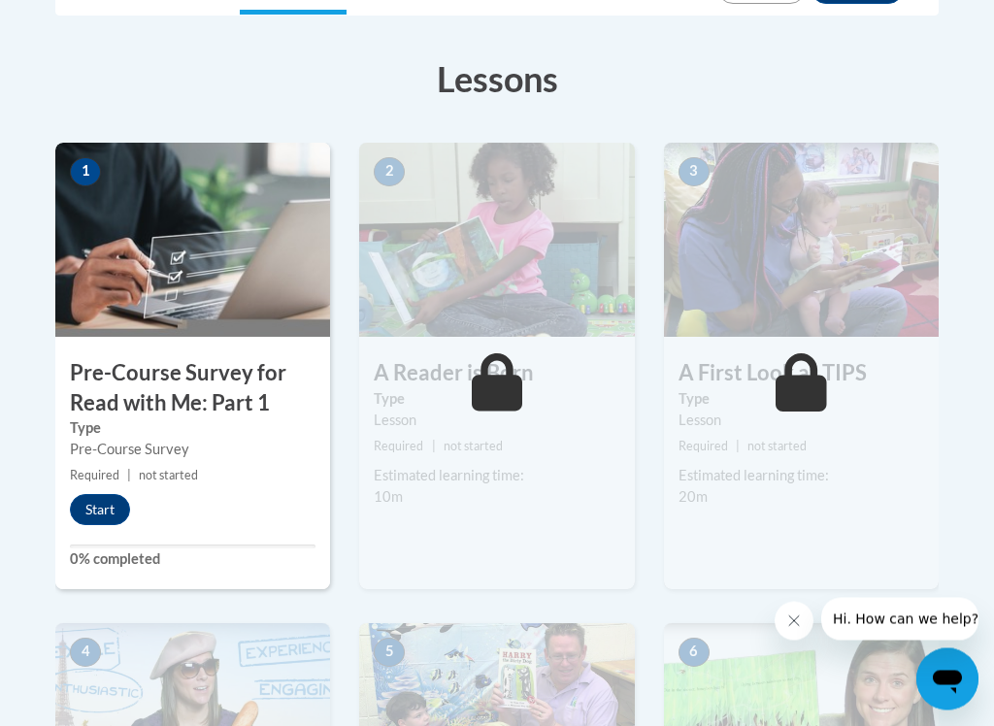
scroll to position [581, 0]
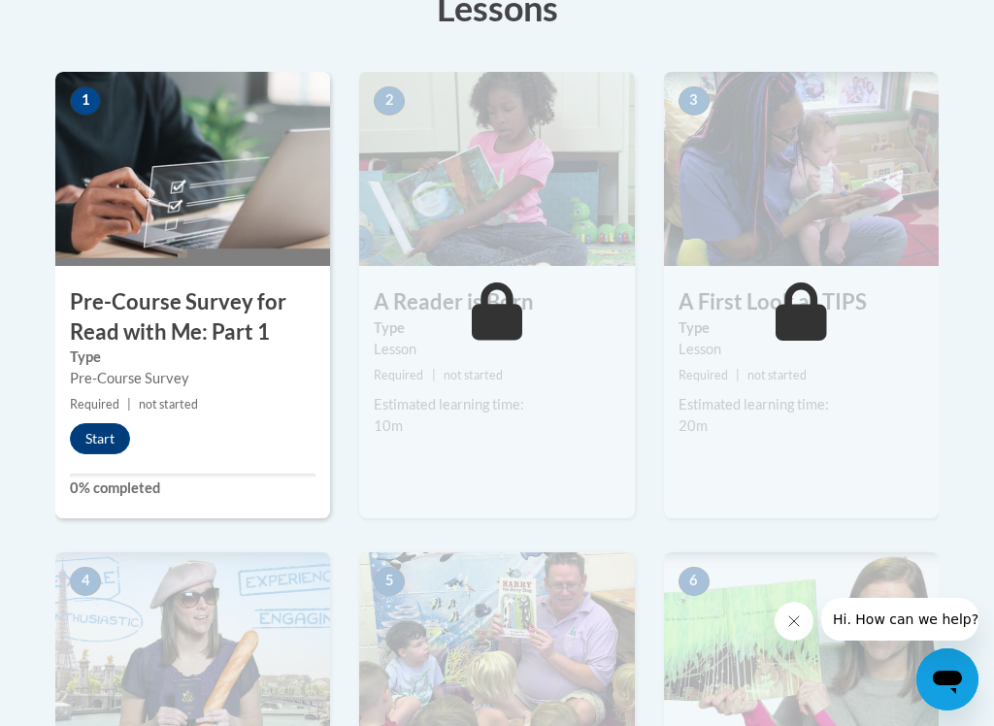
click at [97, 452] on button "Start" at bounding box center [100, 438] width 60 height 31
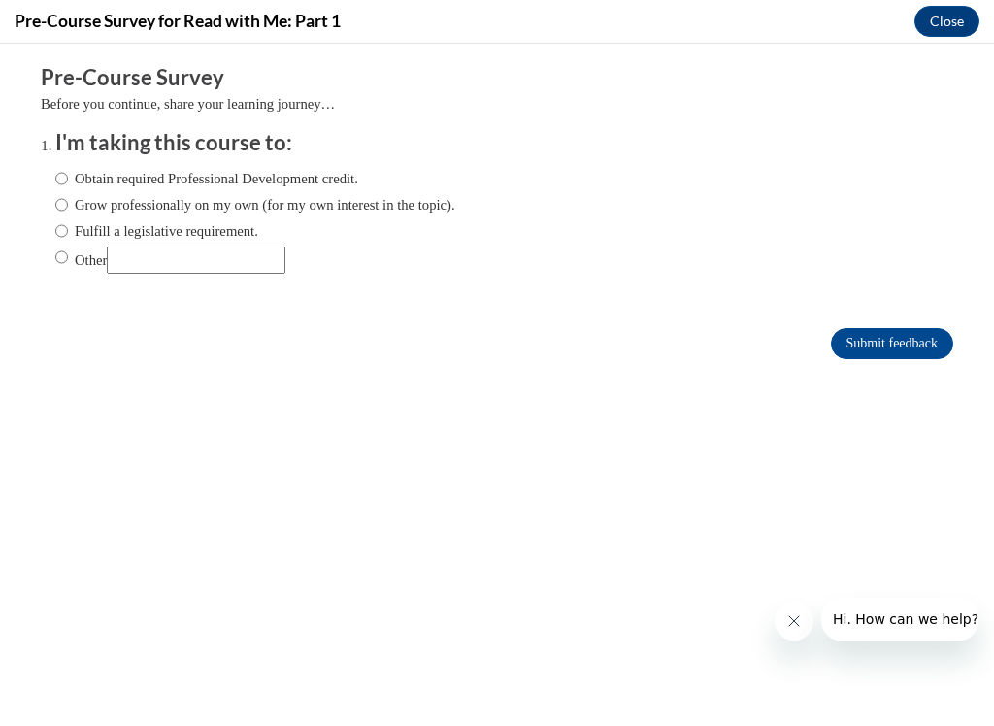
scroll to position [0, 0]
click at [56, 254] on input "Other" at bounding box center [61, 257] width 13 height 21
radio input "true"
click at [889, 349] on input "Submit feedback" at bounding box center [892, 343] width 122 height 31
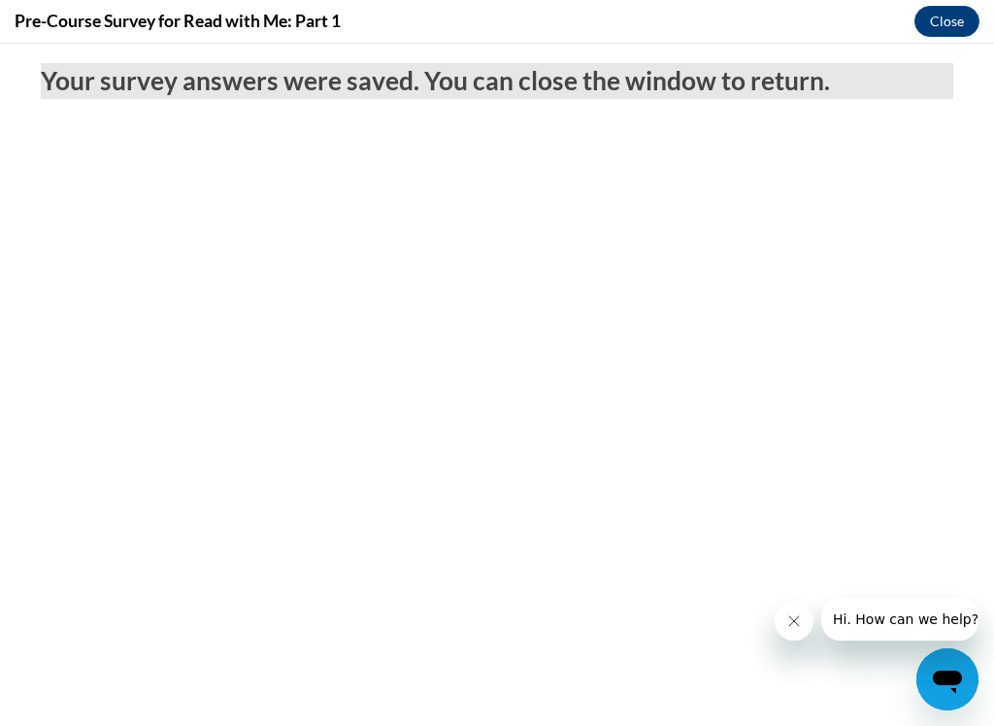
click at [942, 23] on button "Close" at bounding box center [947, 21] width 65 height 31
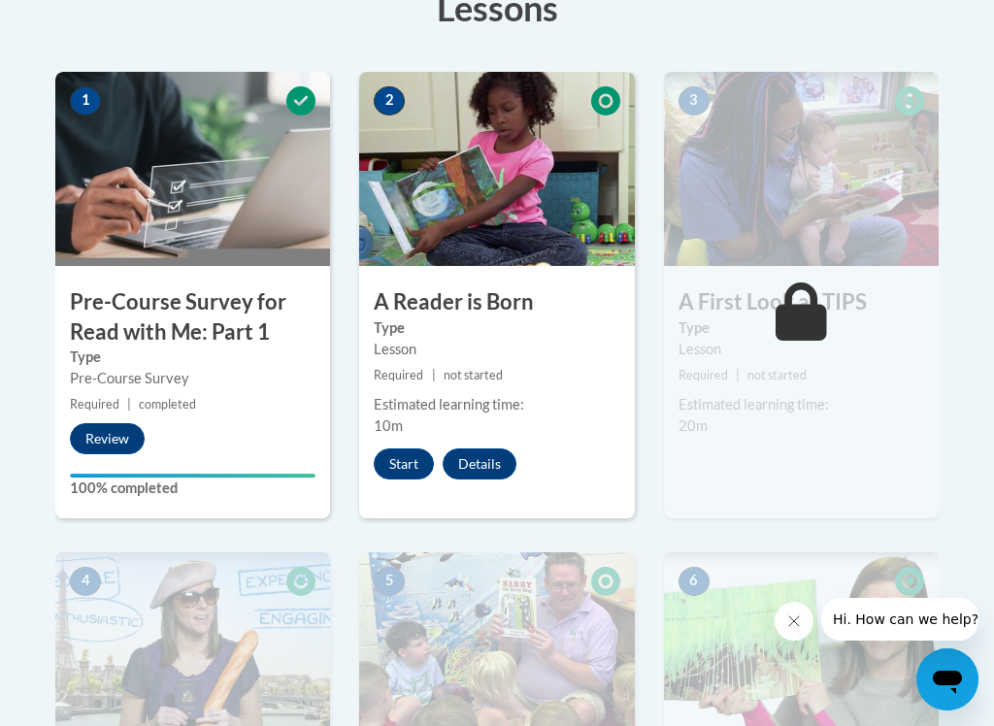
click at [398, 461] on button "Start" at bounding box center [404, 464] width 60 height 31
